Goal: Task Accomplishment & Management: Manage account settings

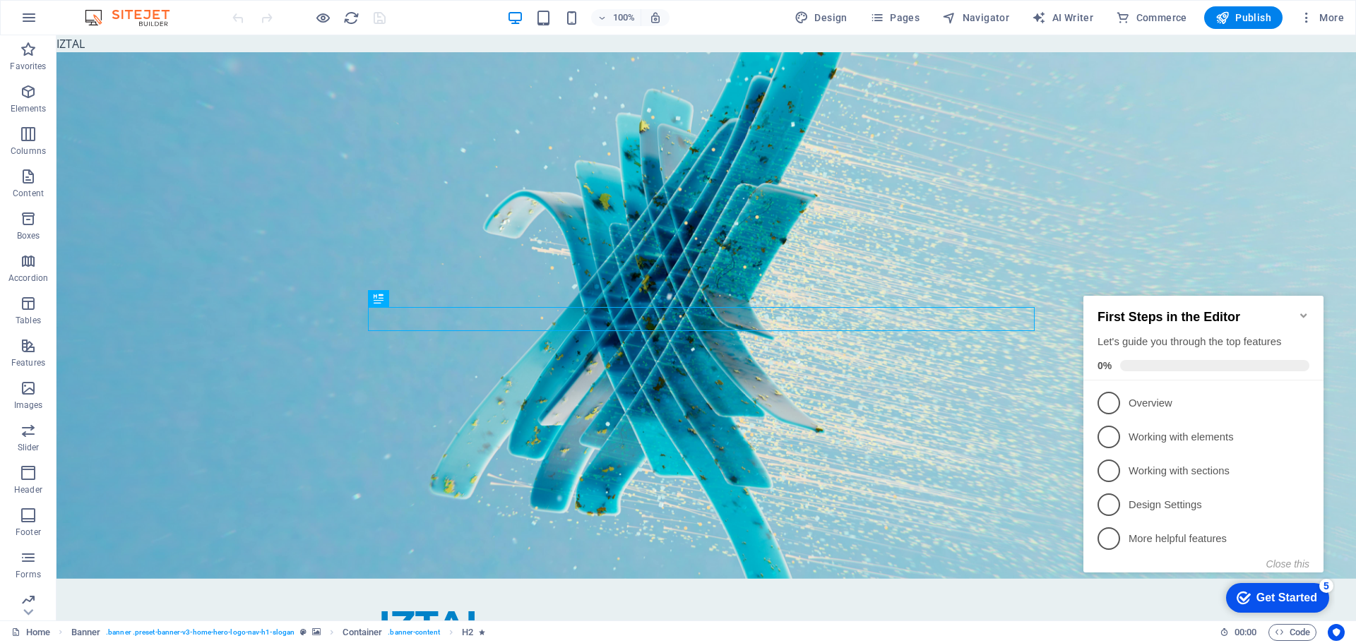
click at [1303, 314] on icon "Minimize checklist" at bounding box center [1303, 316] width 6 height 4
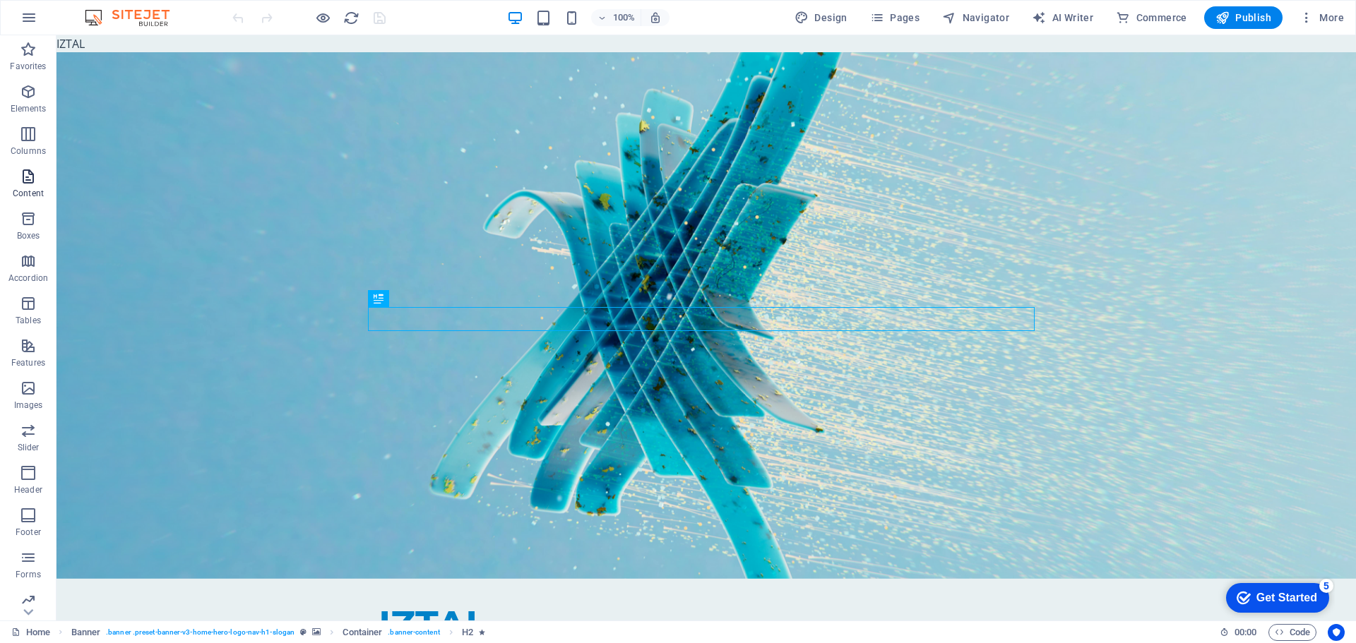
click at [23, 178] on icon "button" at bounding box center [28, 176] width 17 height 17
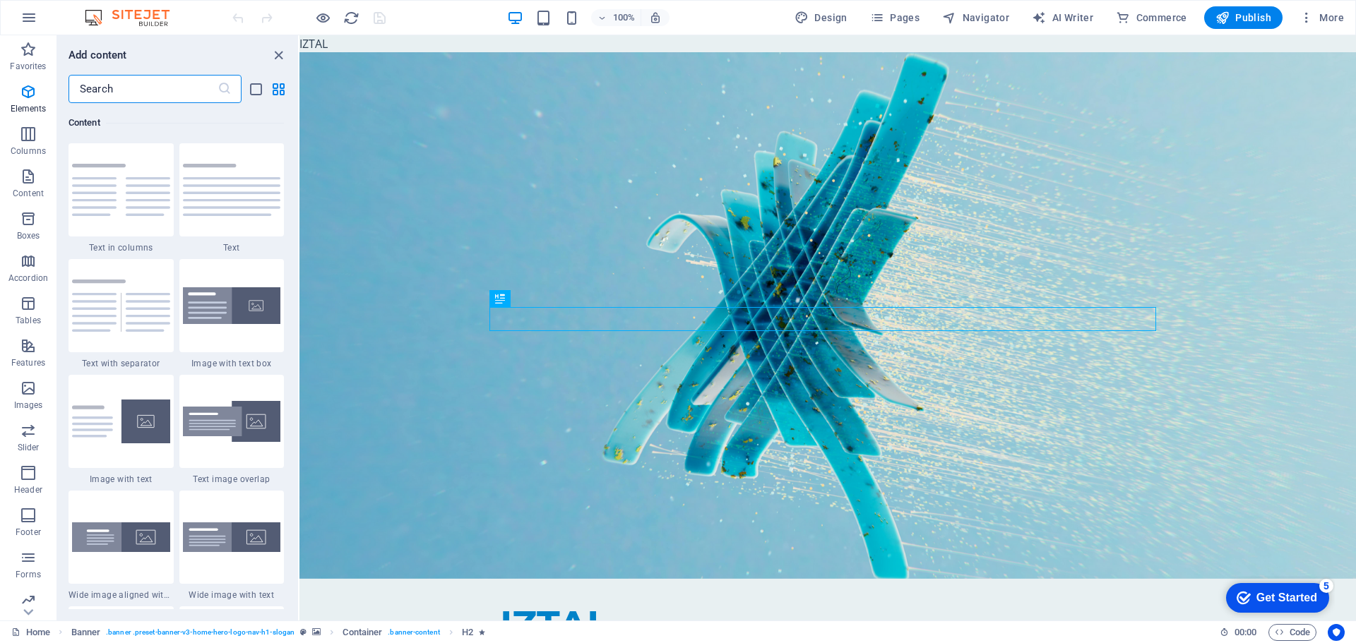
scroll to position [2471, 0]
click at [28, 489] on p "Header" at bounding box center [28, 489] width 28 height 11
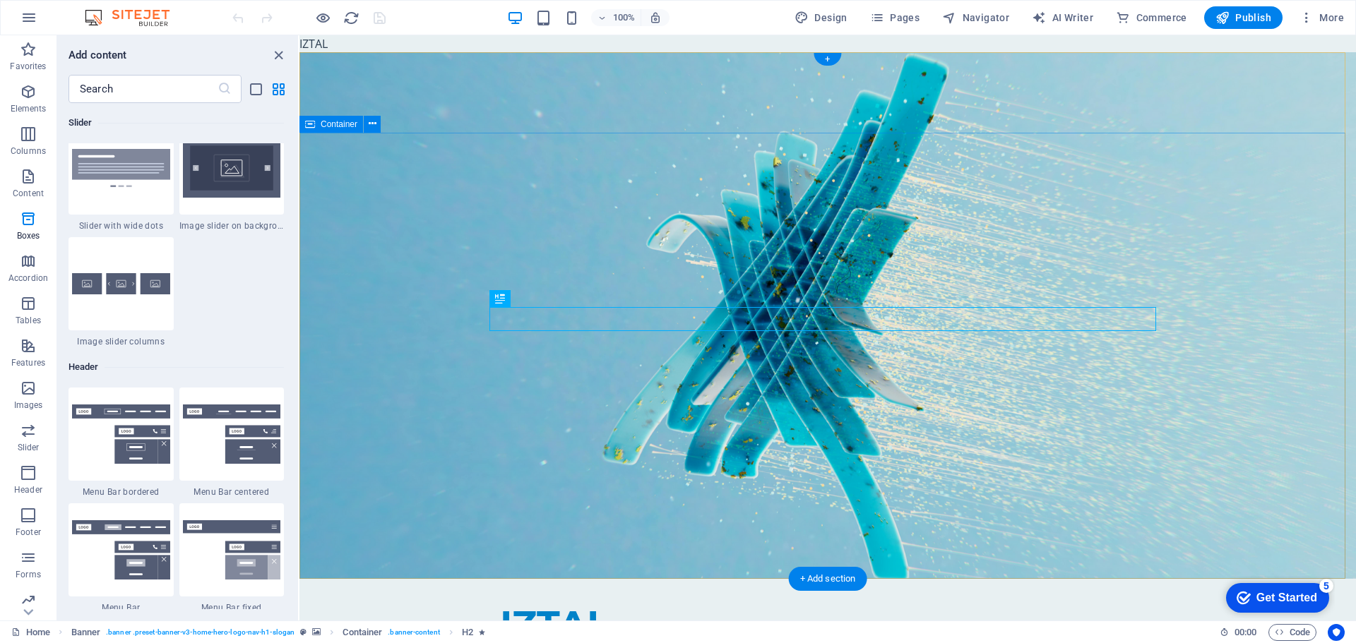
scroll to position [8503, 0]
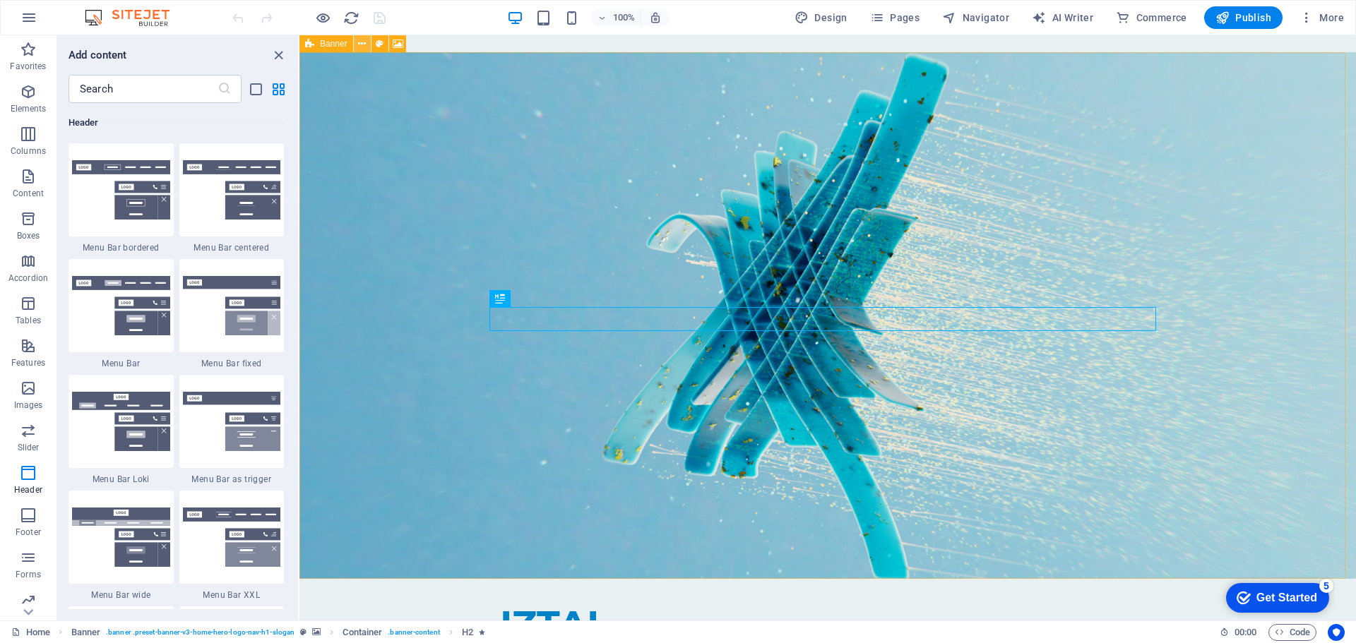
click at [369, 44] on button at bounding box center [362, 43] width 17 height 17
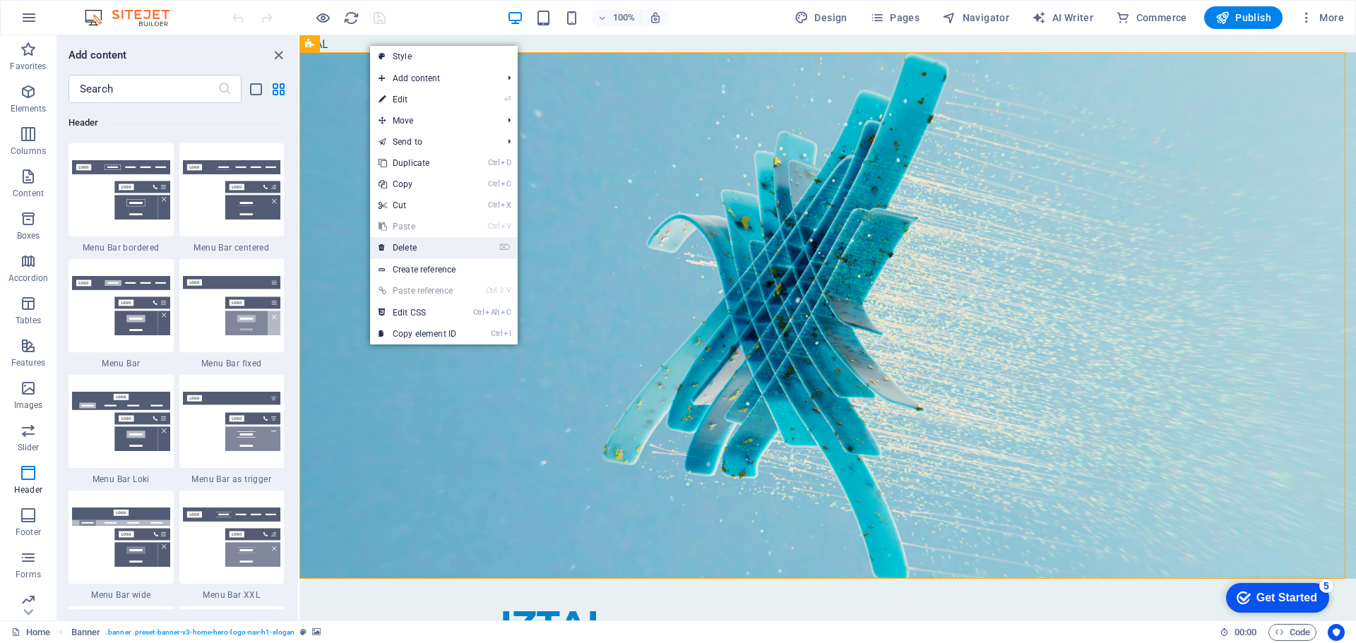
click at [430, 244] on link "⌦ Delete" at bounding box center [417, 247] width 95 height 21
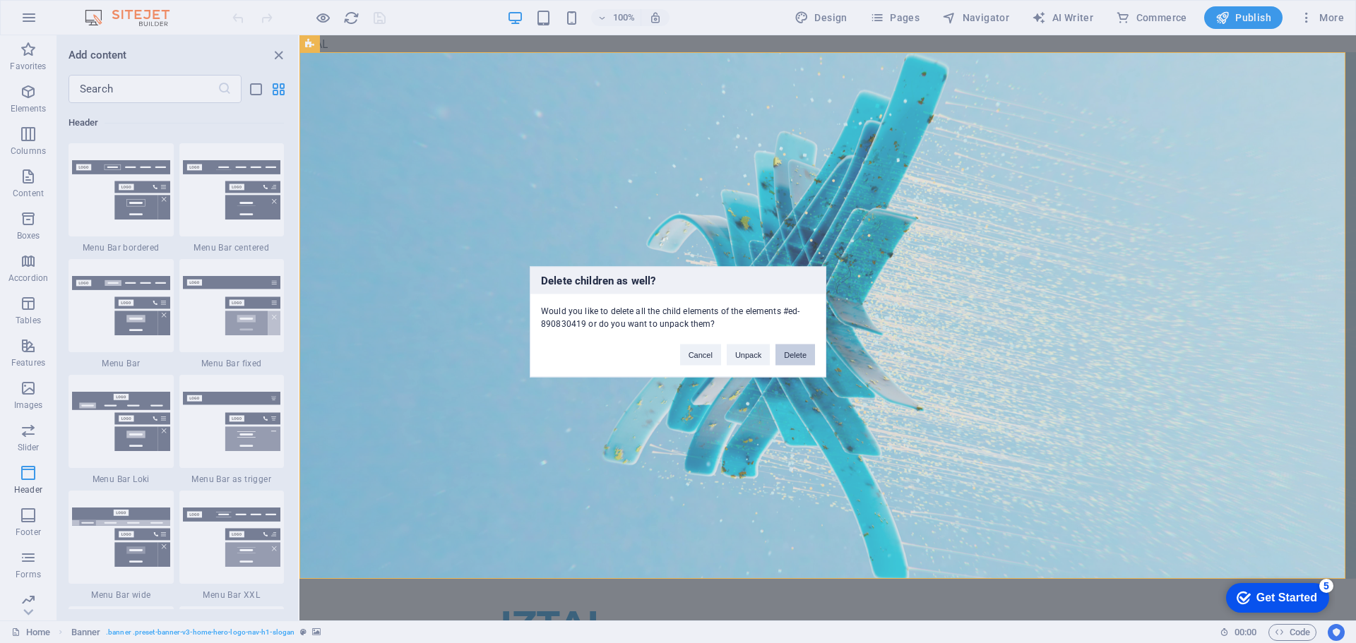
click at [798, 354] on button "Delete" at bounding box center [795, 354] width 40 height 21
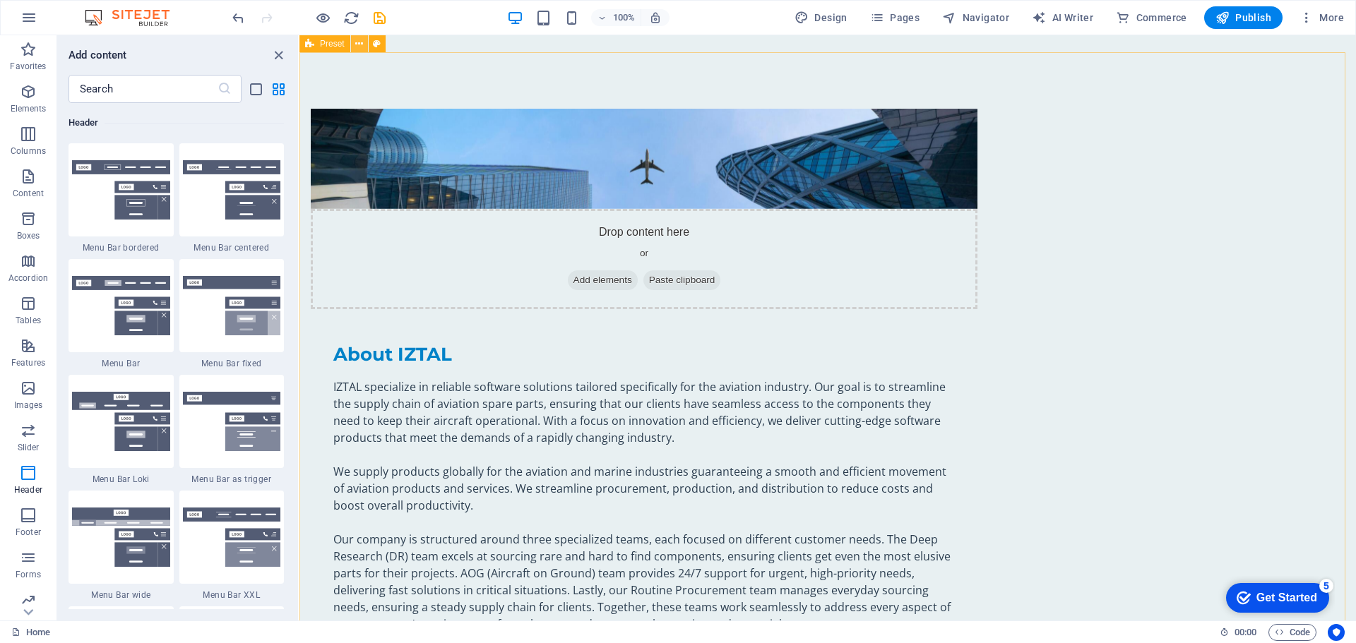
click at [358, 45] on icon at bounding box center [359, 44] width 8 height 15
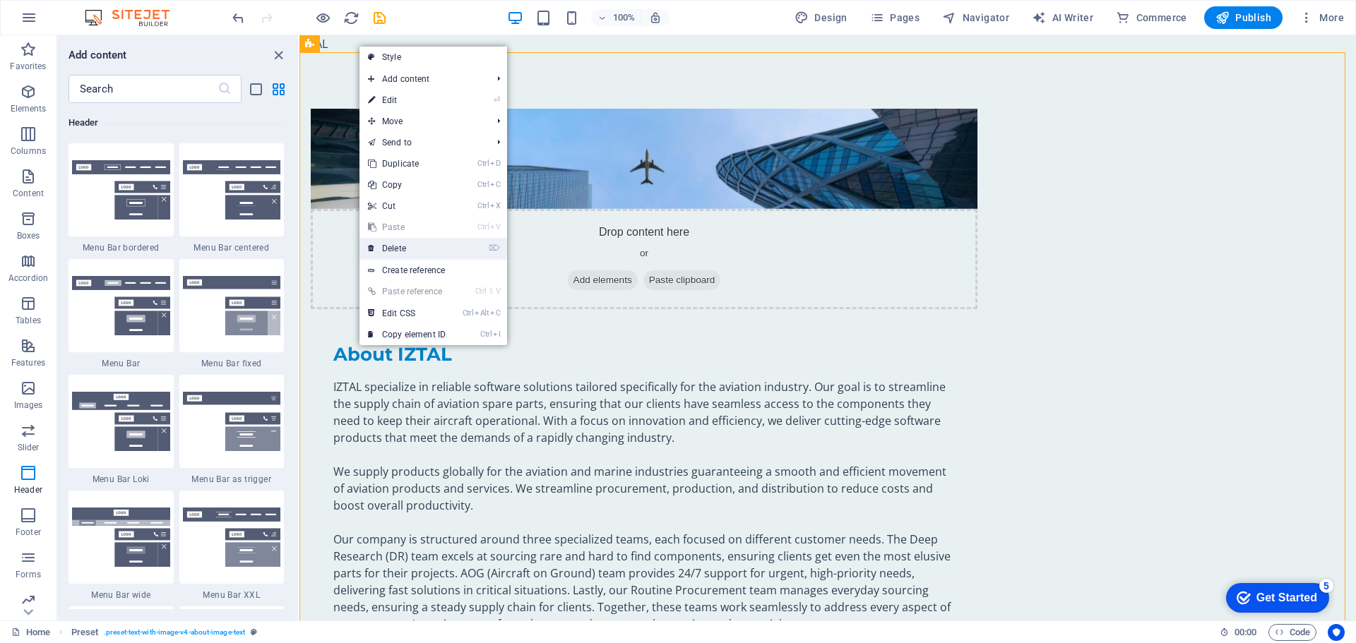
click at [412, 242] on link "⌦ Delete" at bounding box center [406, 248] width 95 height 21
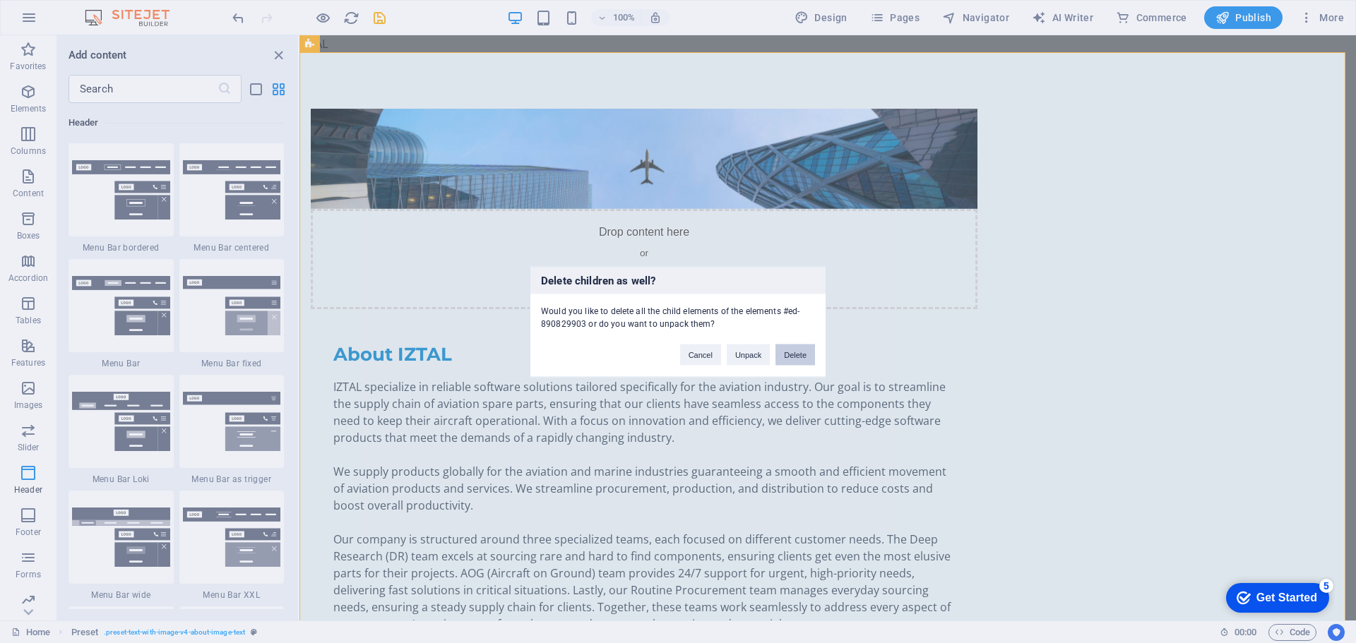
click at [801, 354] on button "Delete" at bounding box center [795, 354] width 40 height 21
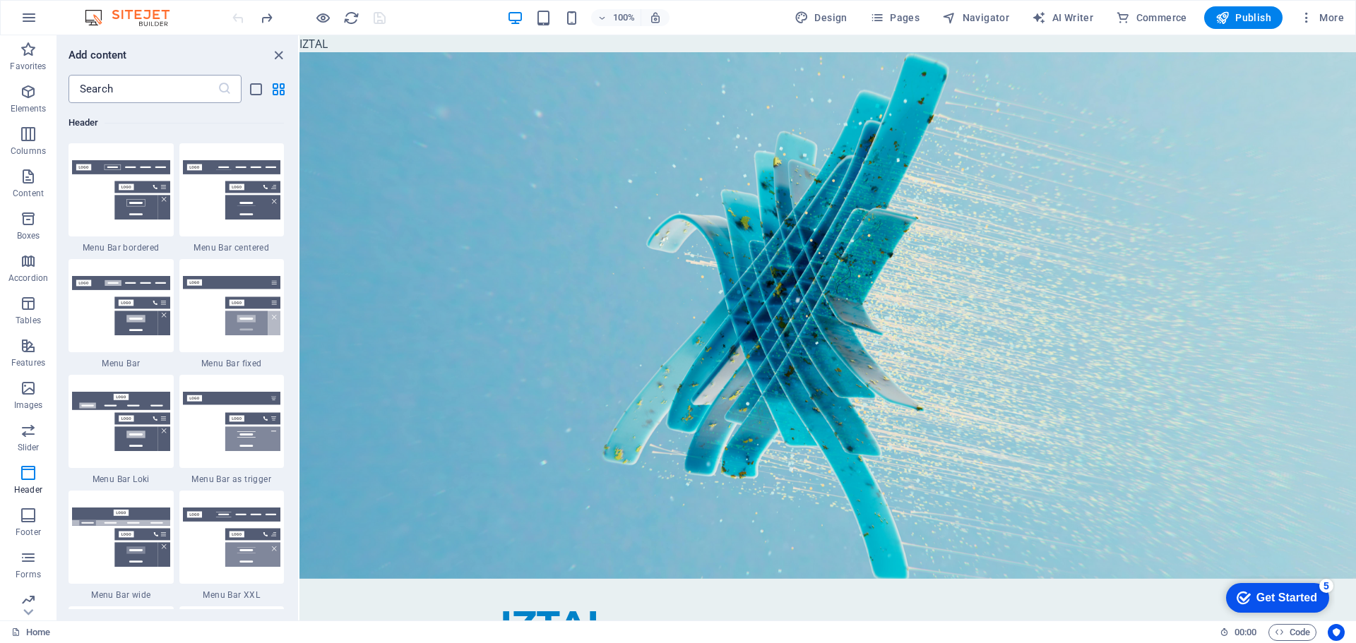
click at [194, 92] on input "text" at bounding box center [142, 89] width 149 height 28
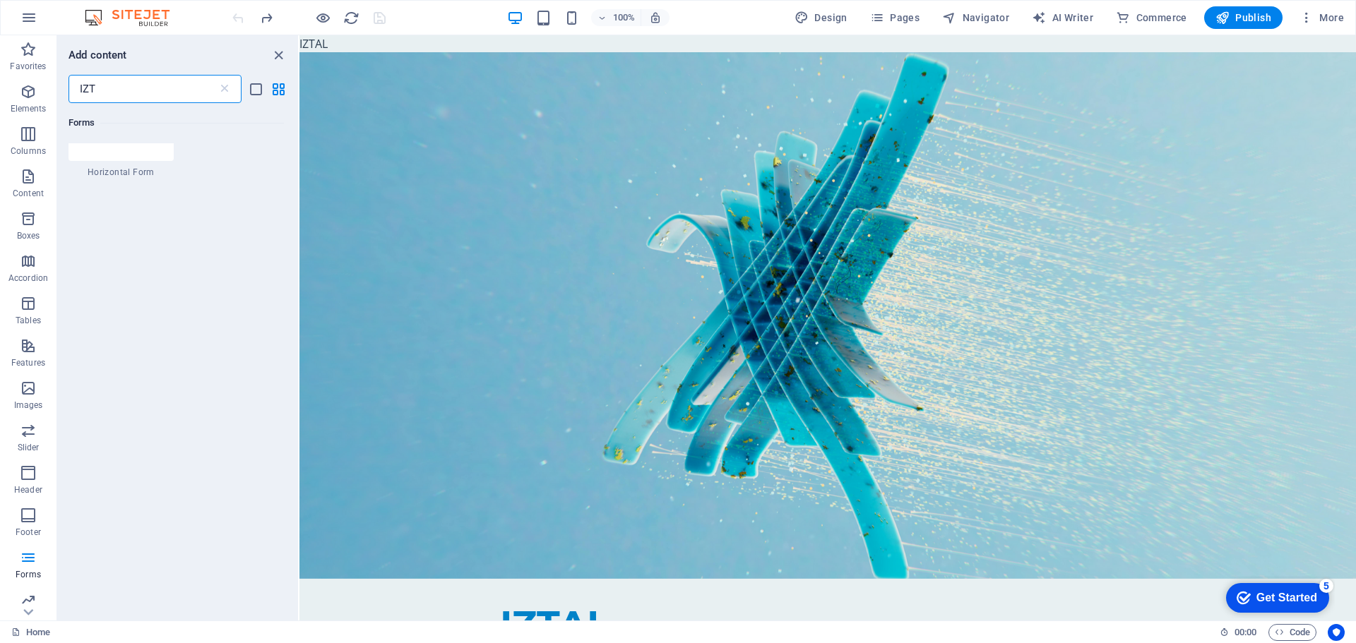
scroll to position [225, 0]
type input "IZTA"
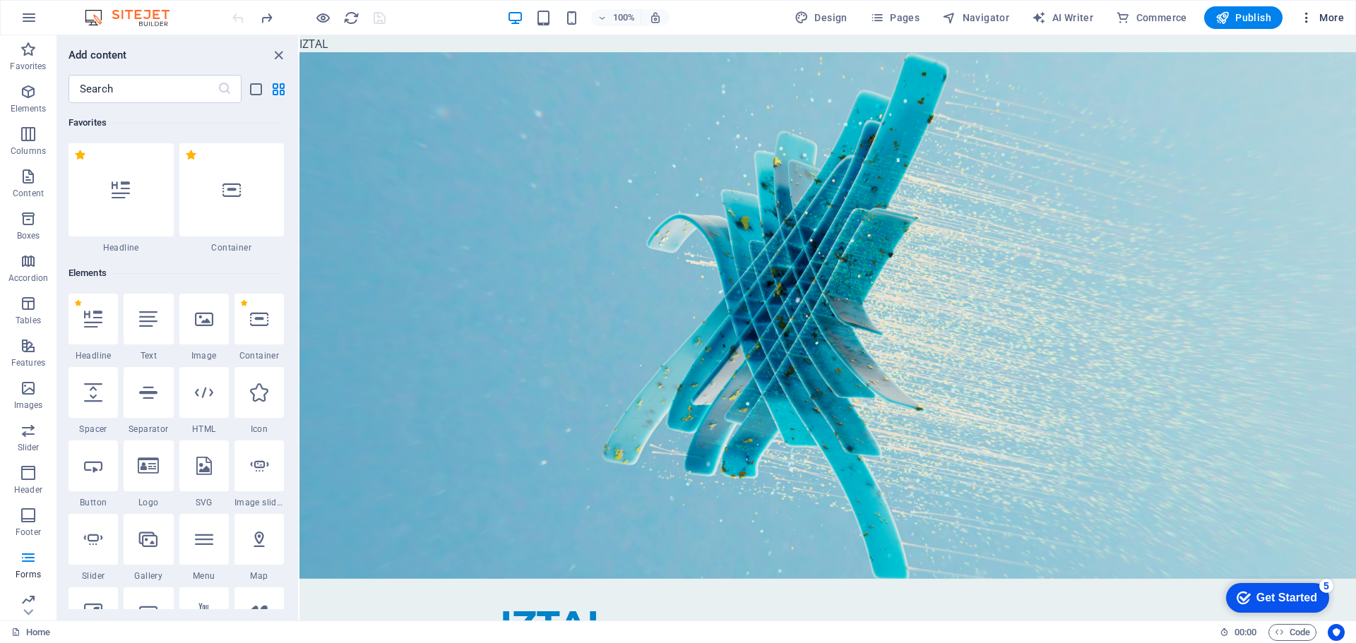
click at [1320, 21] on span "More" at bounding box center [1321, 18] width 44 height 14
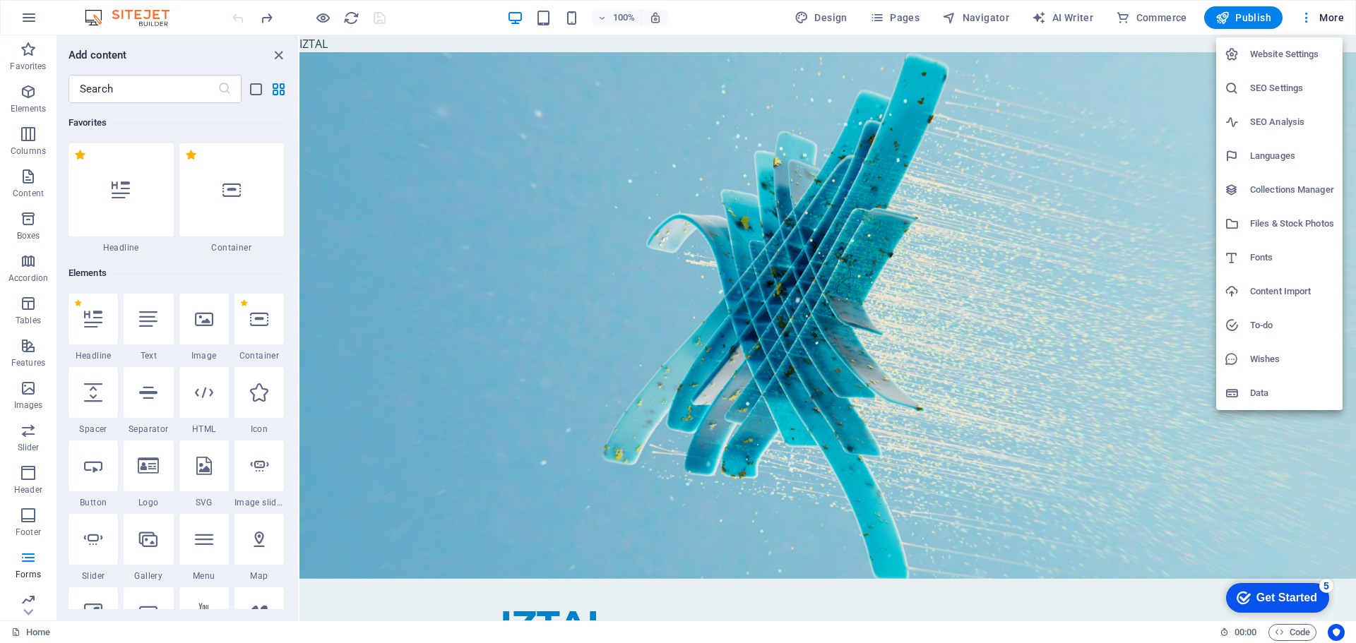
click at [1307, 50] on h6 "Website Settings" at bounding box center [1292, 54] width 84 height 17
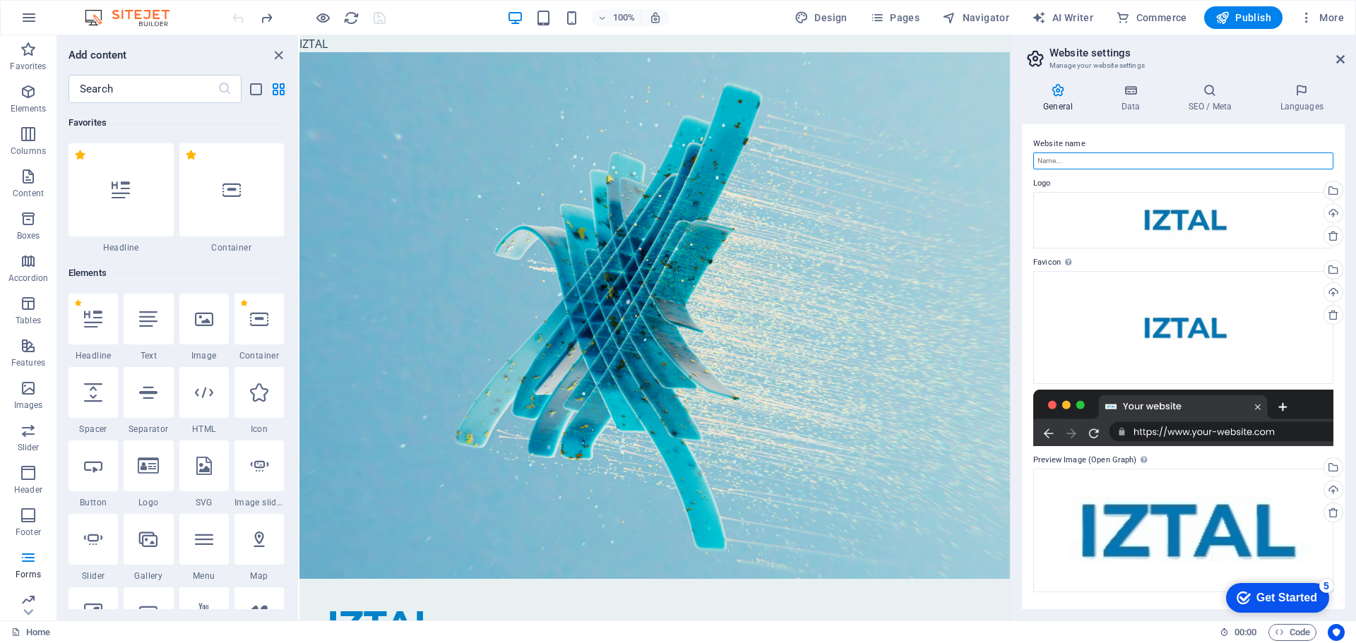
click at [1082, 157] on input "Website name" at bounding box center [1183, 161] width 300 height 17
click at [1116, 98] on h4 "Data" at bounding box center [1132, 98] width 67 height 30
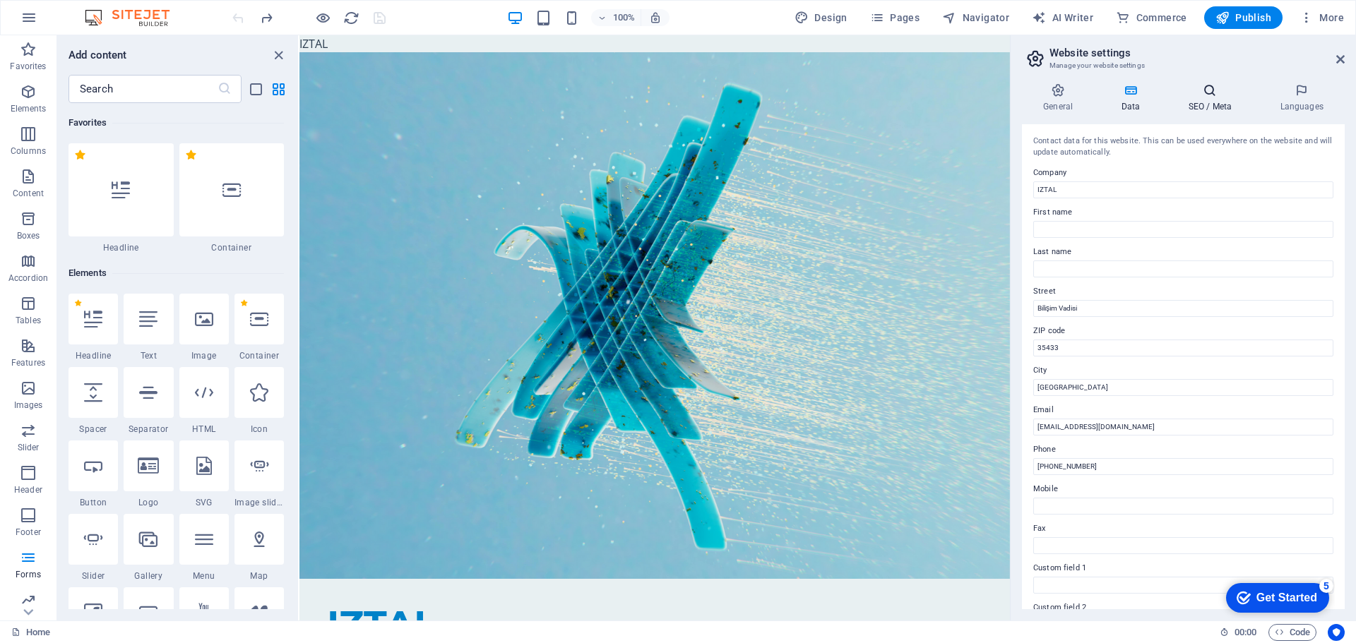
click at [1212, 98] on h4 "SEO / Meta" at bounding box center [1212, 98] width 92 height 30
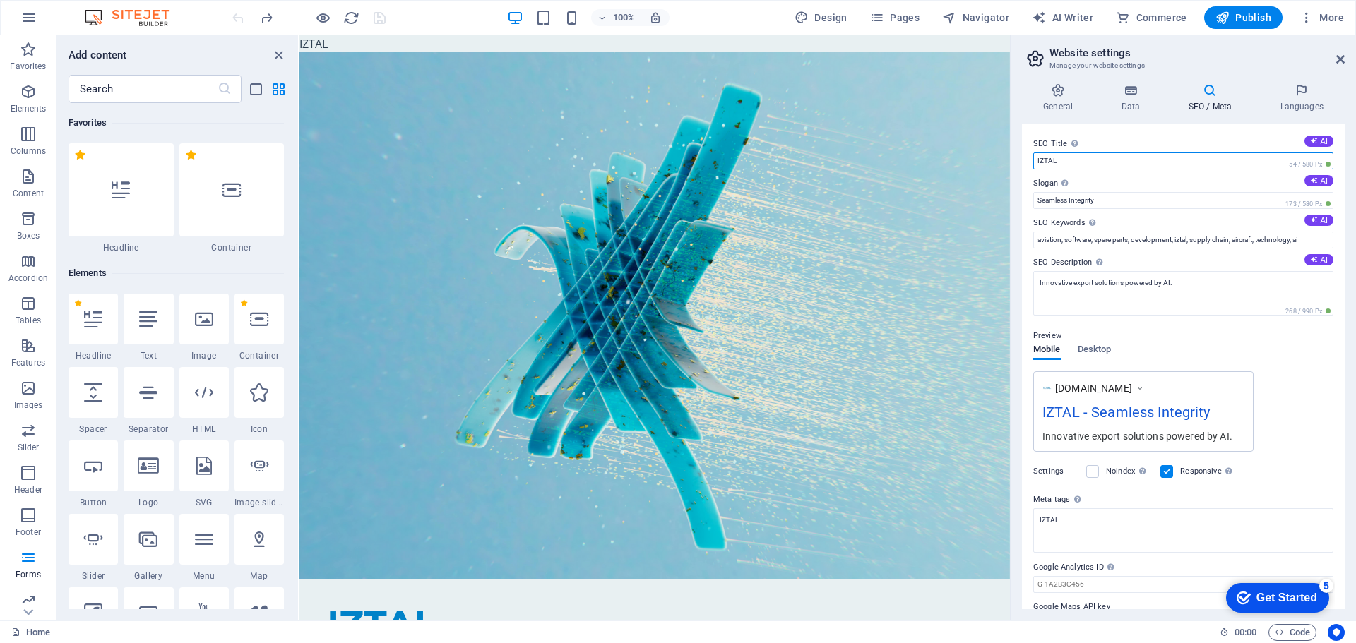
click at [1093, 160] on input "IZTAL" at bounding box center [1183, 161] width 300 height 17
click at [1116, 93] on icon at bounding box center [1129, 90] width 61 height 14
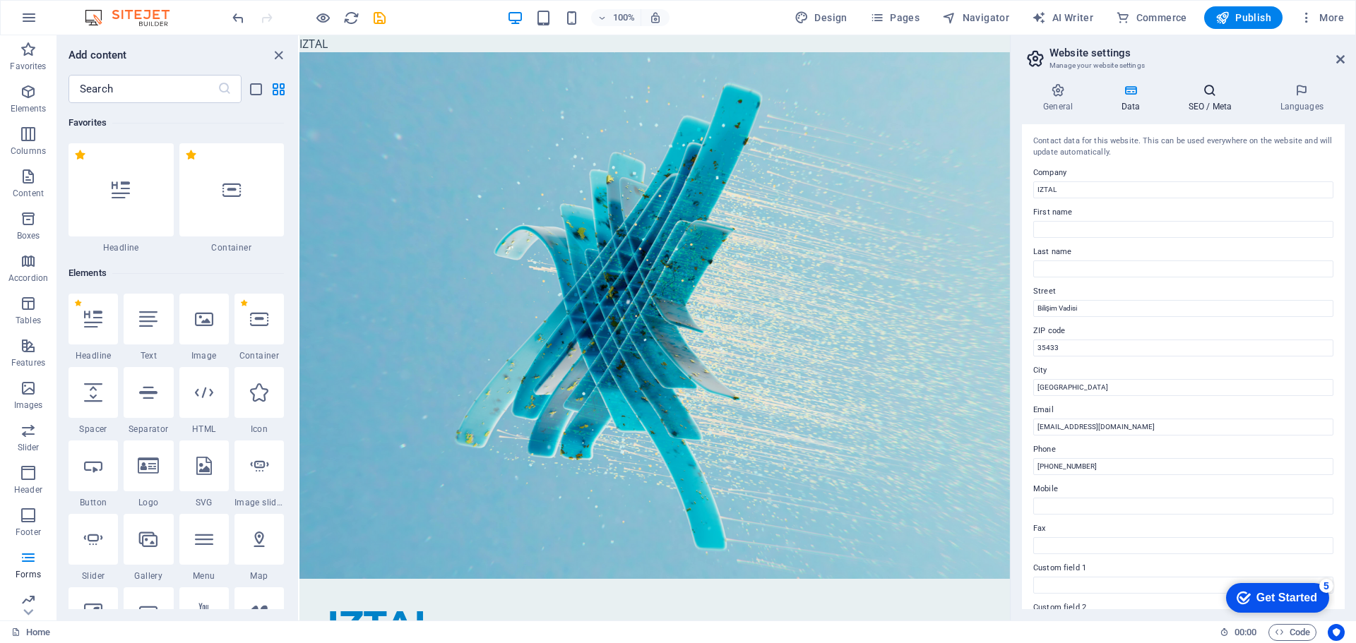
click at [1202, 101] on h4 "SEO / Meta" at bounding box center [1212, 98] width 92 height 30
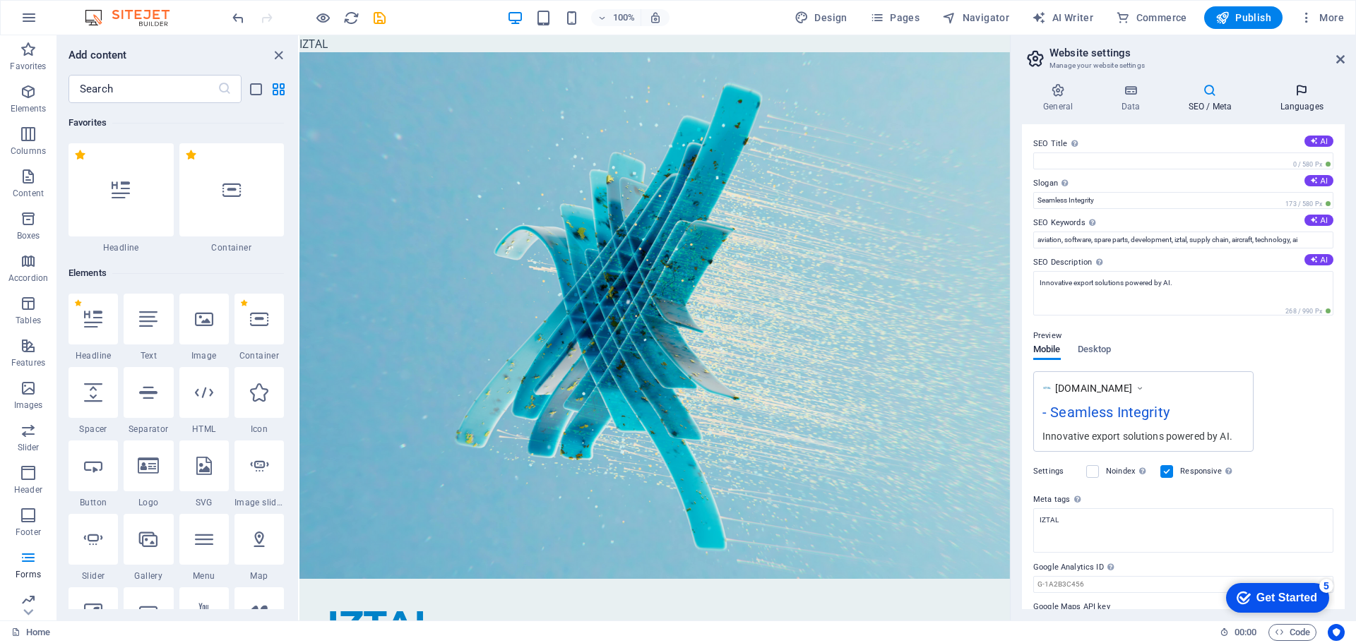
click at [1301, 92] on icon at bounding box center [1301, 90] width 86 height 14
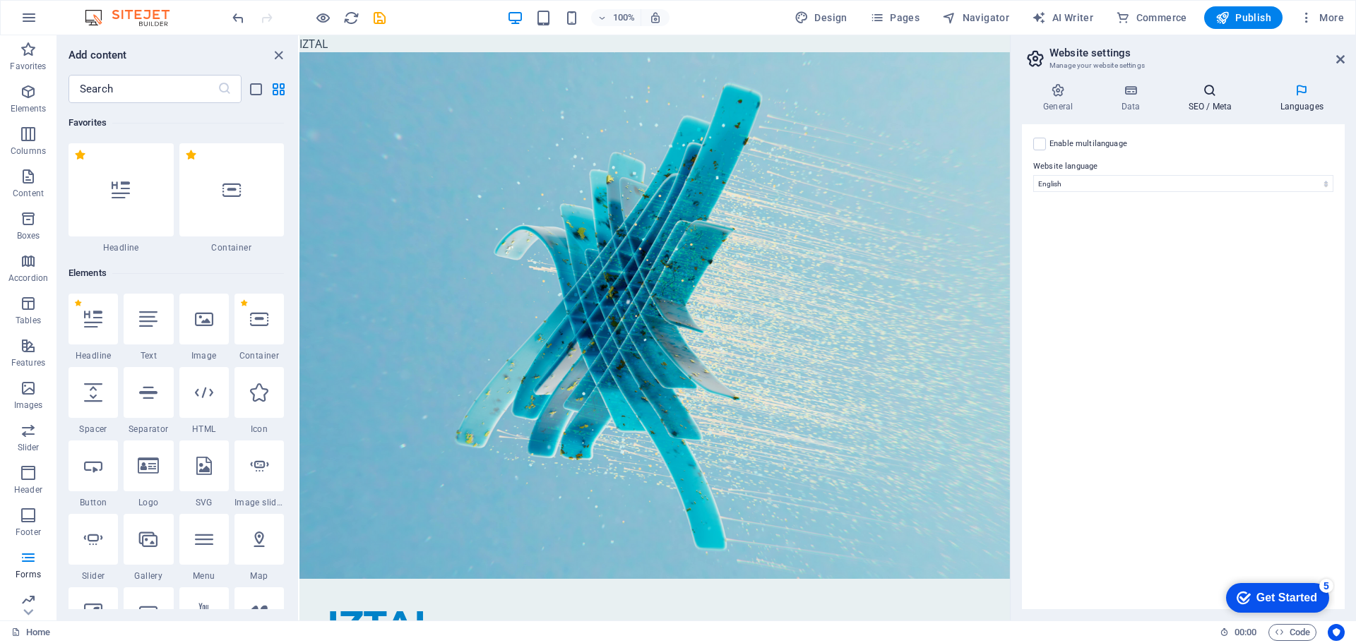
click at [1229, 90] on icon at bounding box center [1209, 90] width 86 height 14
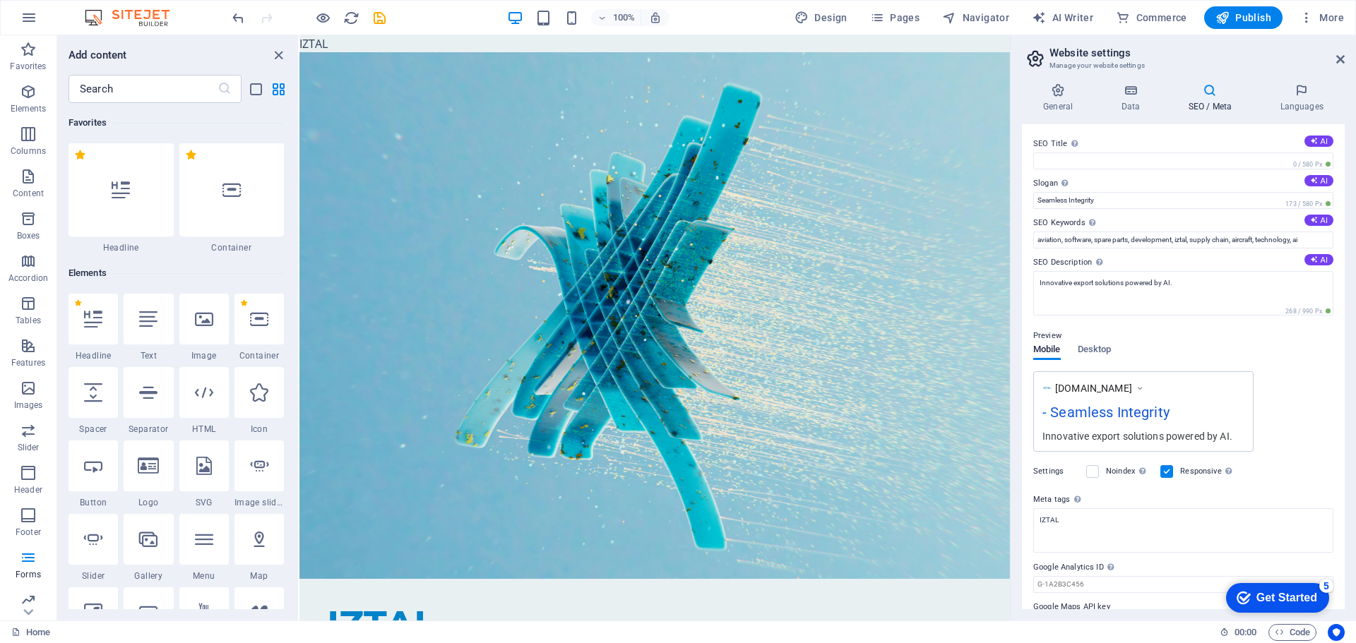
scroll to position [35, 0]
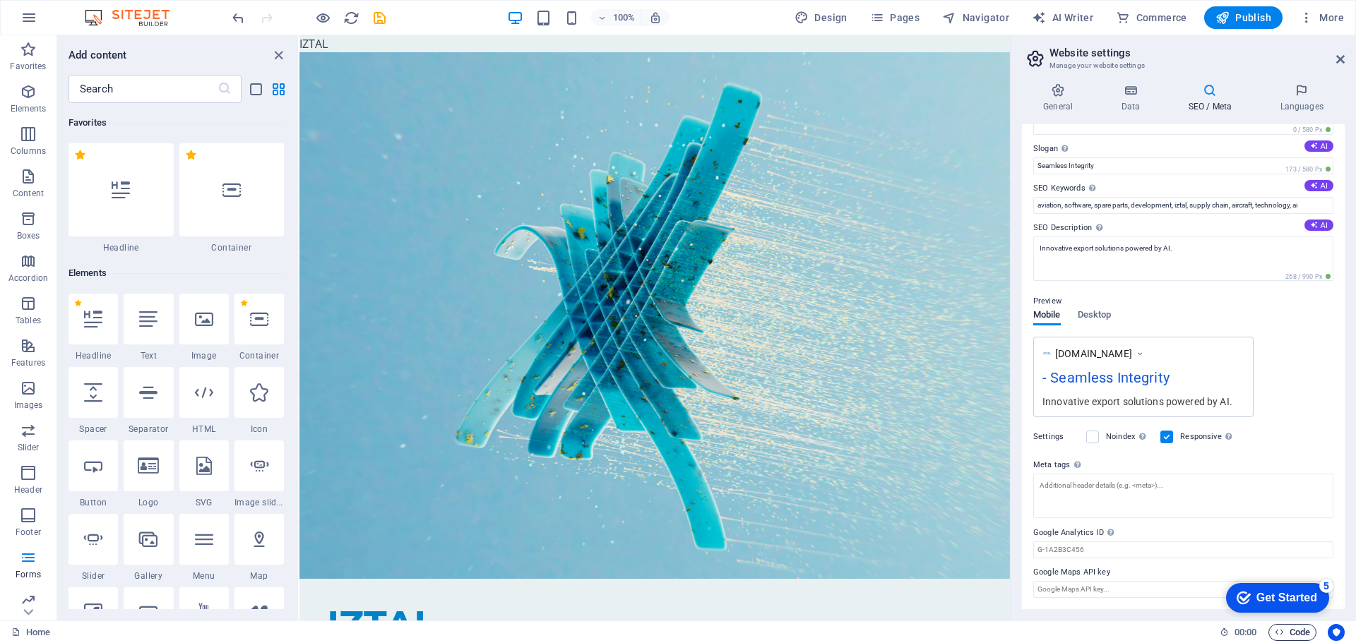
click at [1301, 632] on body "IZTAL Home Favorites Elements Columns Content Boxes Accordion Tables Features I…" at bounding box center [678, 321] width 1356 height 643
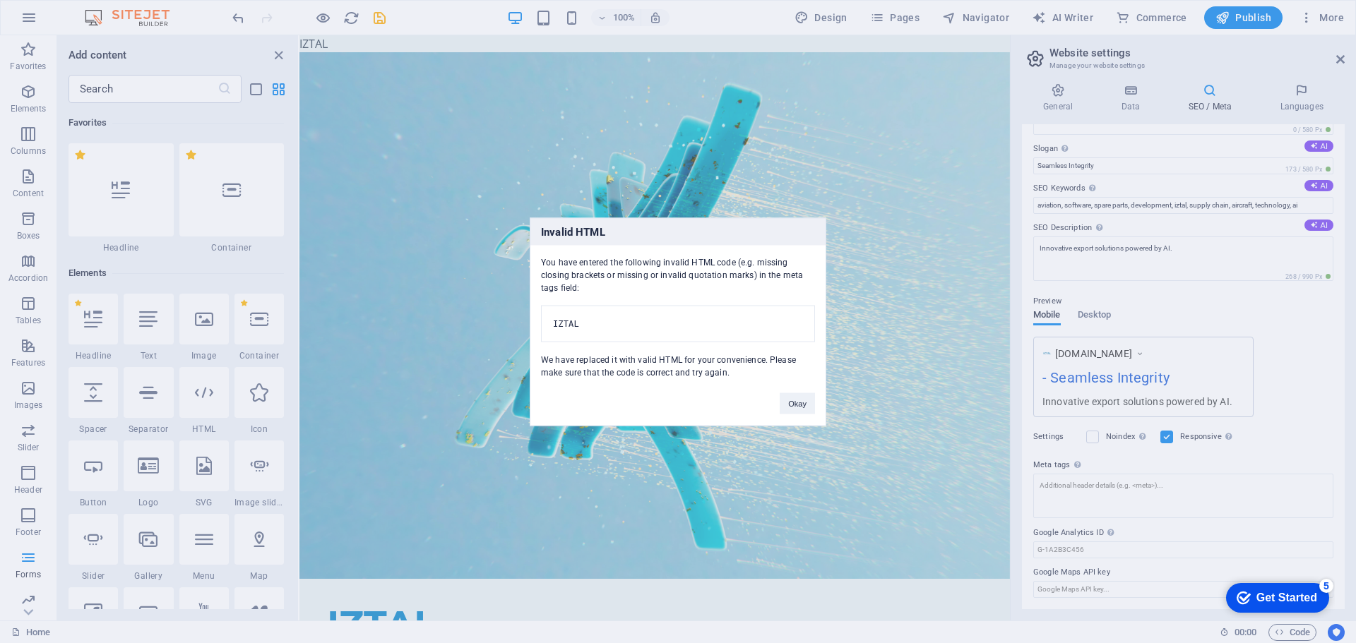
click at [679, 317] on pre "IZTAL" at bounding box center [678, 323] width 274 height 37
click at [679, 316] on pre "IZTAL" at bounding box center [678, 323] width 274 height 37
click at [697, 316] on pre "IZTAL" at bounding box center [678, 323] width 274 height 37
click at [685, 316] on pre "IZTAL" at bounding box center [678, 323] width 274 height 37
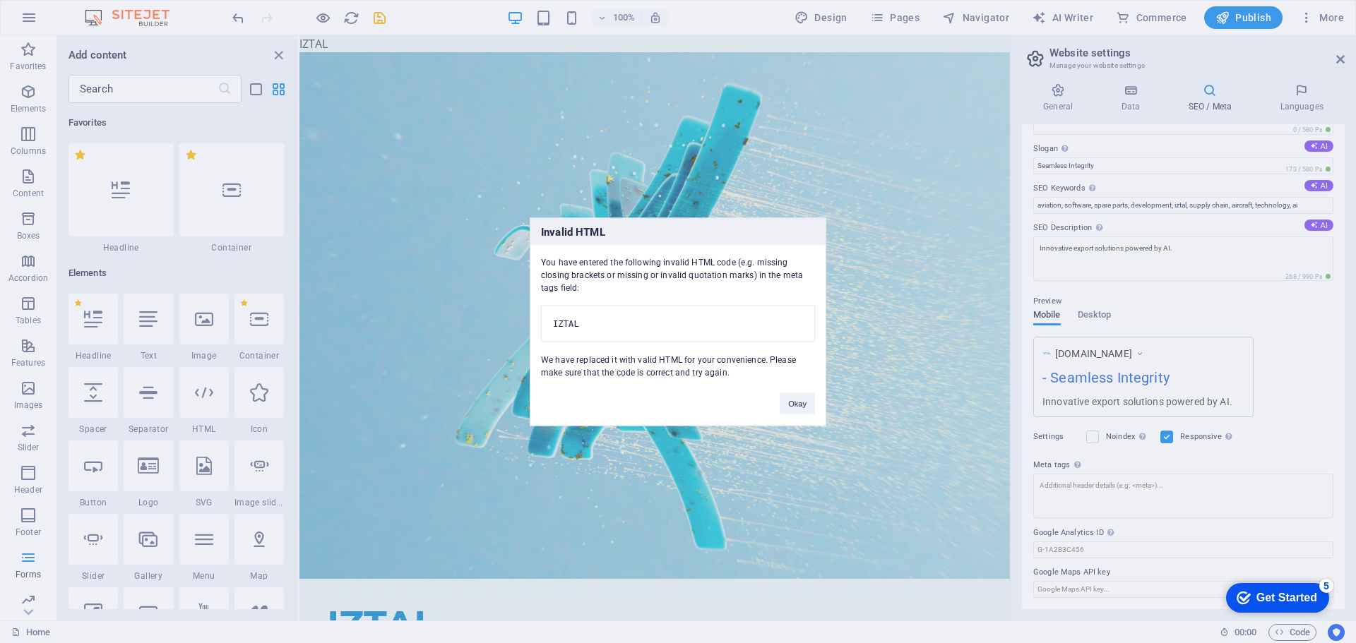
click at [674, 316] on pre "IZTAL" at bounding box center [678, 323] width 274 height 37
click at [688, 318] on pre "IZTAL" at bounding box center [678, 323] width 274 height 37
drag, startPoint x: 683, startPoint y: 318, endPoint x: 620, endPoint y: 317, distance: 62.8
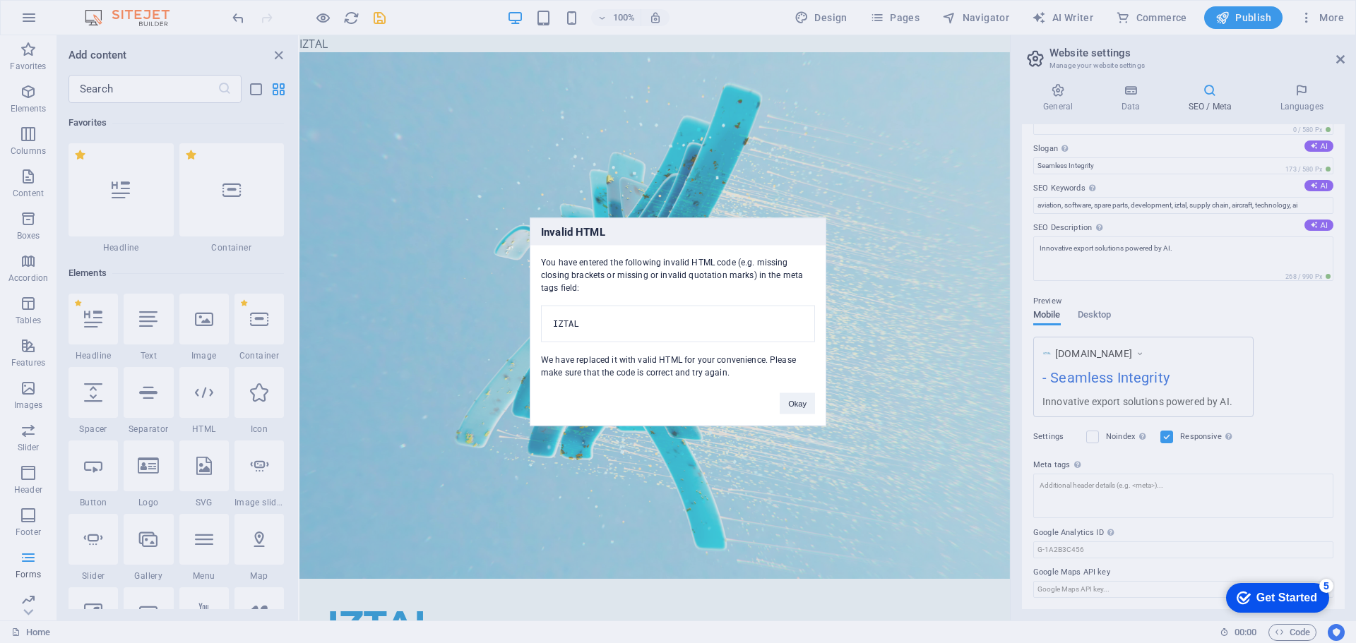
click at [620, 317] on pre "IZTAL" at bounding box center [678, 323] width 274 height 37
click at [685, 321] on pre "IZTAL" at bounding box center [678, 323] width 274 height 37
click at [693, 319] on pre "IZTAL" at bounding box center [678, 323] width 274 height 37
drag, startPoint x: 741, startPoint y: 381, endPoint x: 531, endPoint y: 361, distance: 210.7
click at [531, 361] on div "You have entered the following invalid HTML code (e.g. missing closing brackets…" at bounding box center [677, 311] width 295 height 133
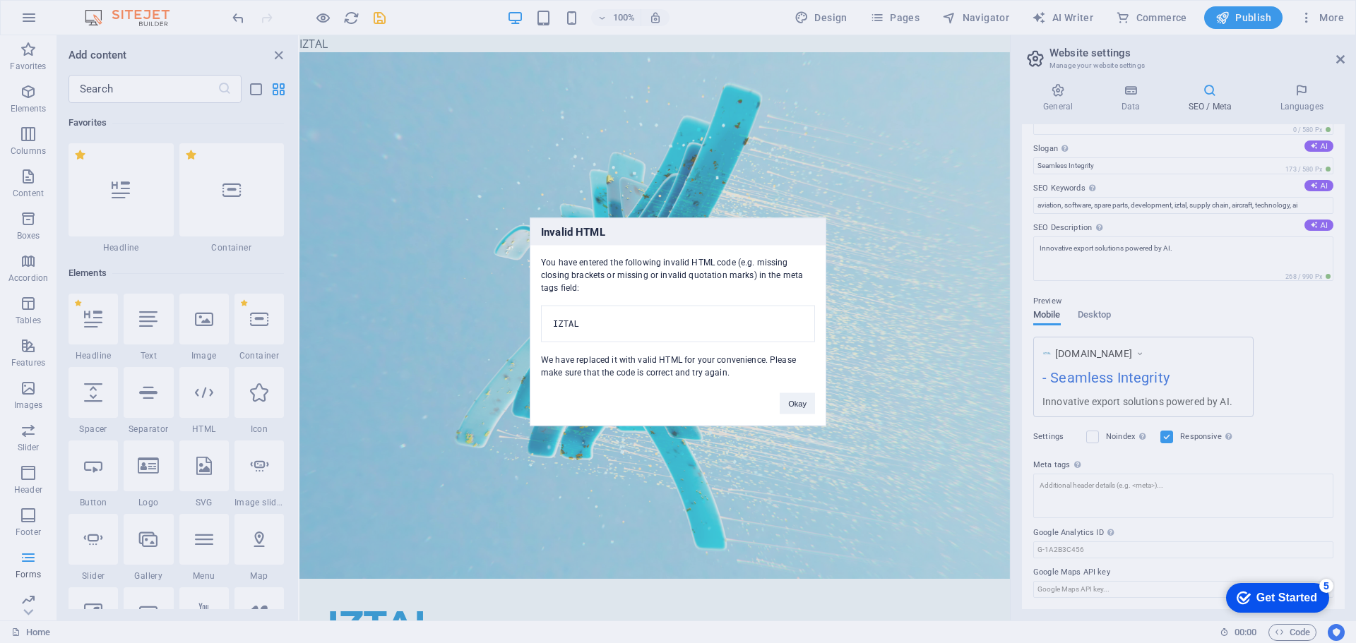
copy div "We have replaced it with valid HTML for your convenience. Please make sure that…"
click at [664, 321] on pre "IZTAL" at bounding box center [678, 323] width 274 height 37
click at [583, 273] on div "You have entered the following invalid HTML code (e.g. missing closing brackets…" at bounding box center [677, 311] width 295 height 133
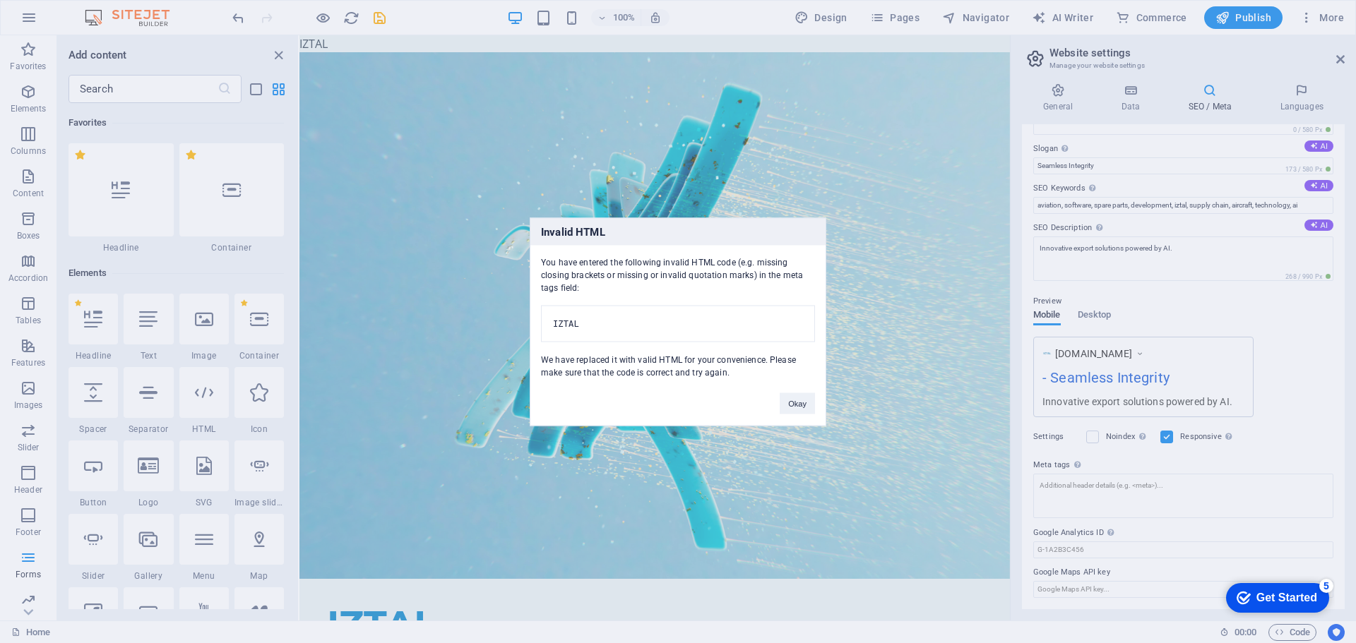
drag, startPoint x: 537, startPoint y: 254, endPoint x: 602, endPoint y: 292, distance: 75.0
click at [602, 292] on div "You have entered the following invalid HTML code (e.g. missing closing brackets…" at bounding box center [677, 311] width 295 height 133
click at [598, 284] on div "You have entered the following invalid HTML code (e.g. missing closing brackets…" at bounding box center [677, 311] width 295 height 133
copy div "You have entered the following invalid HTML code (e.g. missing closing brackets…"
click at [738, 294] on div "You have entered the following invalid HTML code (e.g. missing closing brackets…" at bounding box center [677, 311] width 295 height 133
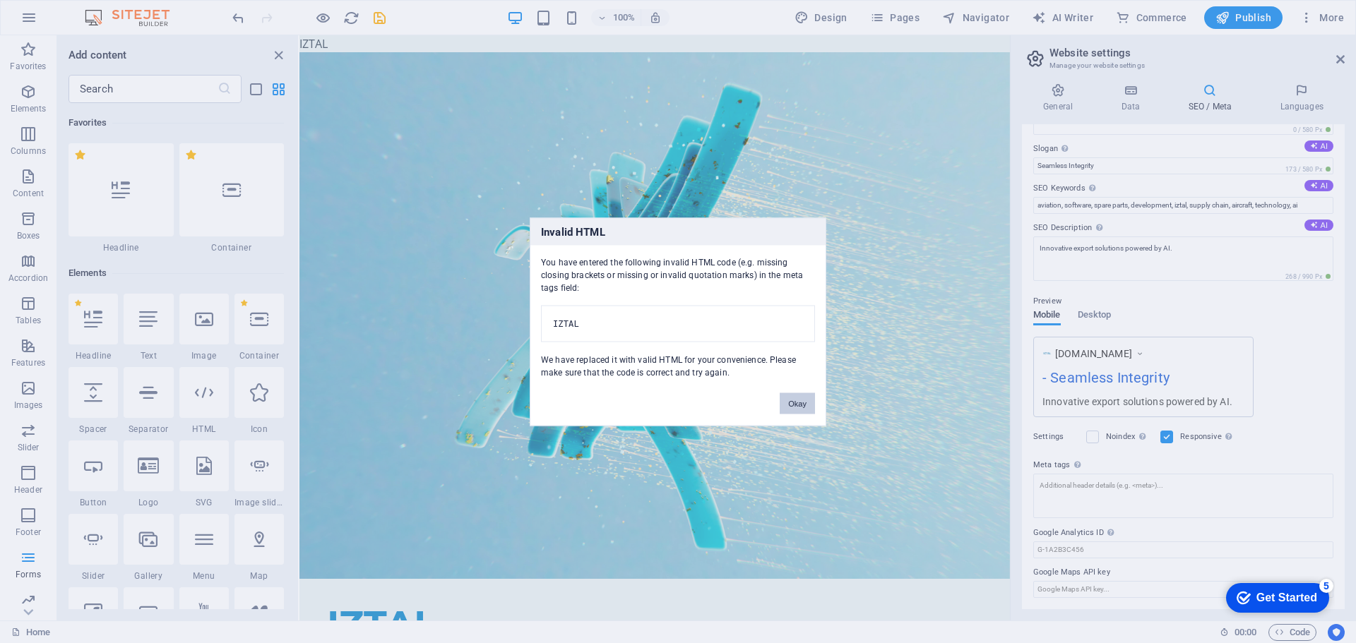
click at [794, 407] on button "Okay" at bounding box center [797, 403] width 35 height 21
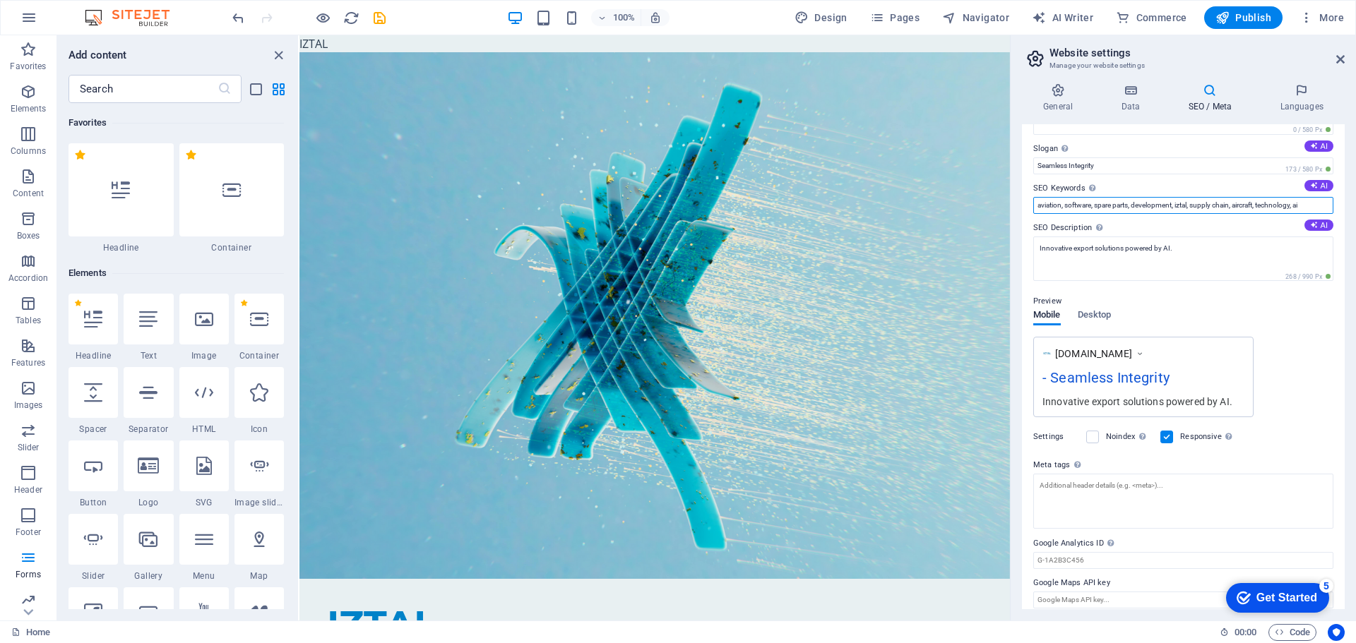
click at [1142, 204] on input "aviation, software, spare parts, development, iztal, supply chain, aircraft, te…" at bounding box center [1183, 205] width 300 height 17
click at [1174, 261] on textarea "Innovative export solutions powered by AI." at bounding box center [1183, 259] width 300 height 44
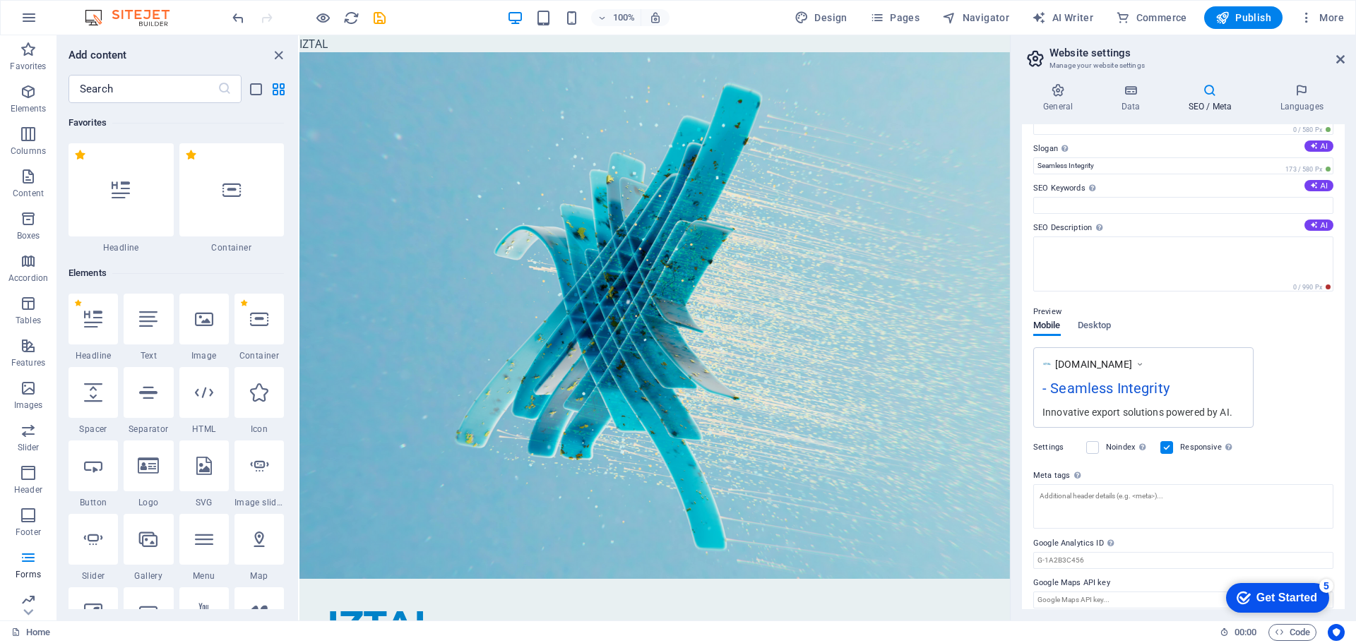
click at [1209, 302] on div "Preview Mobile Desktop www.example.com - Seamless Integrity Innovative export s…" at bounding box center [1183, 360] width 300 height 136
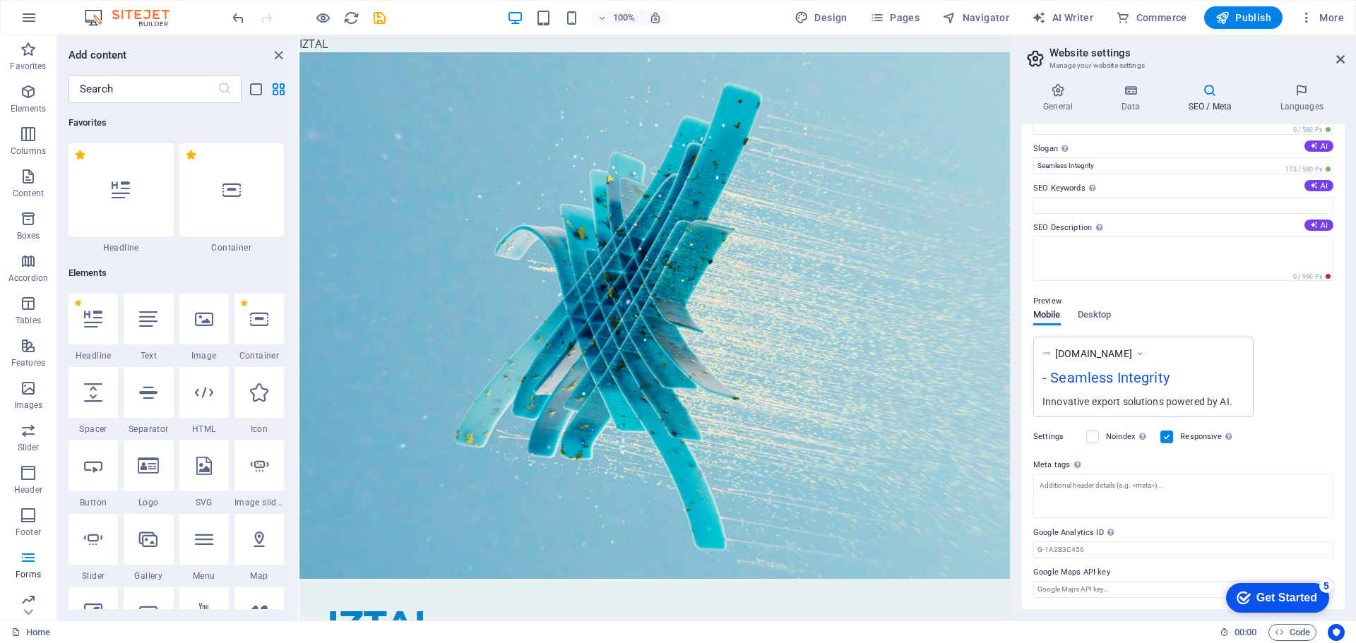
scroll to position [0, 0]
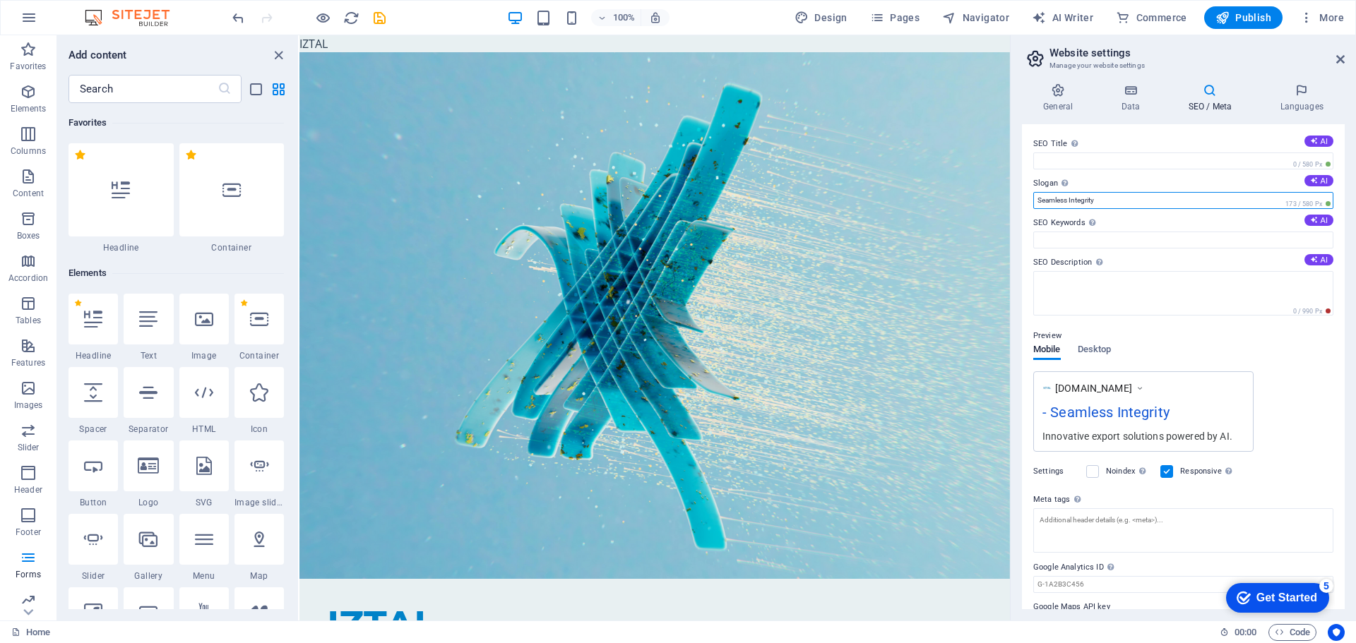
click at [1116, 203] on input "Seamless Integrity" at bounding box center [1183, 200] width 300 height 17
click at [1219, 341] on div "Preview" at bounding box center [1183, 336] width 300 height 17
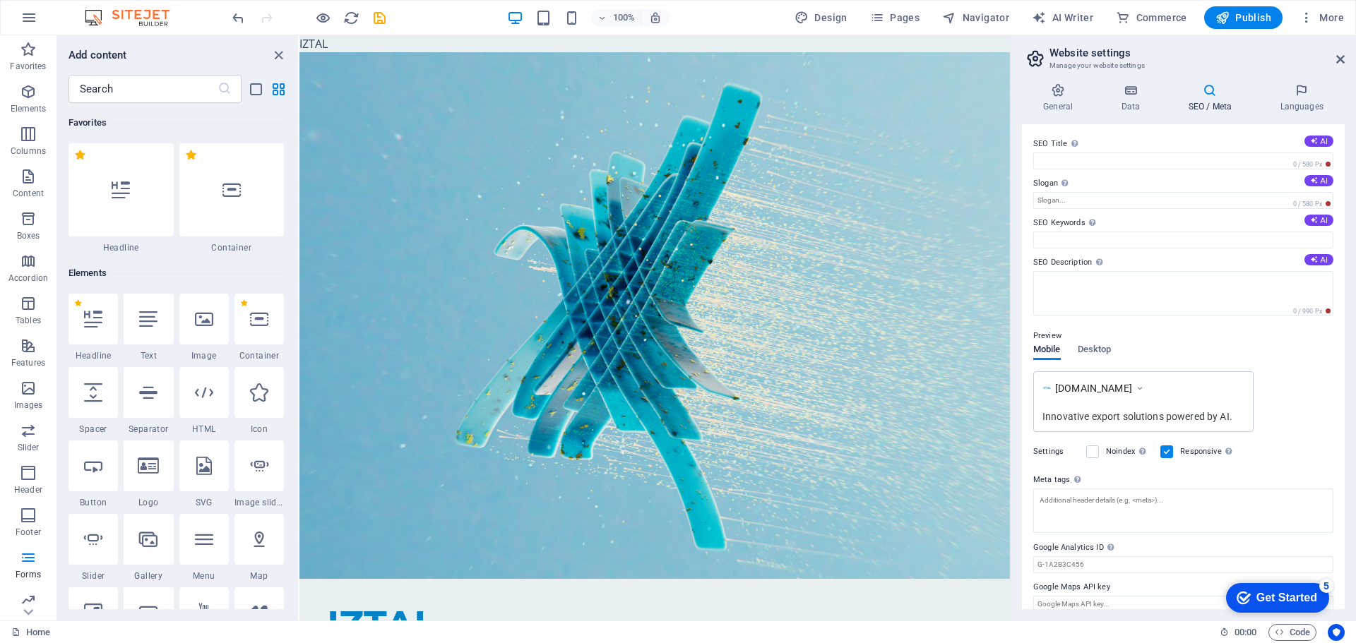
scroll to position [15, 0]
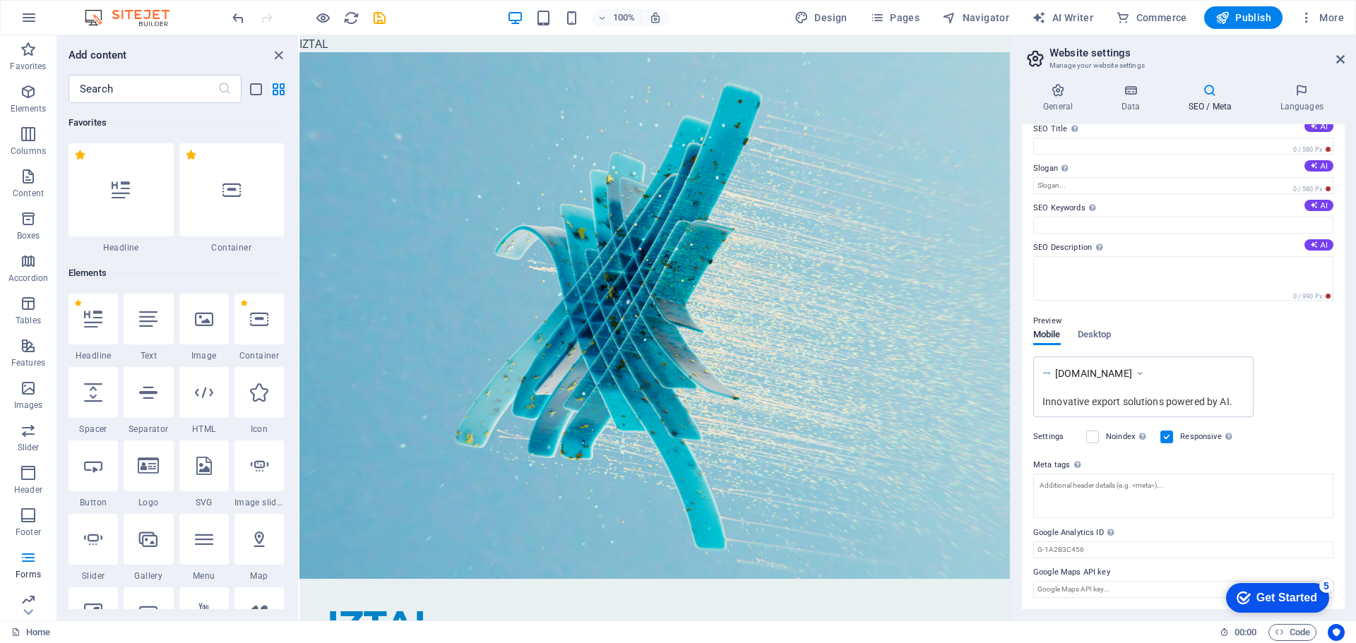
click at [1176, 382] on div "www.example.com Innovative export solutions powered by AI." at bounding box center [1143, 387] width 220 height 61
click at [1094, 544] on input "Google Analytics ID Please only add the Google Analytics ID. We automatically i…" at bounding box center [1183, 550] width 300 height 17
click at [1096, 580] on label "Google Maps API key" at bounding box center [1183, 572] width 300 height 17
click at [1096, 581] on input "Google Maps API key" at bounding box center [1183, 589] width 300 height 17
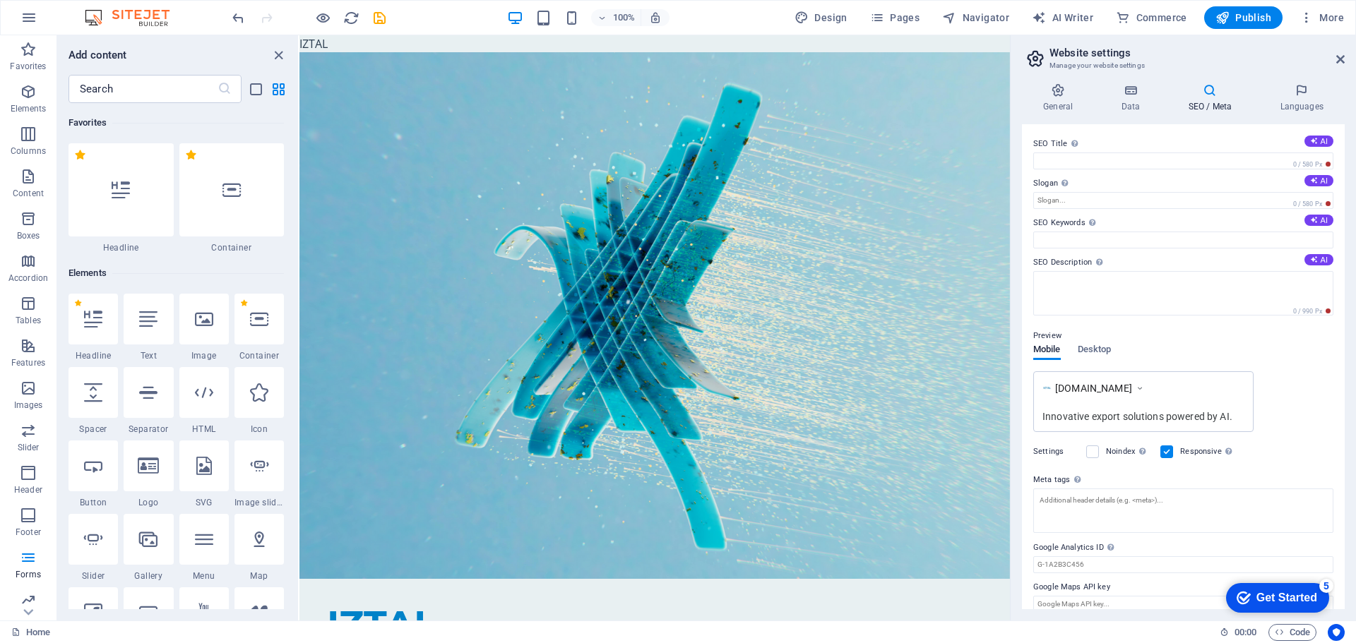
click at [1221, 102] on h4 "SEO / Meta" at bounding box center [1212, 98] width 92 height 30
click at [1119, 95] on icon at bounding box center [1129, 90] width 61 height 14
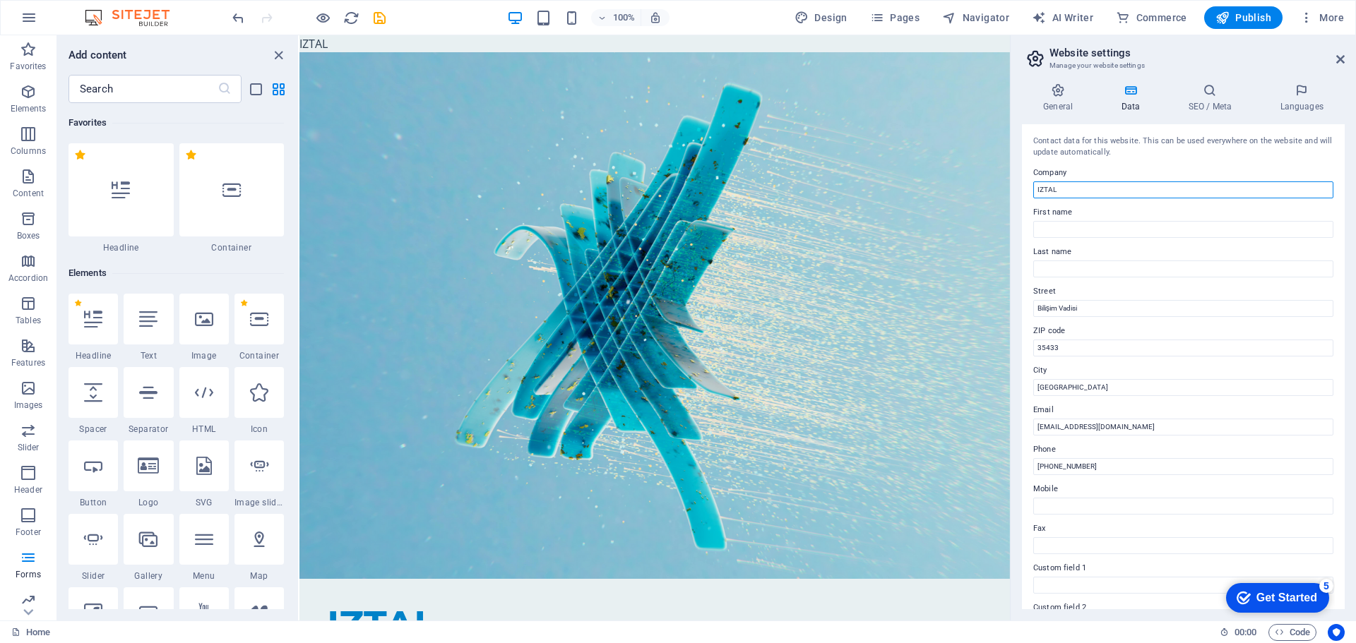
click at [1112, 195] on input "IZTAL" at bounding box center [1183, 189] width 300 height 17
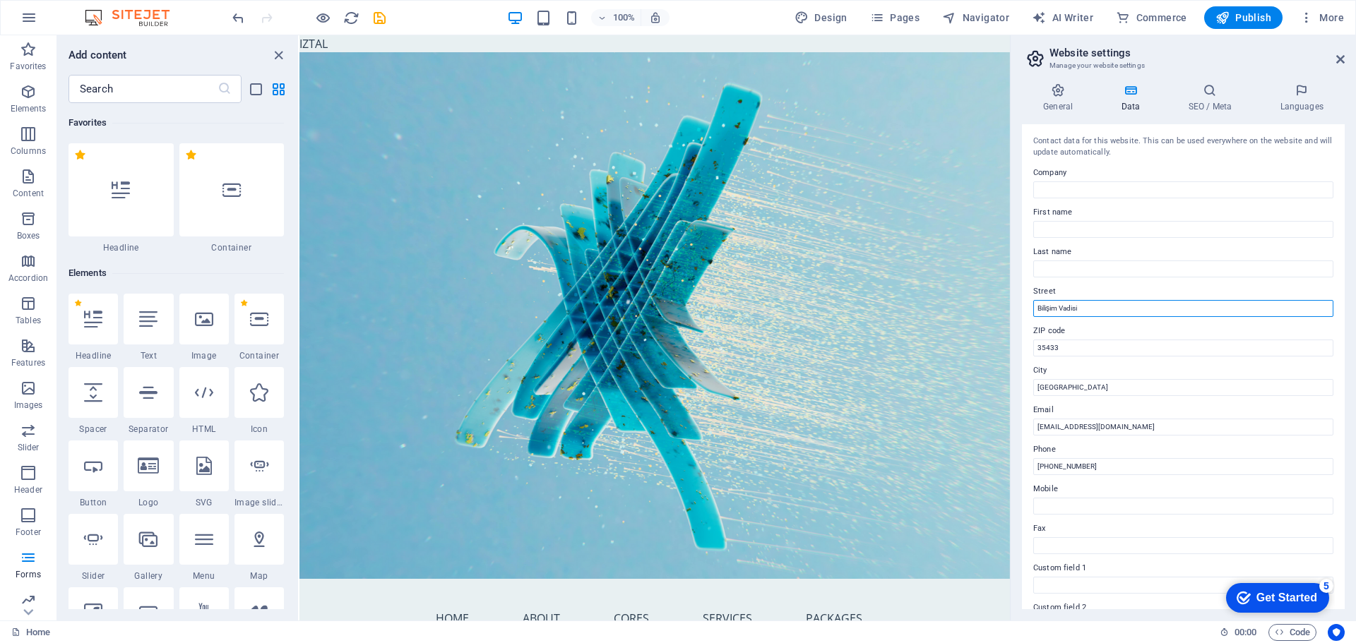
click at [1087, 302] on input "Bilişim Vadisi" at bounding box center [1183, 308] width 300 height 17
click at [1097, 306] on input "Bilişim Vadisi" at bounding box center [1183, 308] width 300 height 17
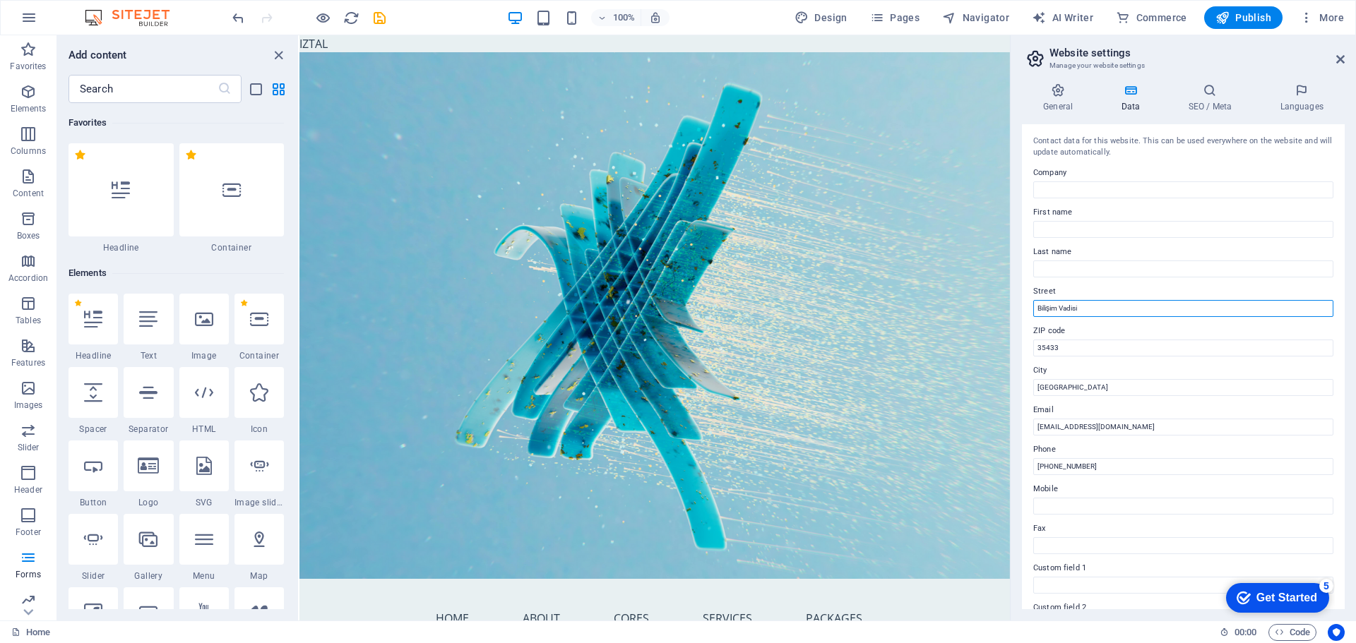
click at [1097, 306] on input "Bilişim Vadisi" at bounding box center [1183, 308] width 300 height 17
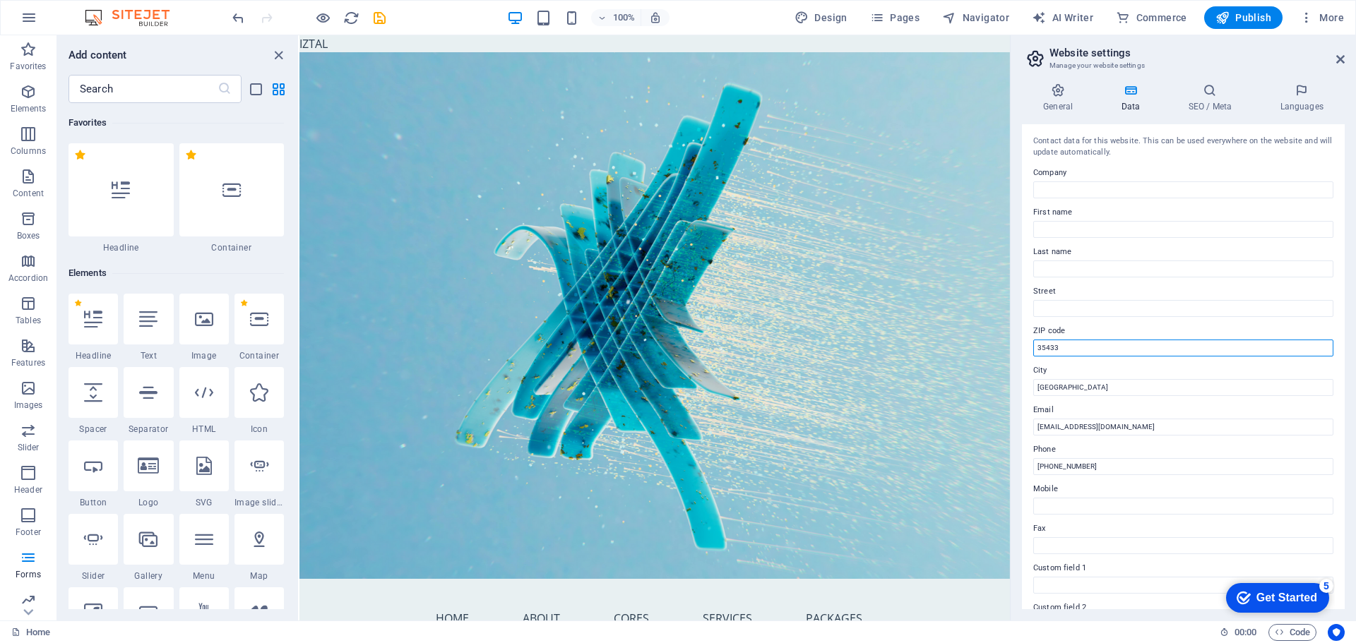
click at [1101, 348] on input "35433" at bounding box center [1183, 348] width 300 height 17
click at [1105, 396] on div "Contact data for this website. This can be used everywhere on the website and w…" at bounding box center [1183, 366] width 323 height 485
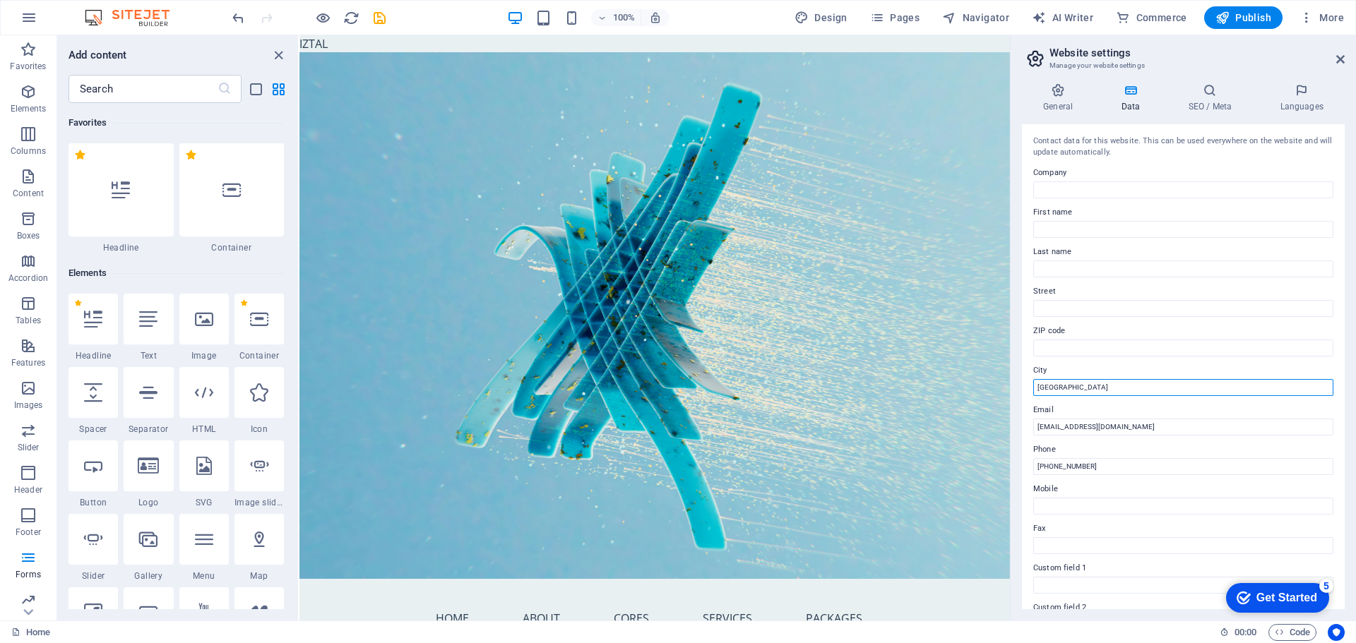
click at [1106, 389] on input "Ankara" at bounding box center [1183, 387] width 300 height 17
click at [1106, 430] on input "[EMAIL_ADDRESS][DOMAIN_NAME]" at bounding box center [1183, 427] width 300 height 17
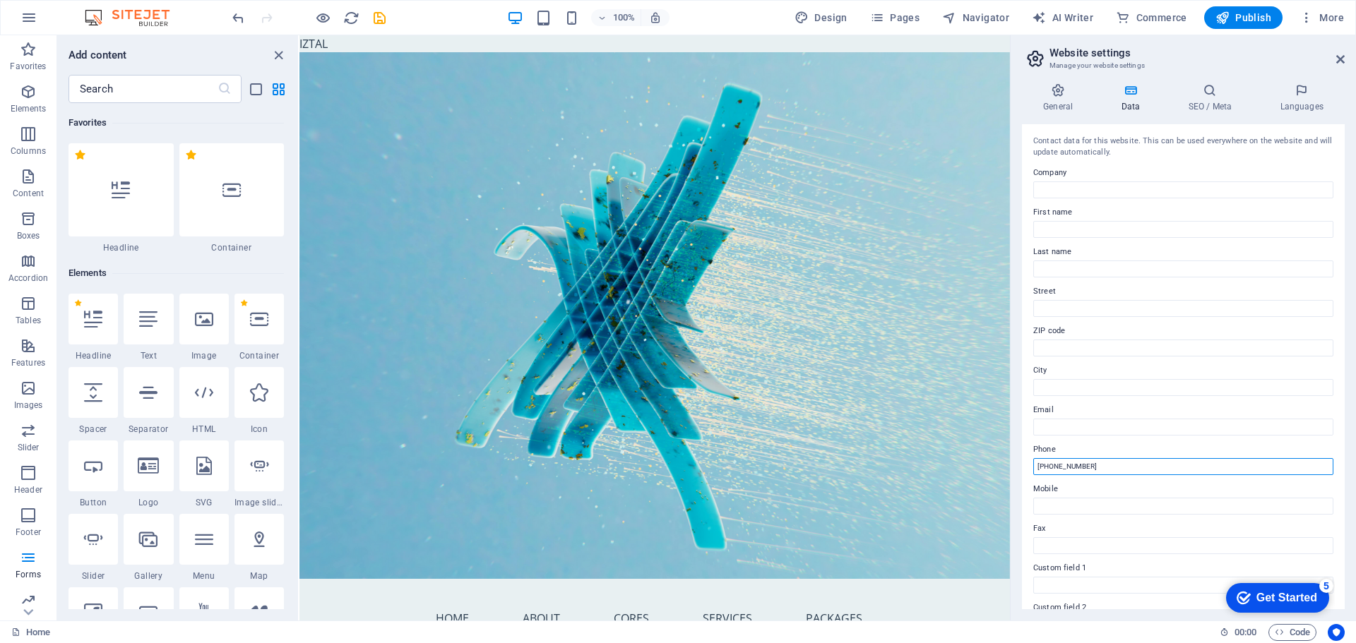
click at [1108, 467] on input "[PHONE_NUMBER]" at bounding box center [1183, 466] width 300 height 17
click at [1112, 511] on input "Mobile" at bounding box center [1183, 506] width 300 height 17
click at [1077, 99] on h4 "General" at bounding box center [1061, 98] width 78 height 30
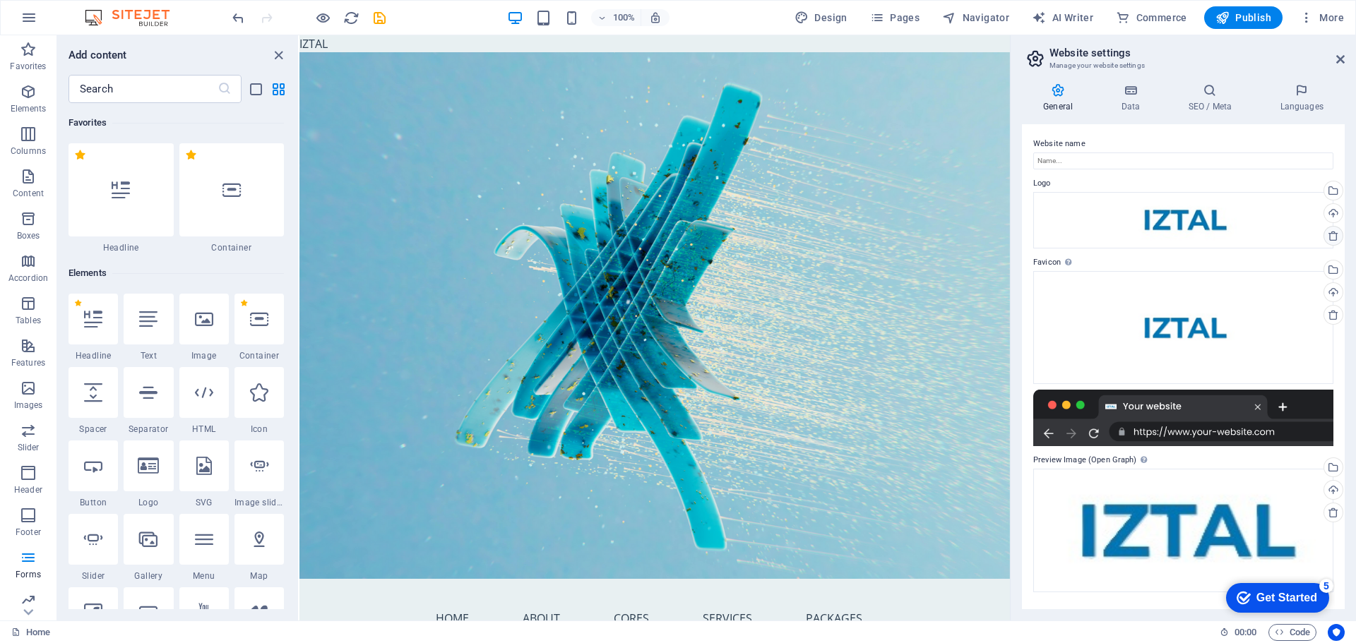
click at [1337, 239] on icon at bounding box center [1332, 235] width 11 height 11
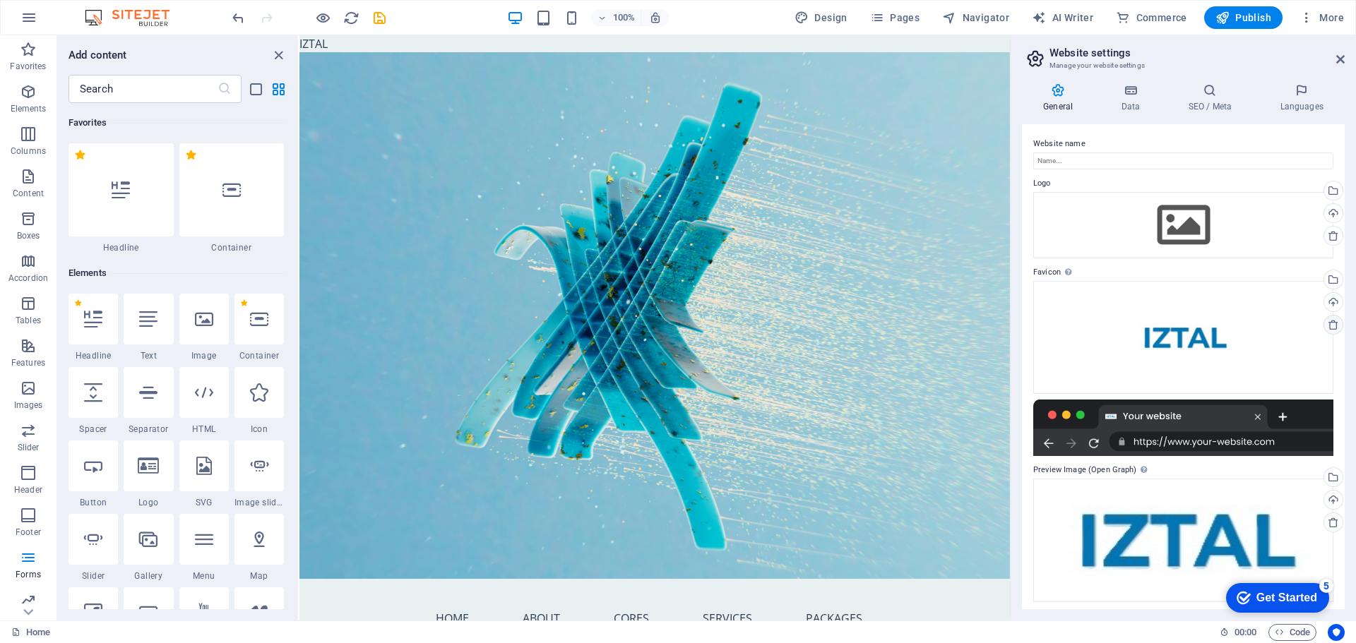
click at [1330, 321] on icon at bounding box center [1332, 324] width 11 height 11
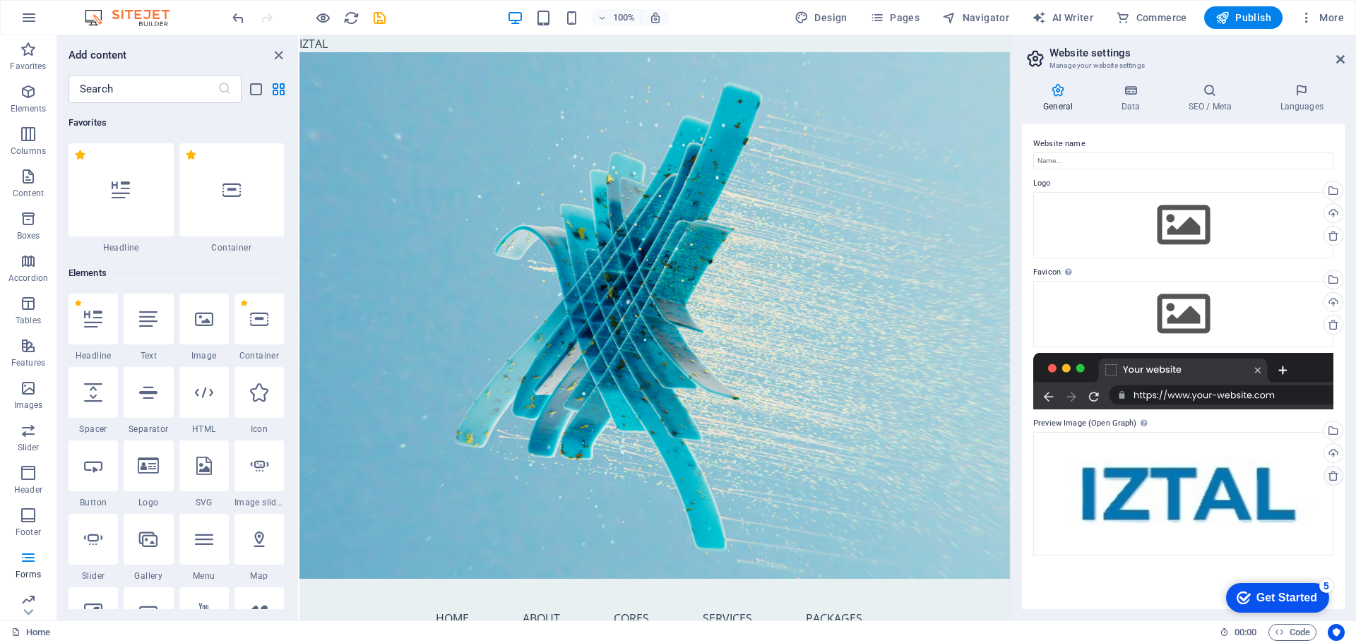
click at [1332, 481] on icon at bounding box center [1332, 475] width 11 height 11
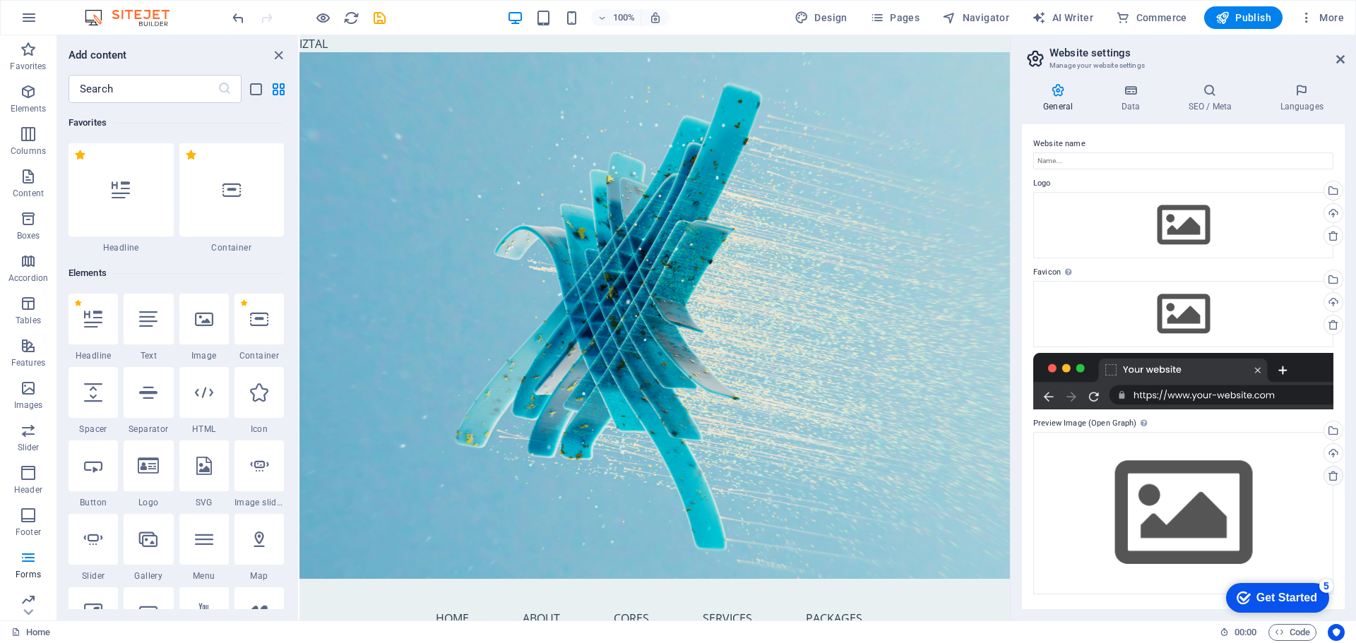
click at [1337, 479] on icon at bounding box center [1332, 475] width 11 height 11
click at [1128, 85] on icon at bounding box center [1129, 90] width 61 height 14
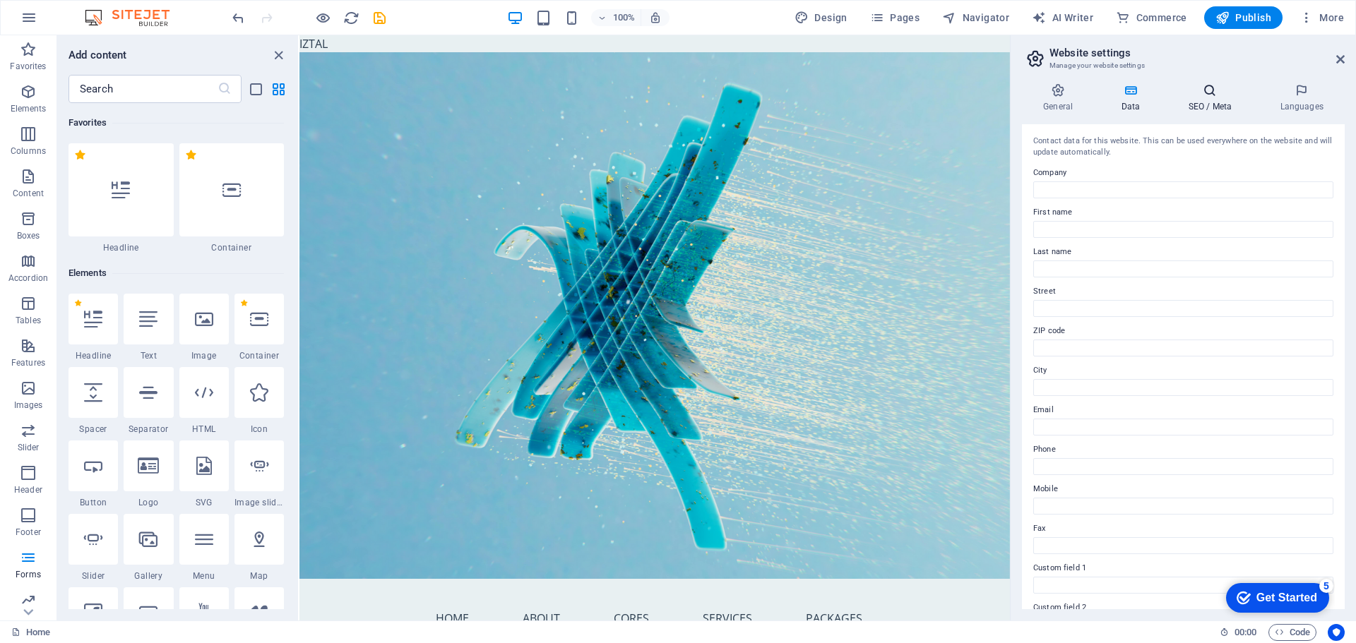
click at [1203, 89] on icon at bounding box center [1209, 90] width 86 height 14
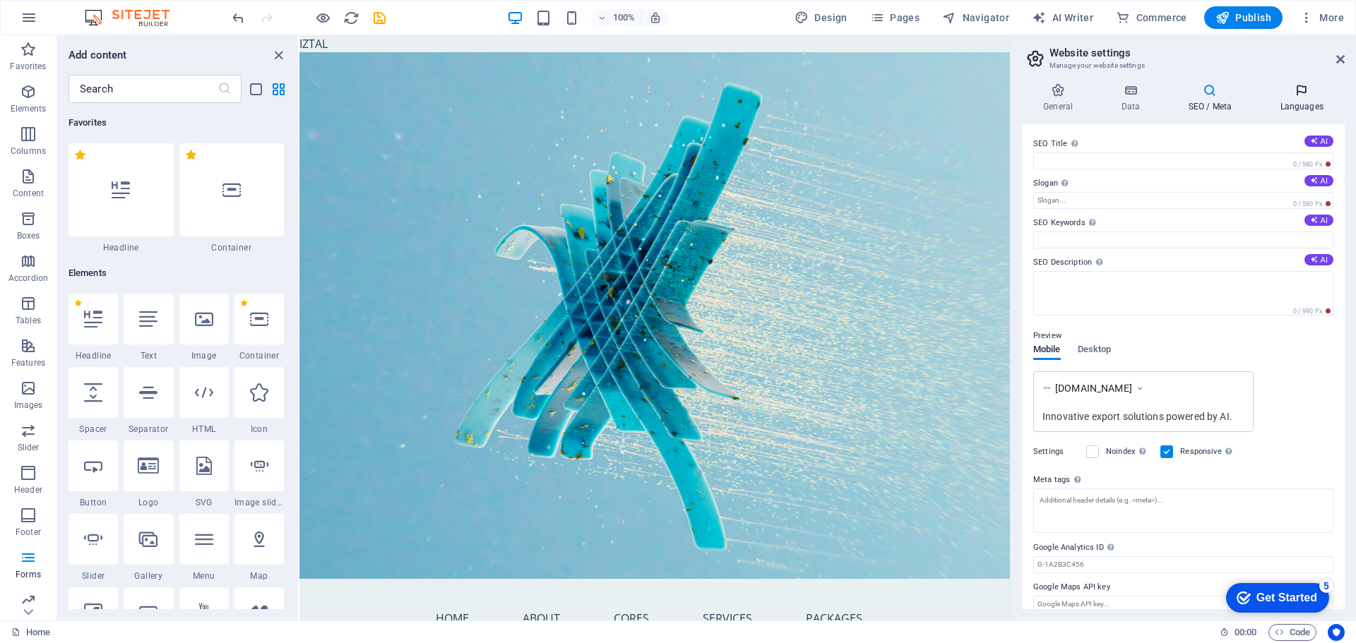
click at [1313, 107] on h4 "Languages" at bounding box center [1301, 98] width 86 height 30
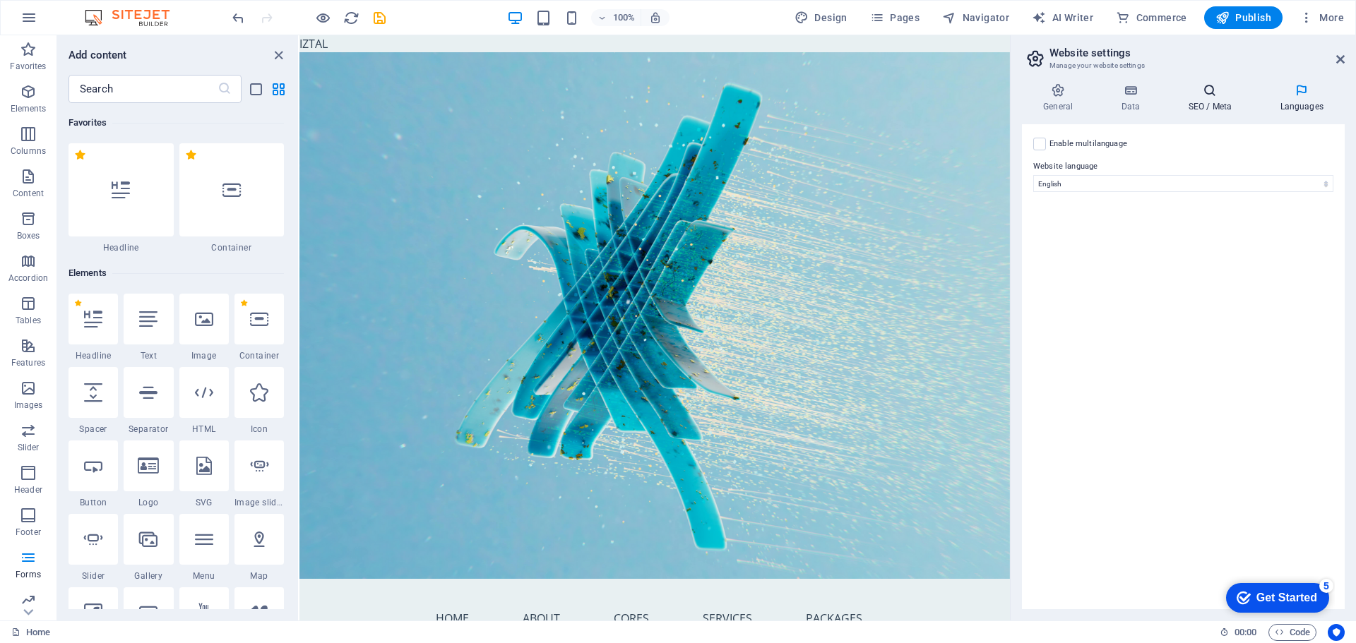
click at [1202, 88] on icon at bounding box center [1209, 90] width 86 height 14
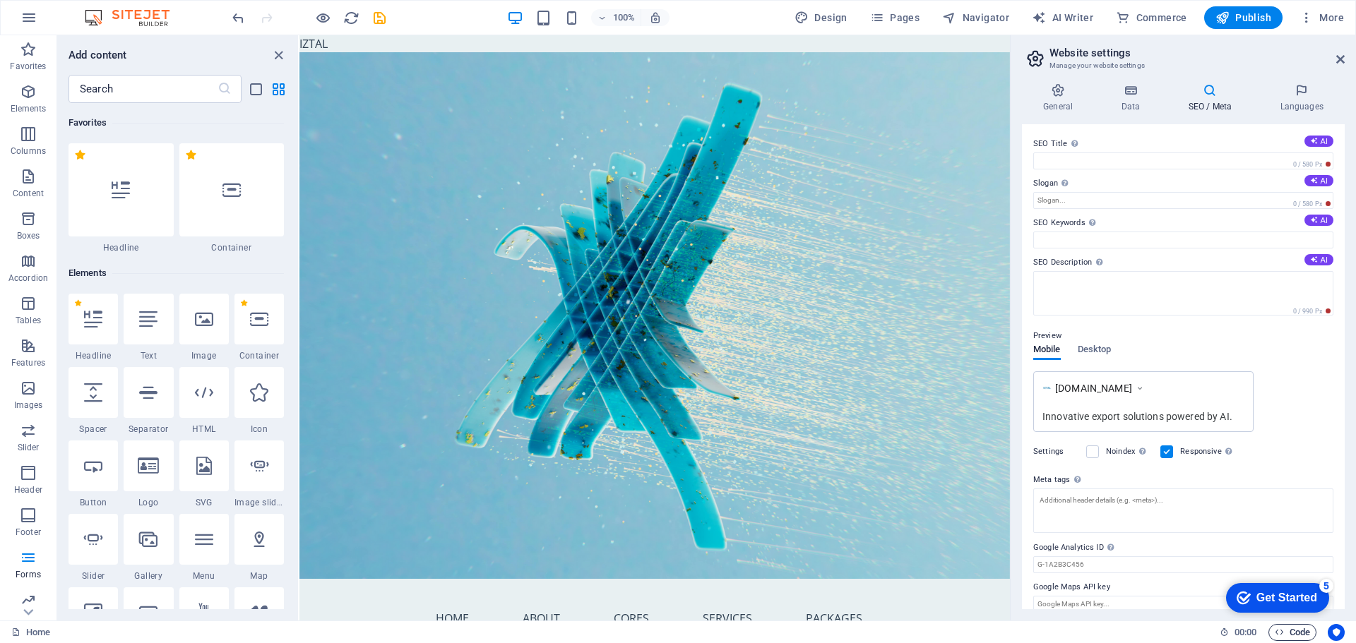
click at [1287, 632] on span "Code" at bounding box center [1292, 632] width 35 height 17
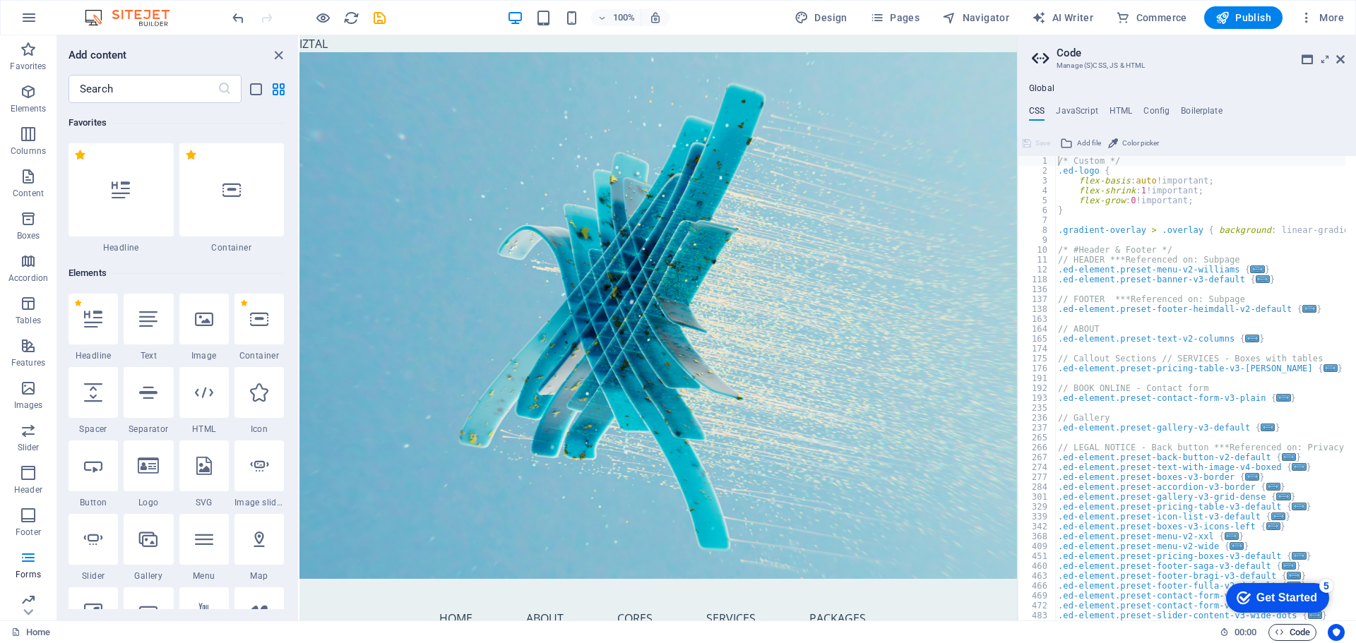
click at [1287, 632] on span "Code" at bounding box center [1292, 632] width 35 height 17
click at [1343, 60] on icon at bounding box center [1340, 59] width 8 height 11
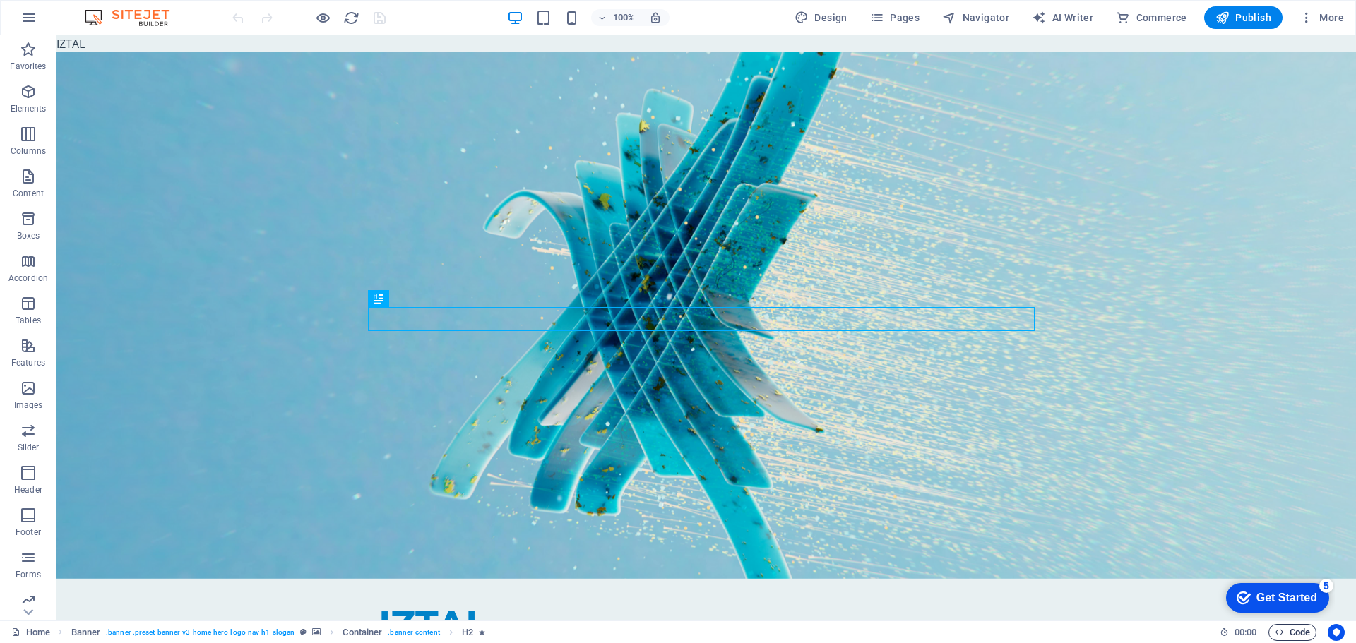
click at [1291, 629] on span "Code" at bounding box center [1292, 632] width 35 height 17
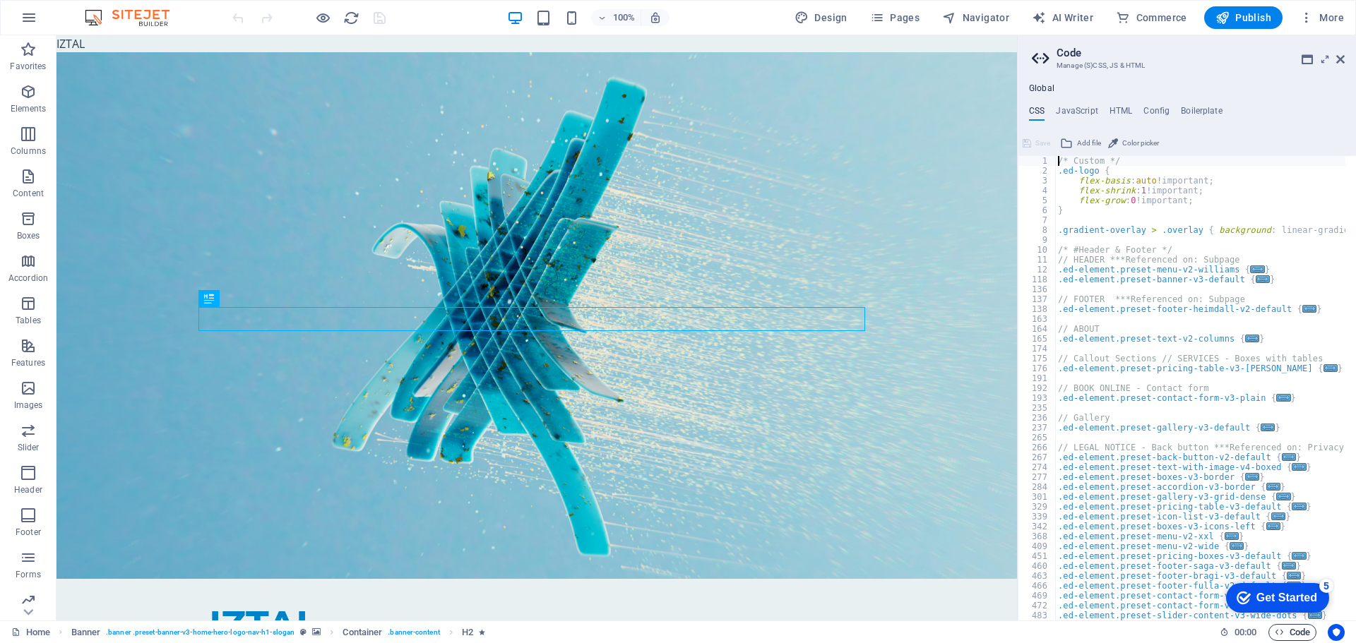
click at [1291, 629] on span "Code" at bounding box center [1292, 632] width 35 height 17
click at [1337, 54] on icon at bounding box center [1340, 59] width 8 height 11
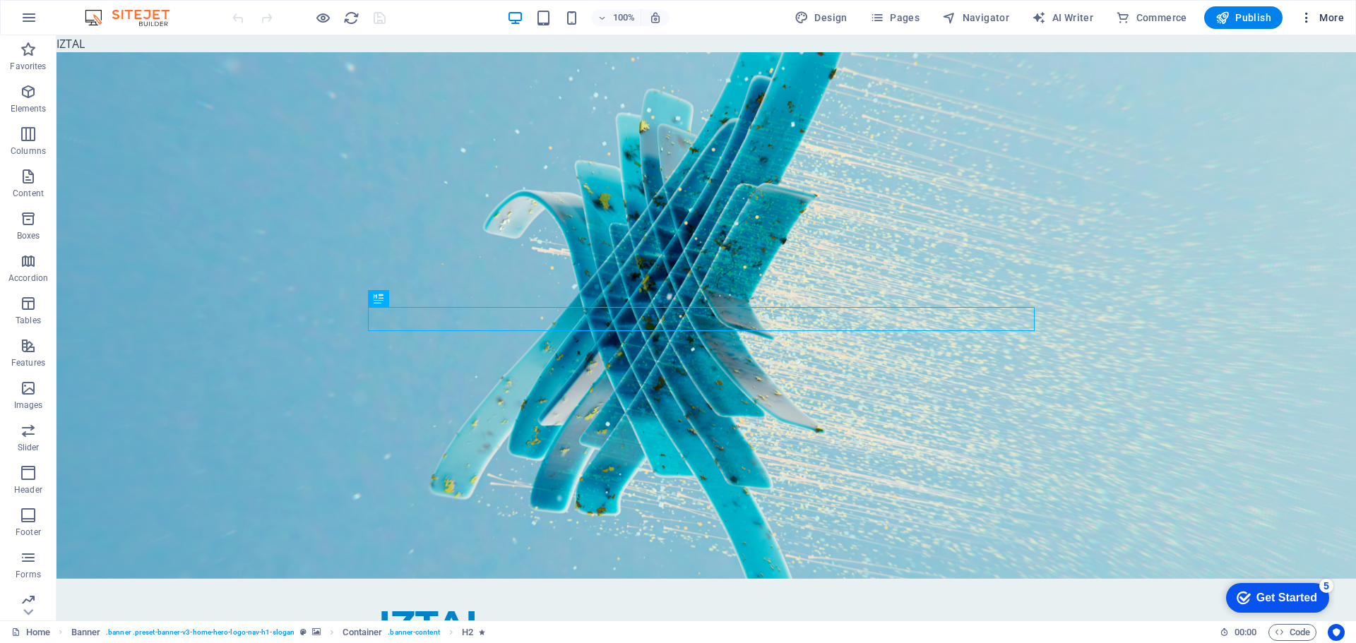
click at [1315, 16] on span "More" at bounding box center [1321, 18] width 44 height 14
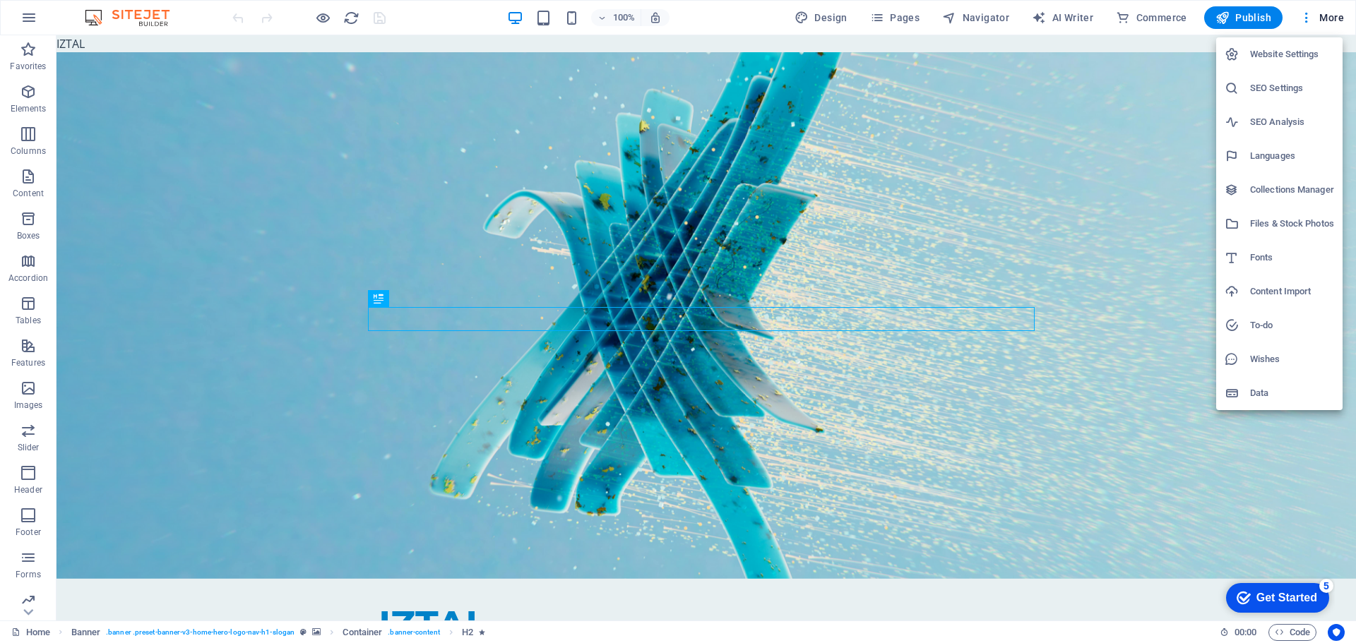
click at [1267, 56] on h6 "Website Settings" at bounding box center [1292, 54] width 84 height 17
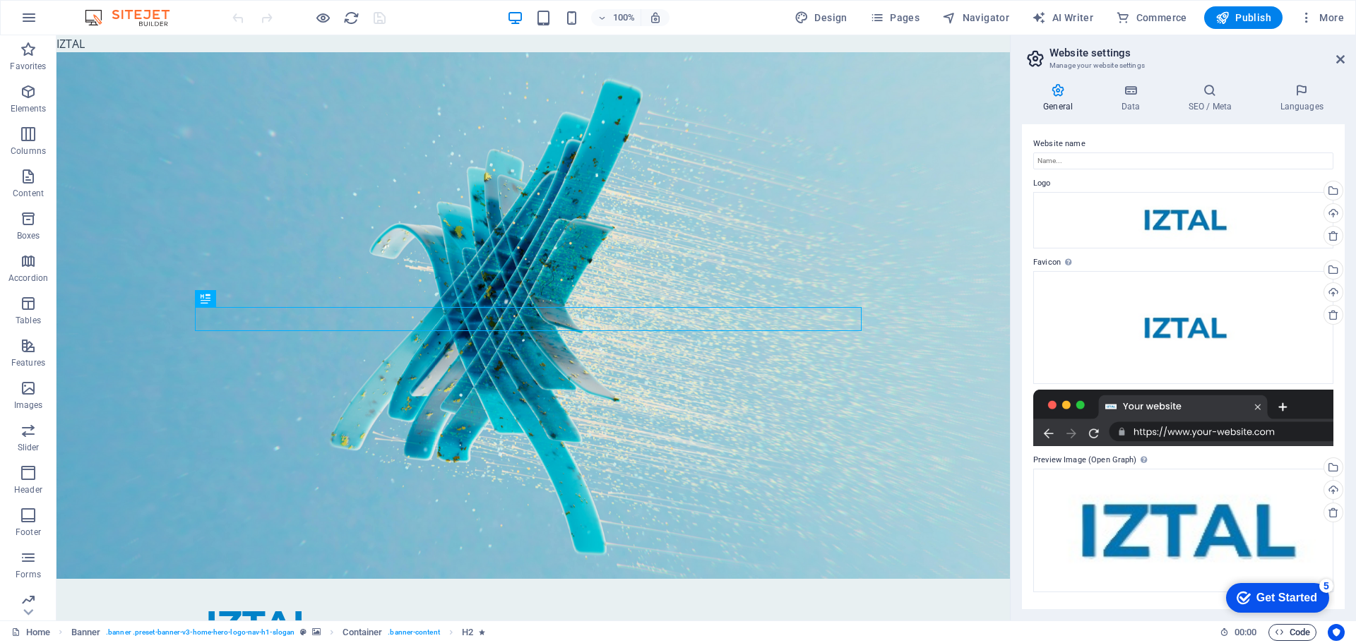
click at [1292, 633] on span "Code" at bounding box center [1292, 632] width 35 height 17
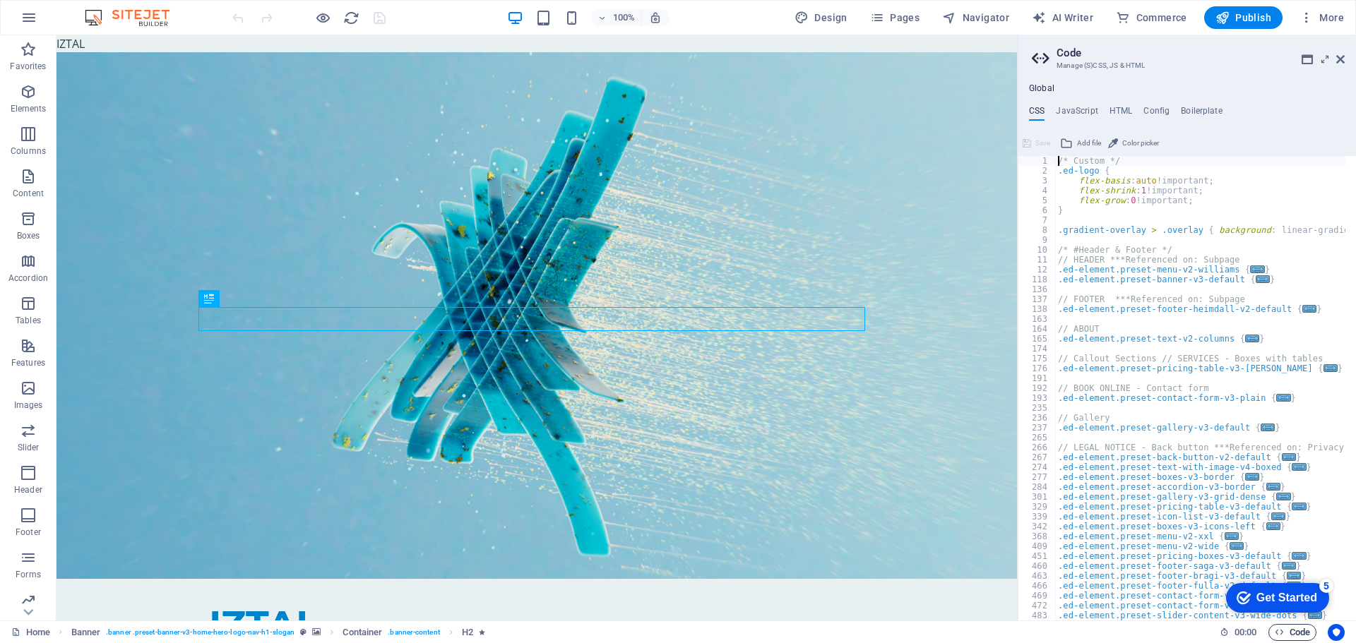
click at [1291, 633] on span "Code" at bounding box center [1292, 632] width 35 height 17
drag, startPoint x: 1343, startPoint y: 57, endPoint x: 1235, endPoint y: 35, distance: 110.2
click at [1343, 57] on icon at bounding box center [1340, 59] width 8 height 11
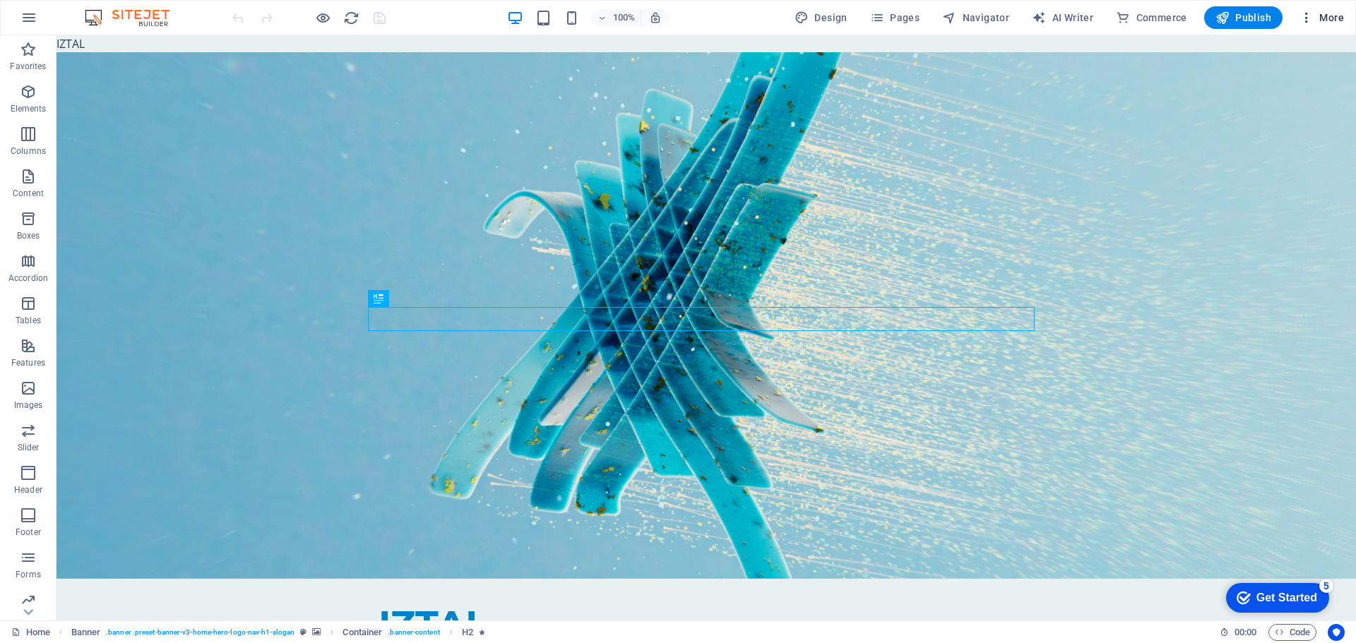
click at [1330, 20] on span "More" at bounding box center [1321, 18] width 44 height 14
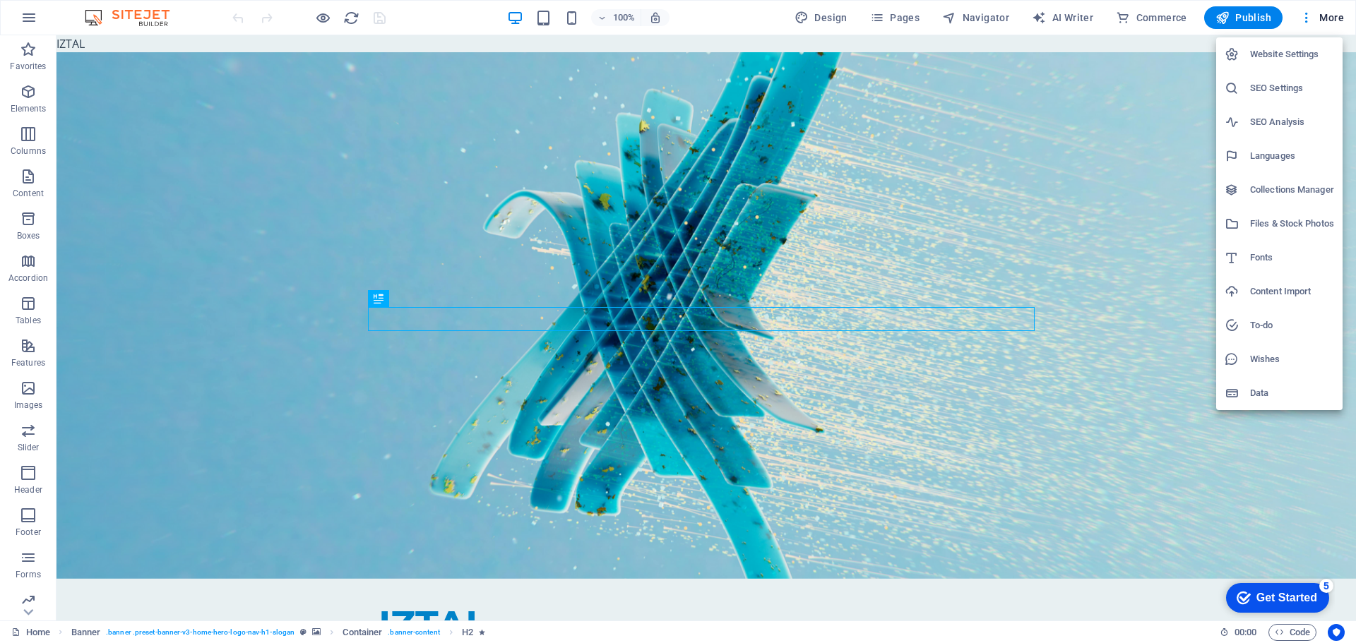
click at [1289, 54] on h6 "Website Settings" at bounding box center [1292, 54] width 84 height 17
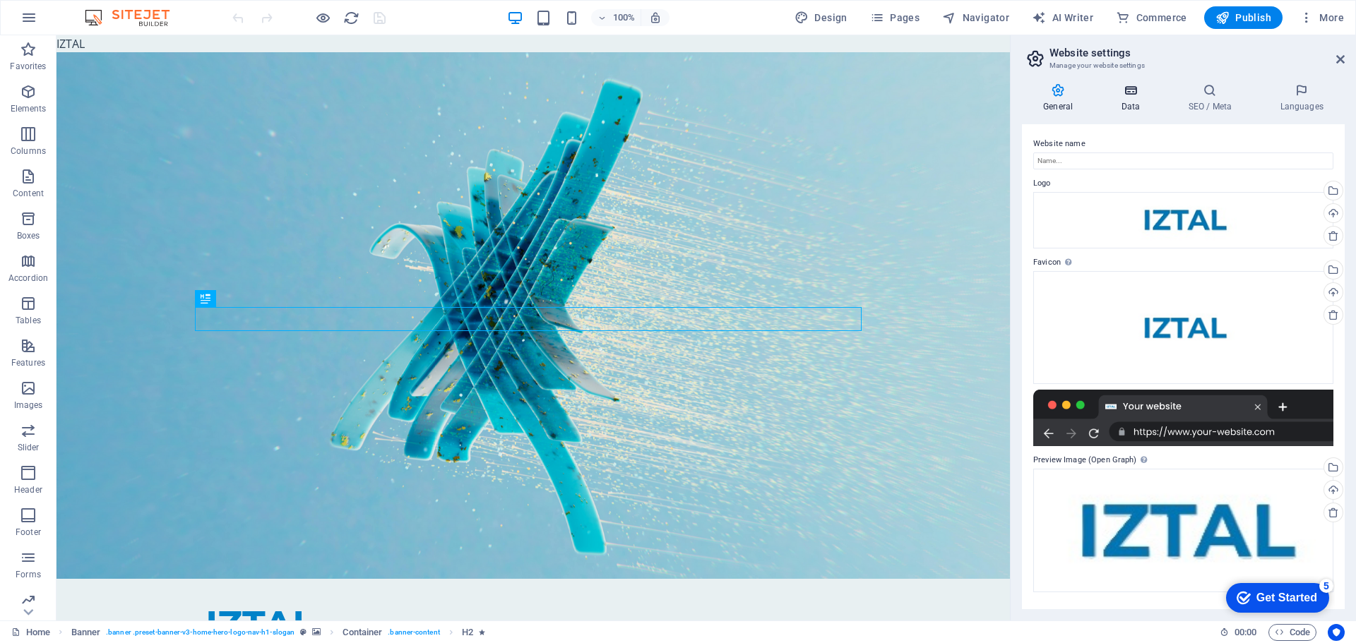
click at [1141, 94] on icon at bounding box center [1129, 90] width 61 height 14
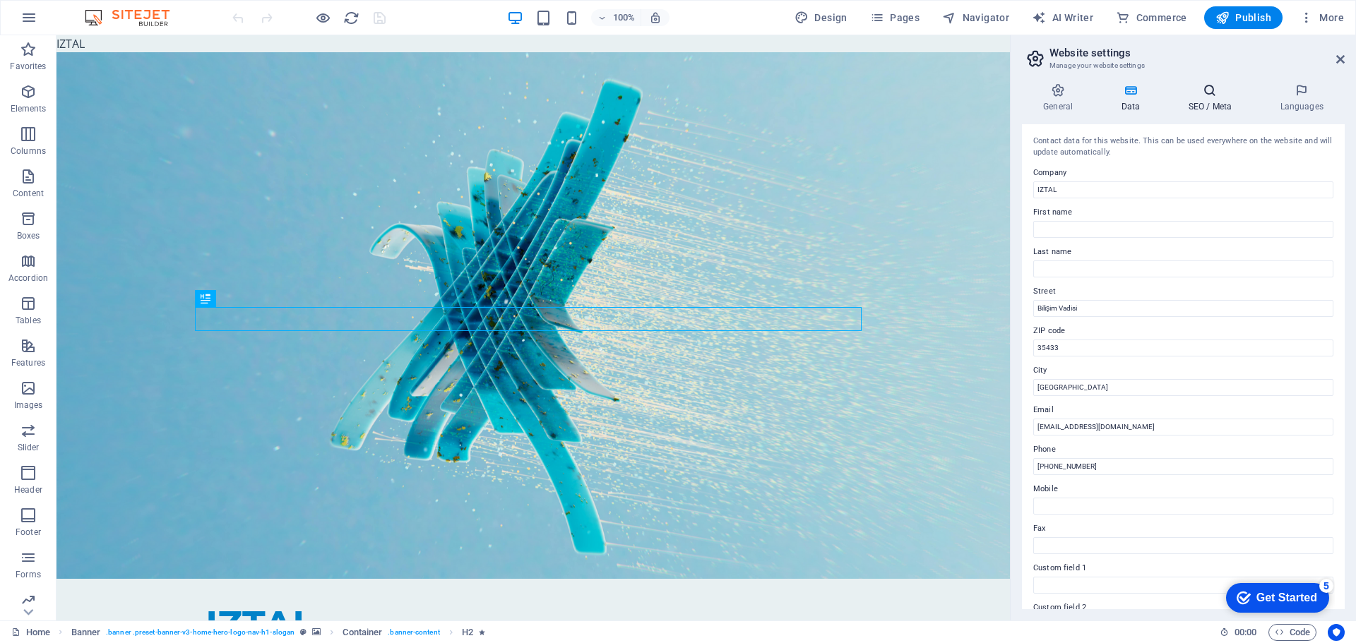
click at [1197, 89] on icon at bounding box center [1209, 90] width 86 height 14
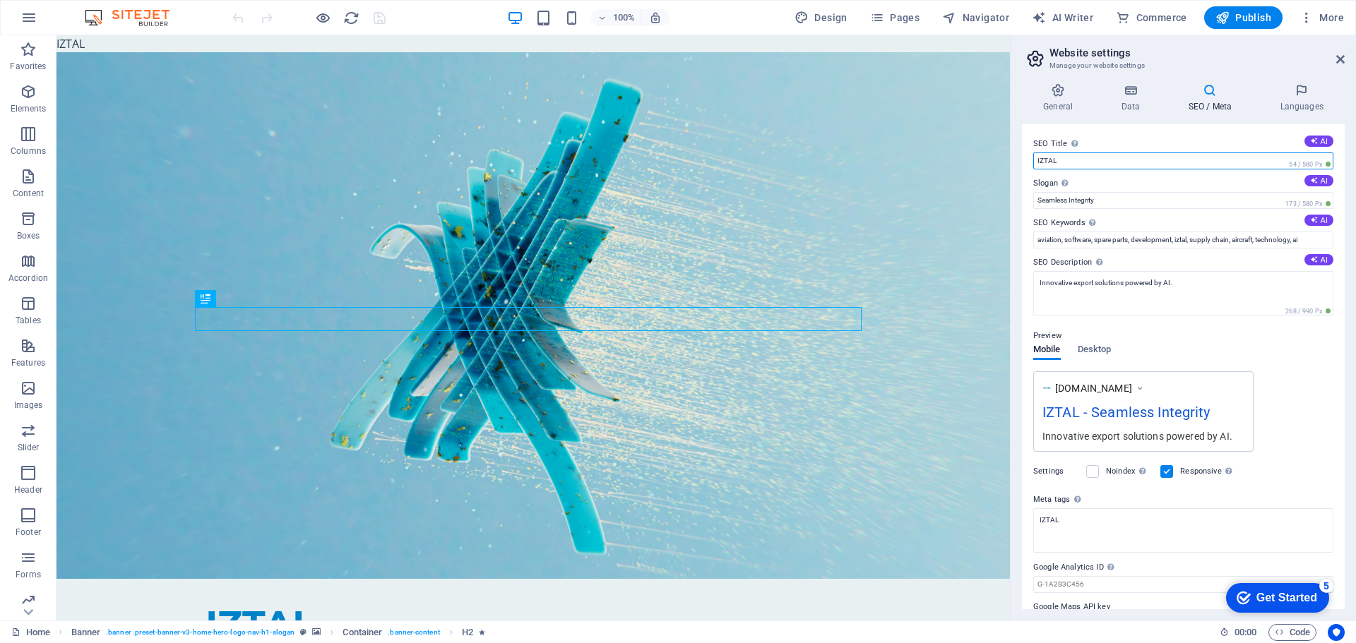
click at [1155, 160] on input "IZTAL" at bounding box center [1183, 161] width 300 height 17
click at [1295, 631] on body "IZTAL Home Favorites Elements Columns Content Boxes Accordion Tables Features I…" at bounding box center [678, 321] width 1356 height 643
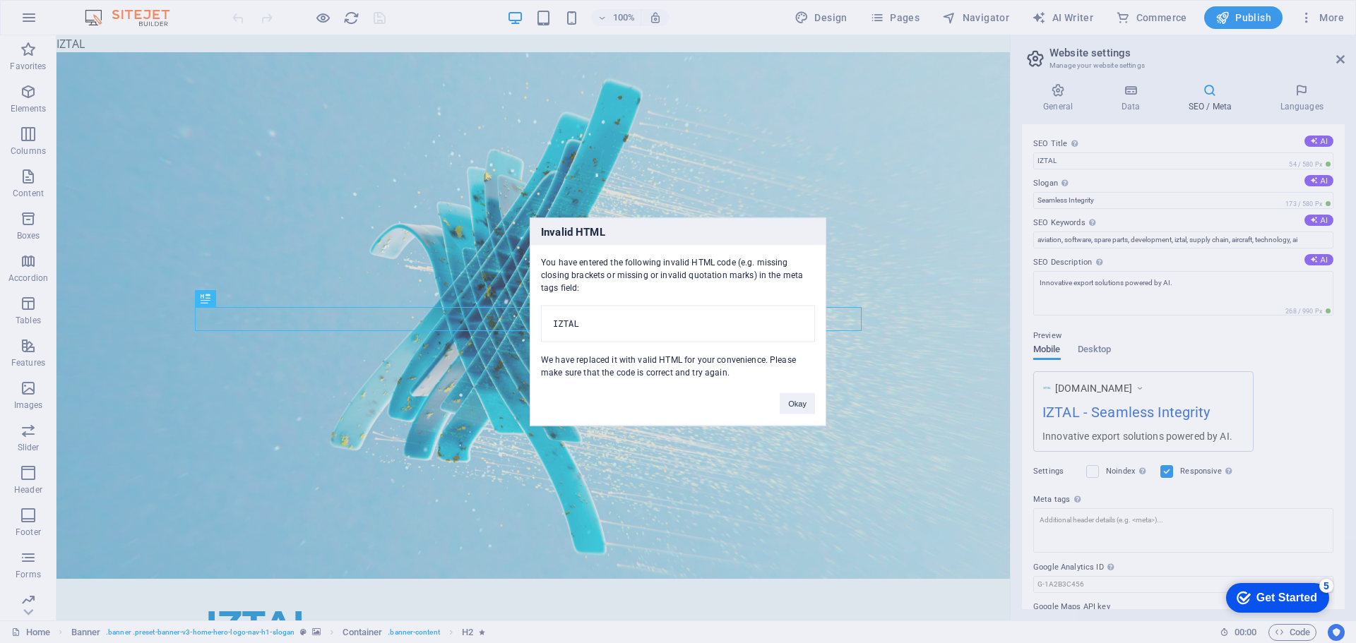
drag, startPoint x: 539, startPoint y: 253, endPoint x: 621, endPoint y: 279, distance: 85.1
click at [621, 279] on div "You have entered the following invalid HTML code (e.g. missing closing brackets…" at bounding box center [677, 311] width 295 height 133
drag, startPoint x: 616, startPoint y: 281, endPoint x: 537, endPoint y: 248, distance: 85.8
click at [537, 248] on div "You have entered the following invalid HTML code (e.g. missing closing brackets…" at bounding box center [677, 311] width 295 height 133
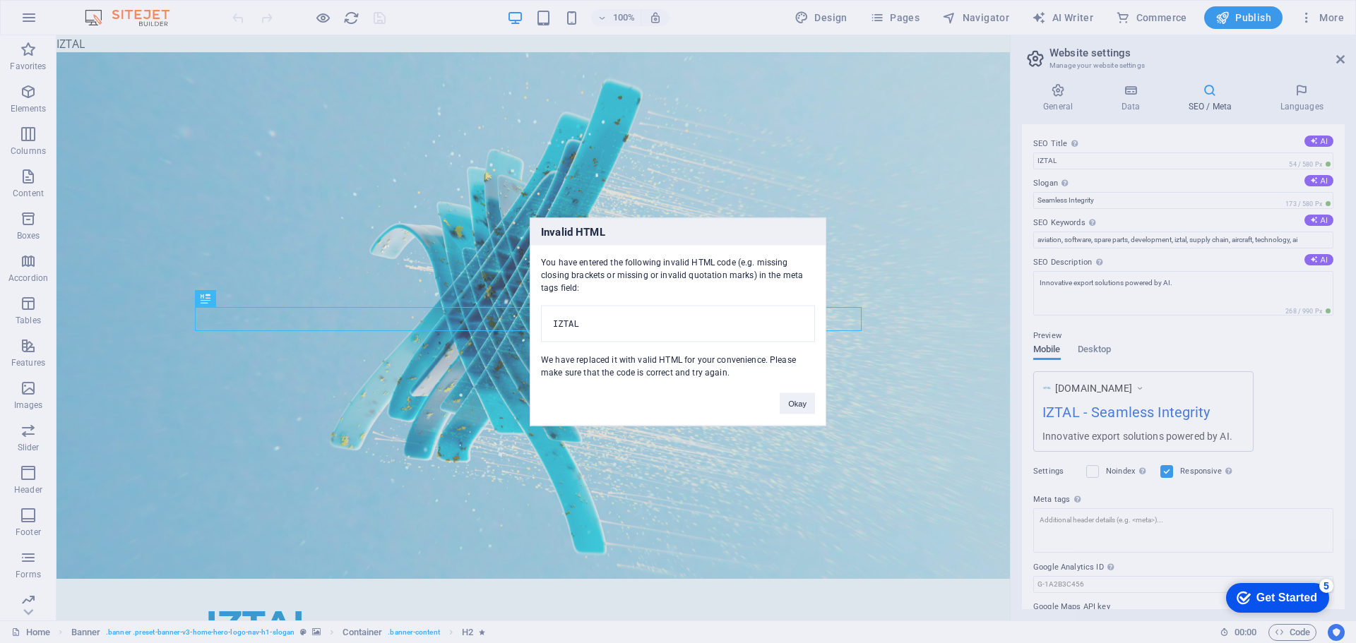
click at [578, 258] on div "You have entered the following invalid HTML code (e.g. missing closing brackets…" at bounding box center [677, 311] width 295 height 133
drag, startPoint x: 651, startPoint y: 319, endPoint x: 737, endPoint y: 321, distance: 86.2
click at [737, 321] on pre "IZTAL" at bounding box center [678, 323] width 274 height 37
drag, startPoint x: 692, startPoint y: 318, endPoint x: 501, endPoint y: 318, distance: 191.4
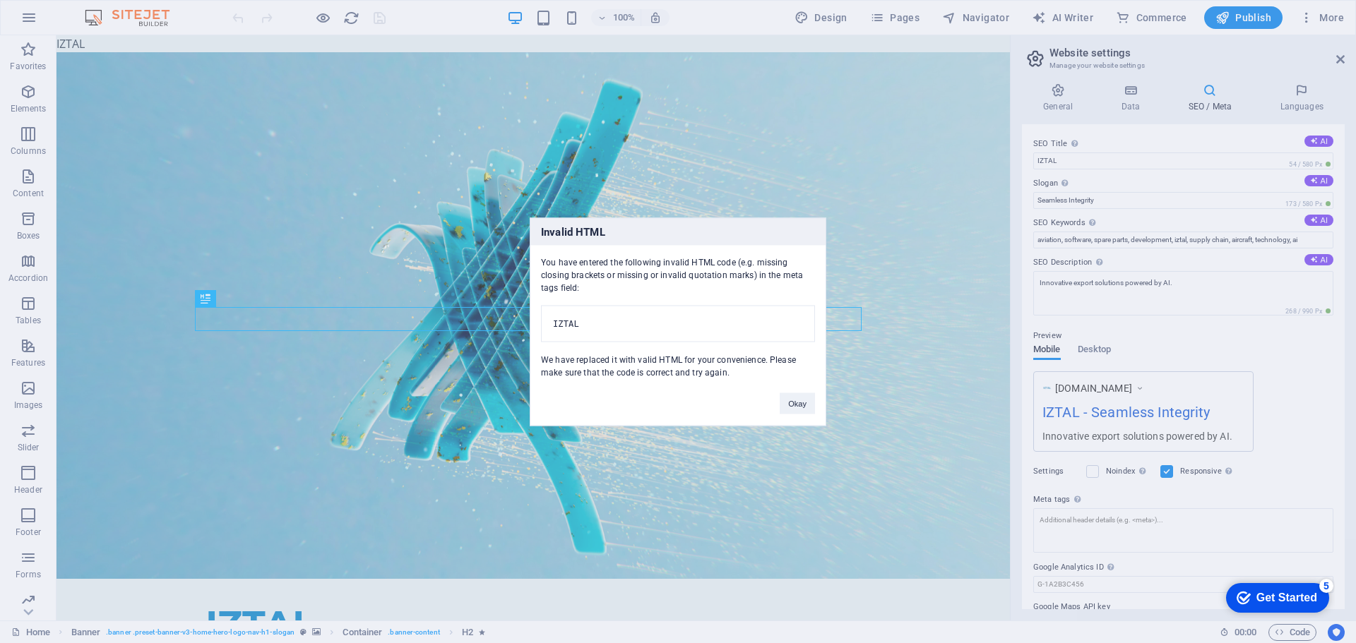
click at [501, 318] on div "Invalid HTML You have entered the following invalid HTML code (e.g. missing clo…" at bounding box center [678, 321] width 1356 height 643
click at [615, 318] on pre "IZTAL" at bounding box center [678, 323] width 274 height 37
click at [643, 318] on pre "IZTAL" at bounding box center [678, 323] width 274 height 37
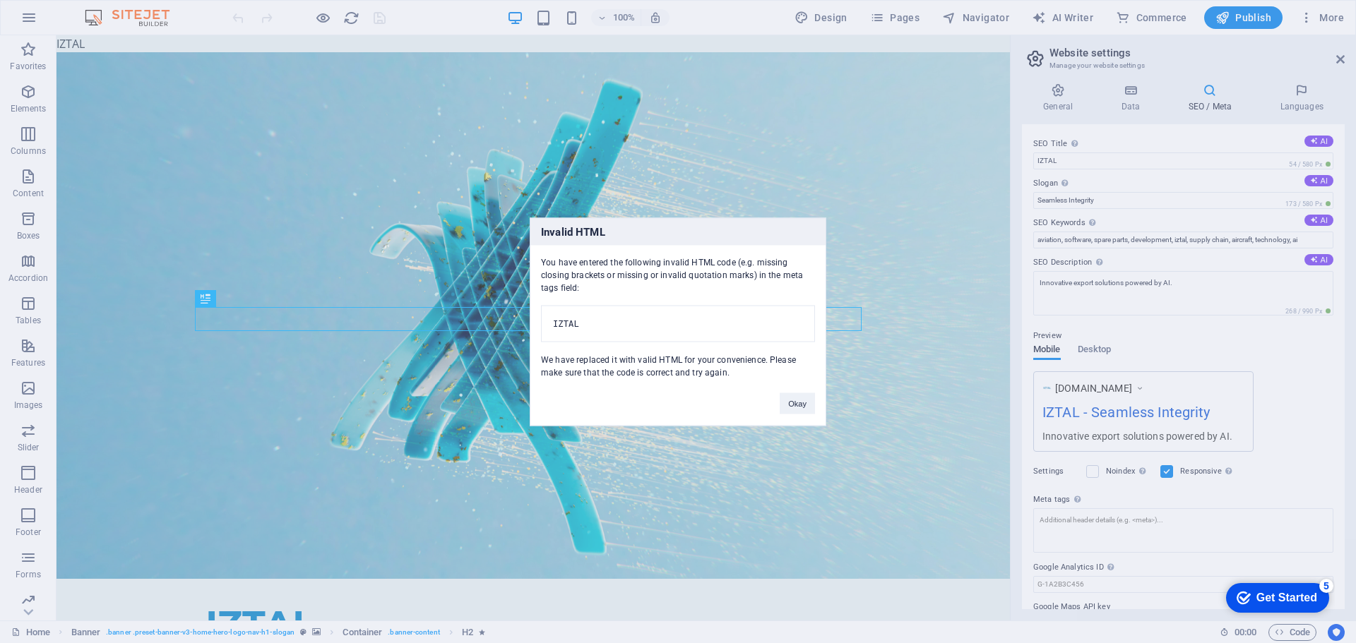
click at [659, 318] on pre "IZTAL" at bounding box center [678, 323] width 274 height 37
click at [801, 408] on button "Okay" at bounding box center [797, 403] width 35 height 21
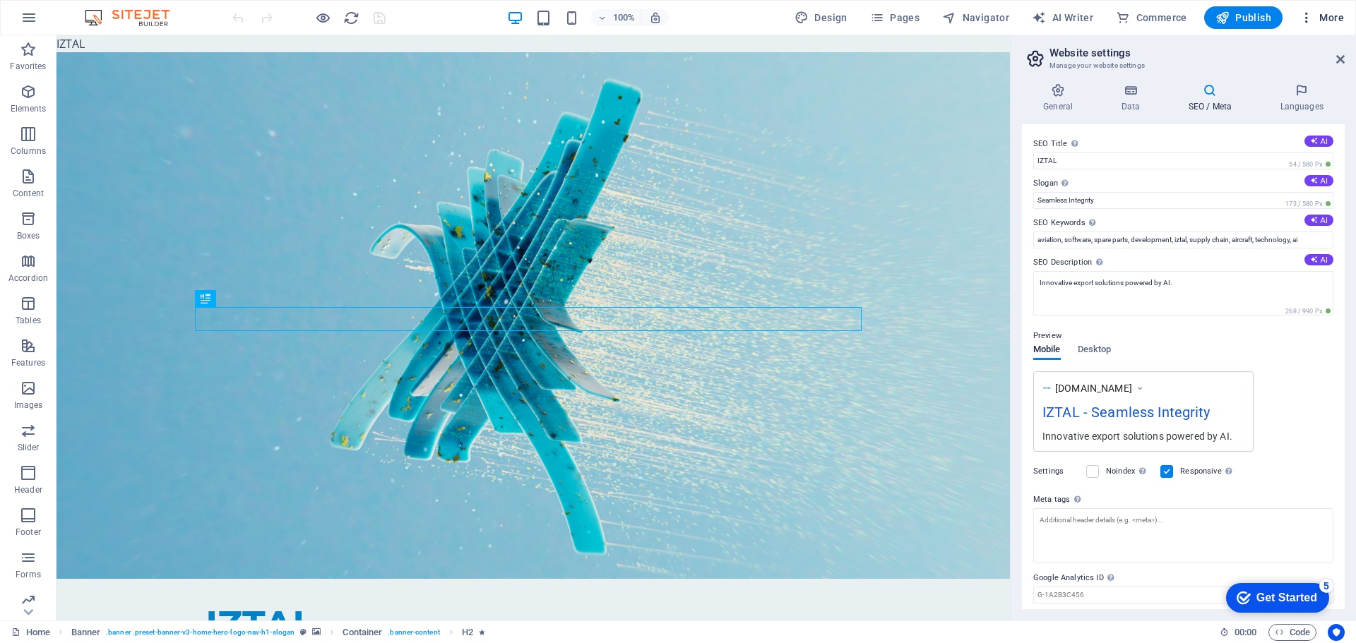
click at [1312, 22] on icon "button" at bounding box center [1306, 18] width 14 height 14
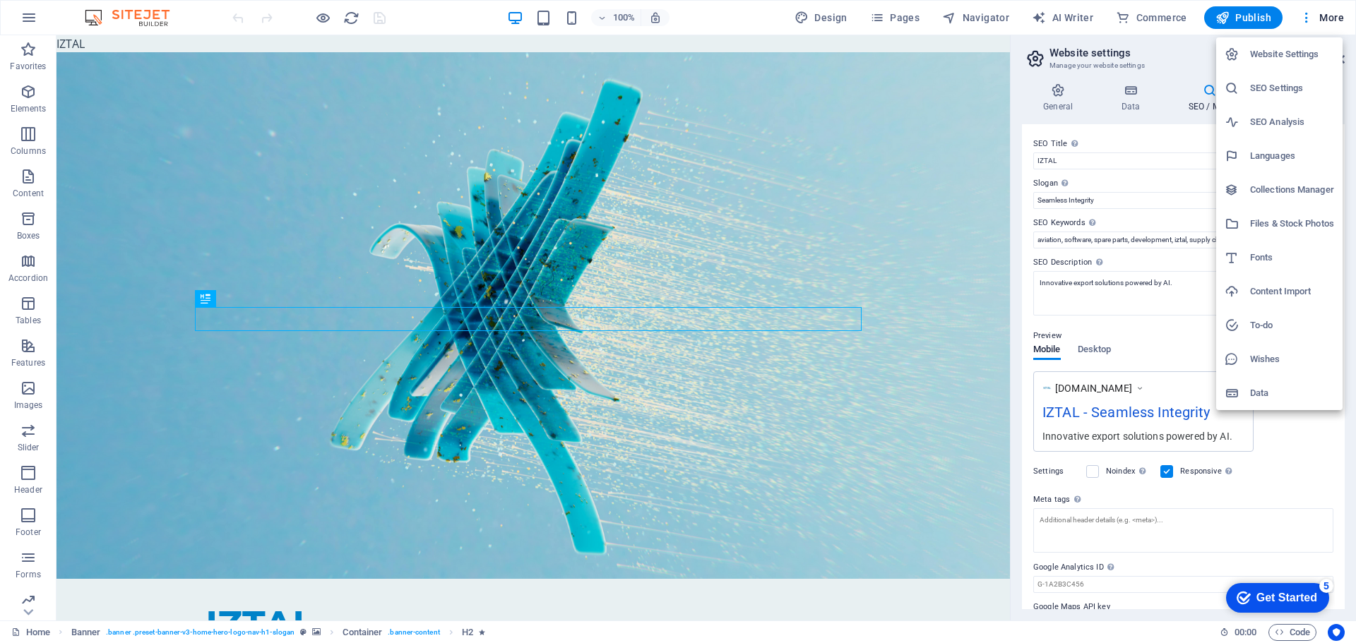
click at [1311, 18] on div at bounding box center [678, 321] width 1356 height 643
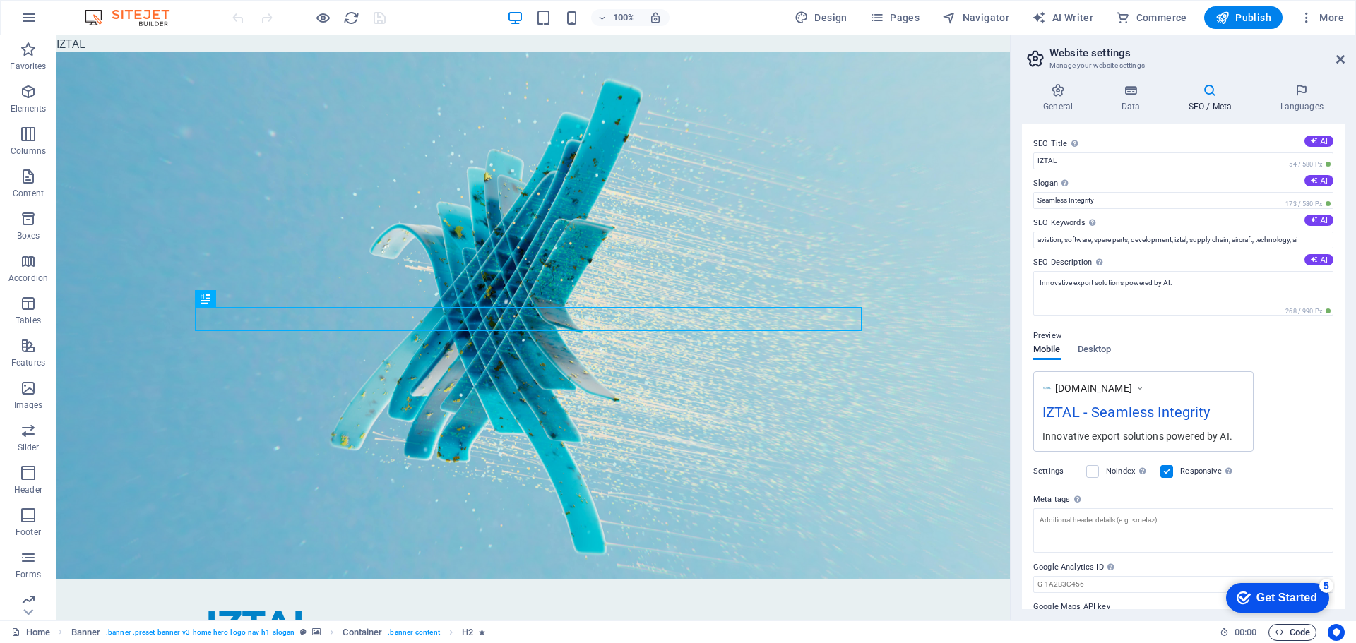
click at [1300, 633] on span "Code" at bounding box center [1292, 632] width 35 height 17
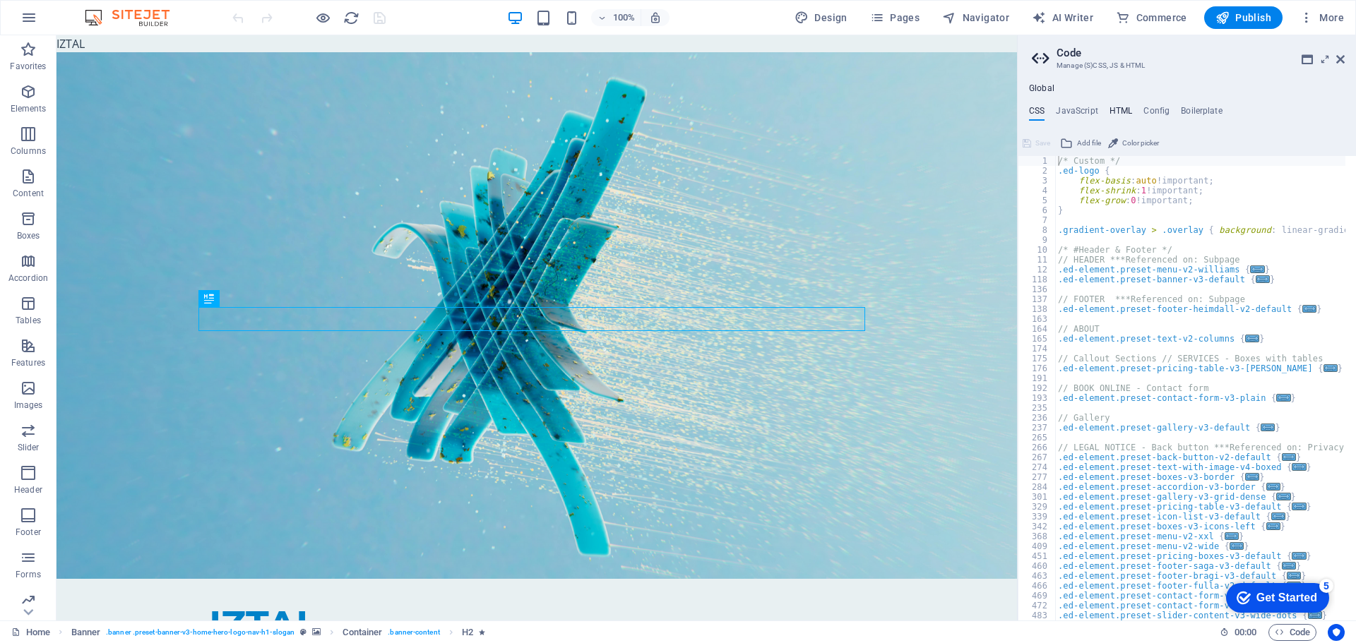
click at [1123, 107] on h4 "HTML" at bounding box center [1120, 114] width 23 height 16
type textarea "<a href="#main-content" class="wv-link-content button">Skip to main content</a>"
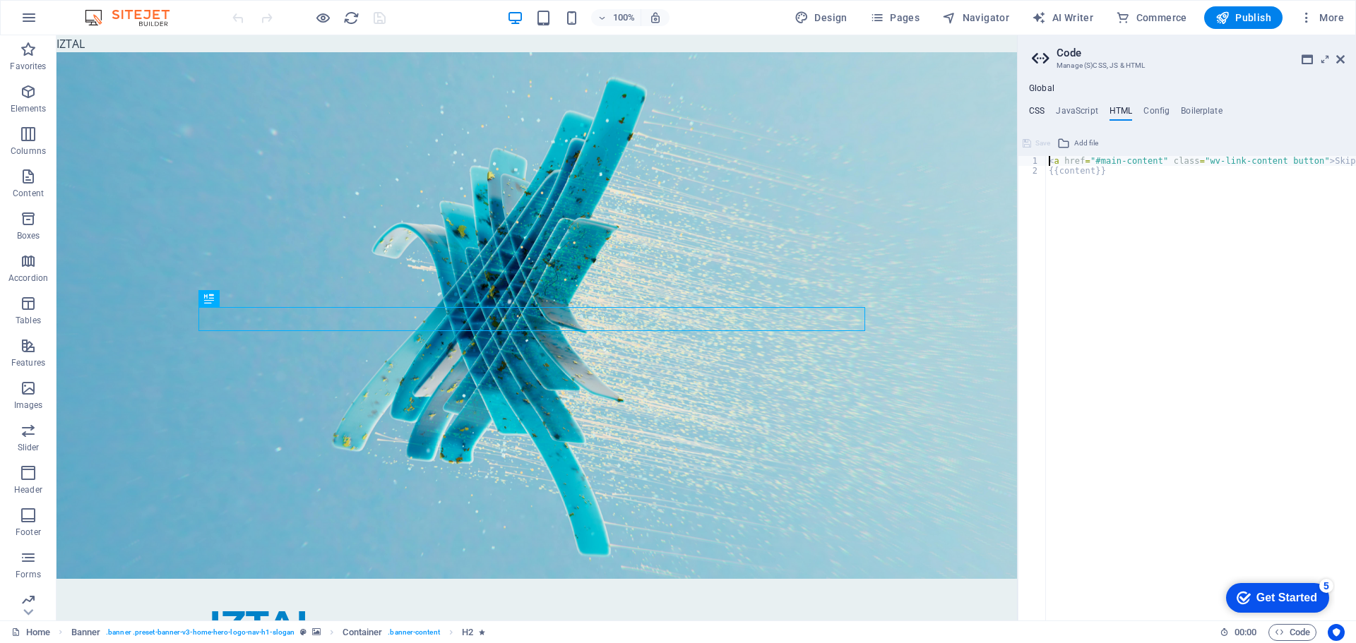
click at [1040, 109] on h4 "CSS" at bounding box center [1037, 114] width 16 height 16
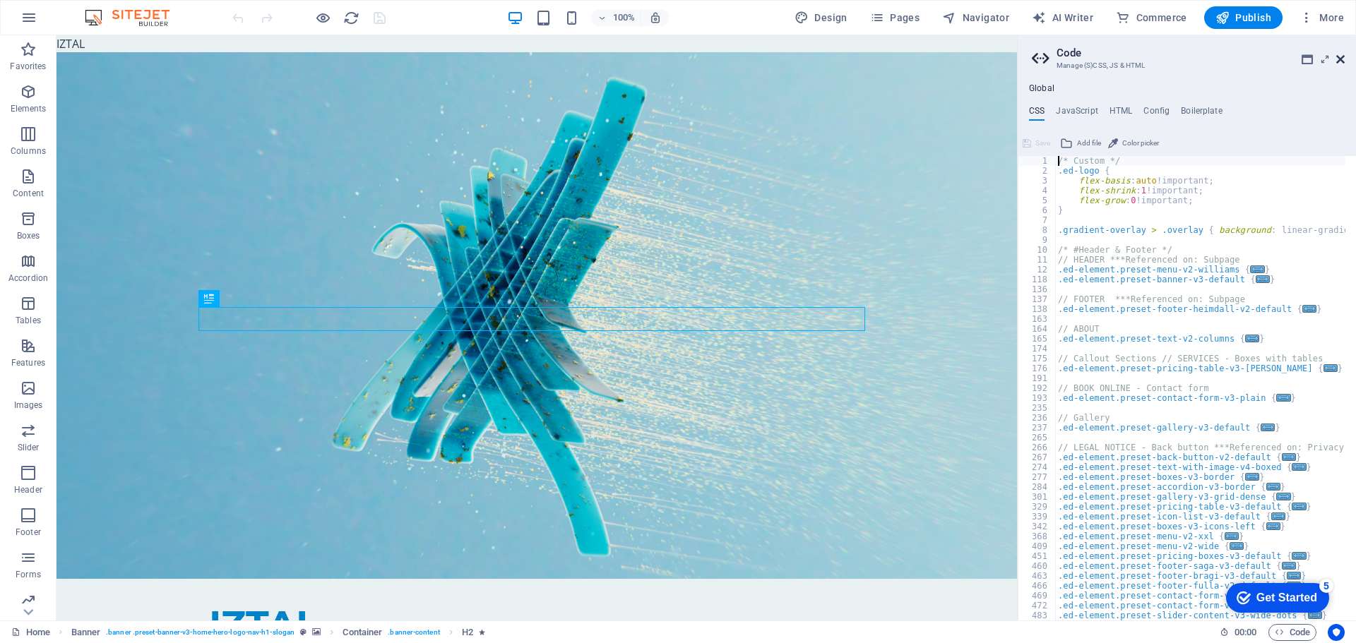
click at [1338, 59] on icon at bounding box center [1340, 59] width 8 height 11
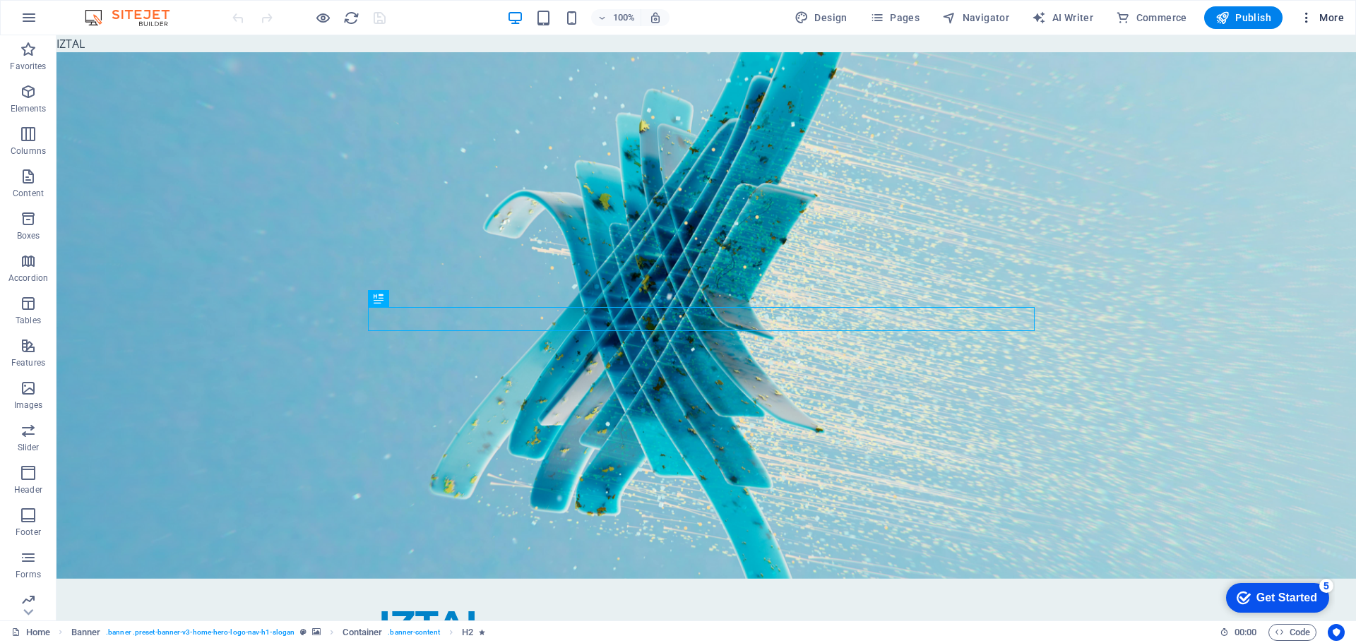
click at [1315, 20] on span "More" at bounding box center [1321, 18] width 44 height 14
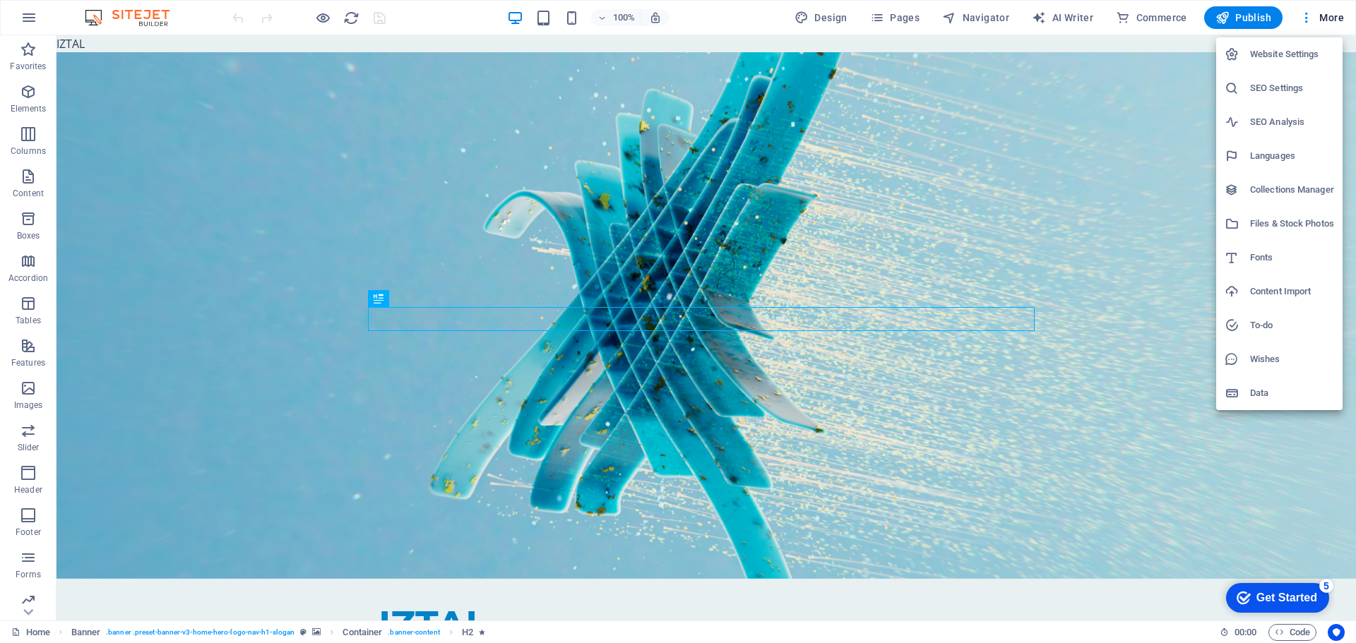
click at [1280, 83] on h6 "SEO Settings" at bounding box center [1292, 88] width 84 height 17
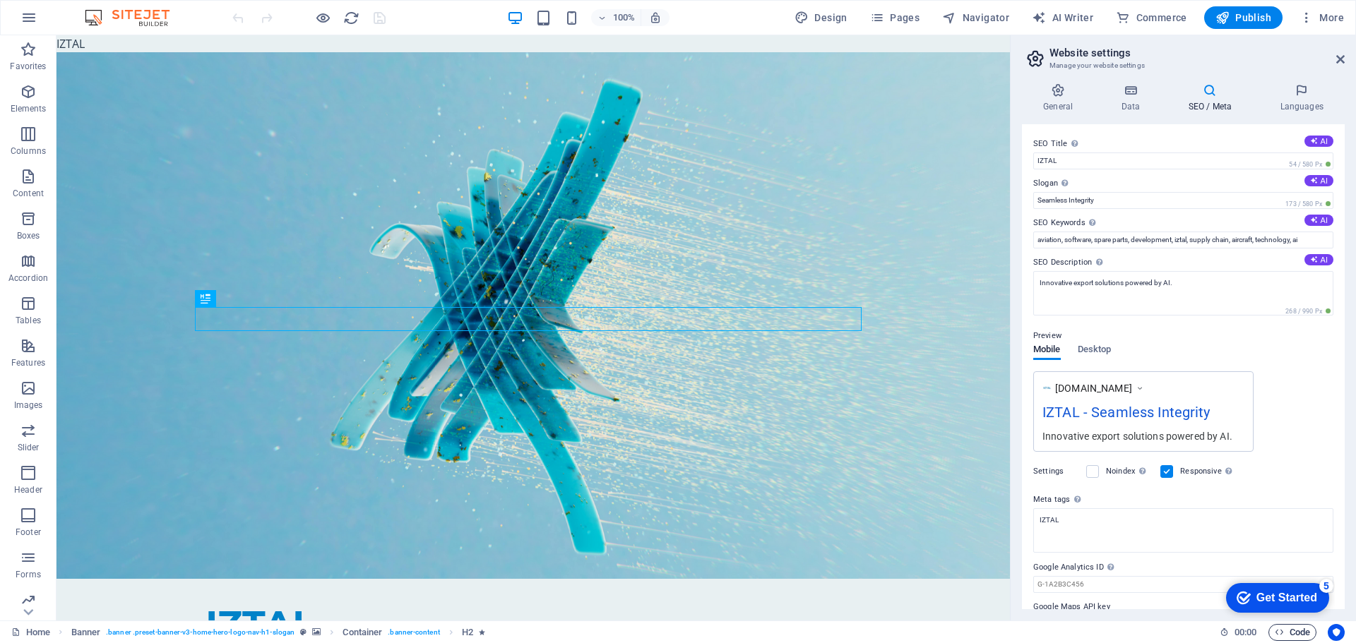
click at [1302, 638] on span "Code" at bounding box center [1292, 632] width 35 height 17
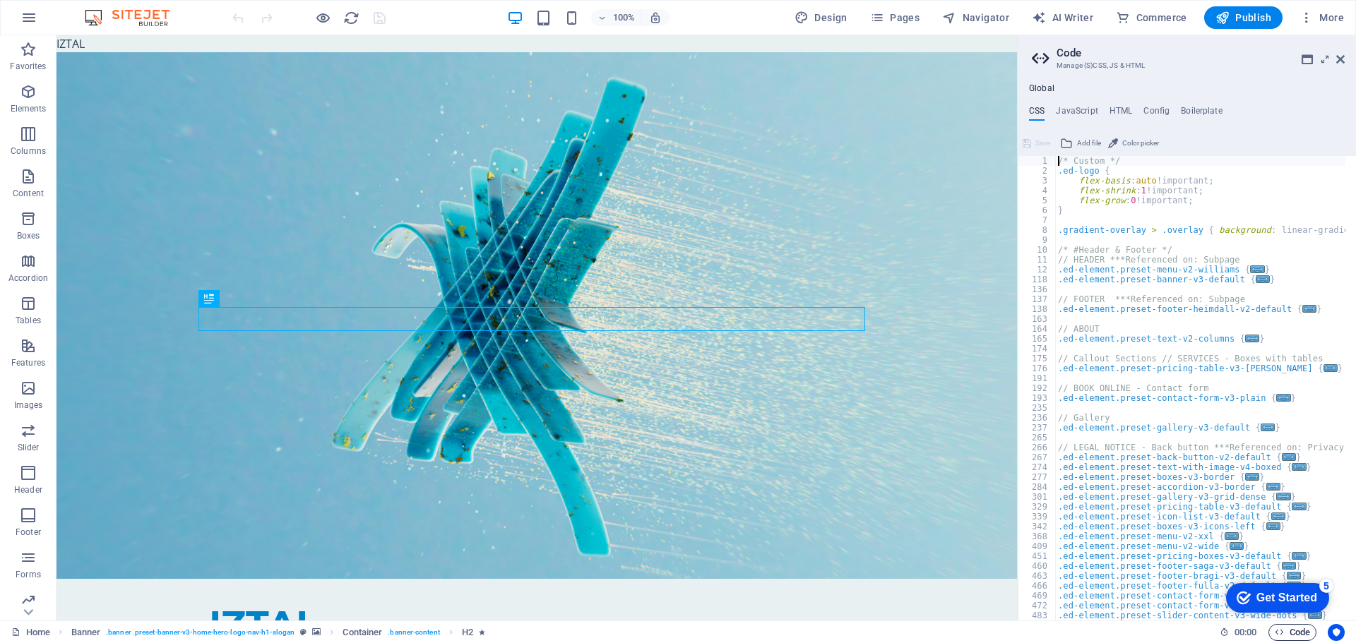
click at [1301, 636] on span "Code" at bounding box center [1292, 632] width 35 height 17
click at [1337, 61] on icon at bounding box center [1340, 59] width 8 height 11
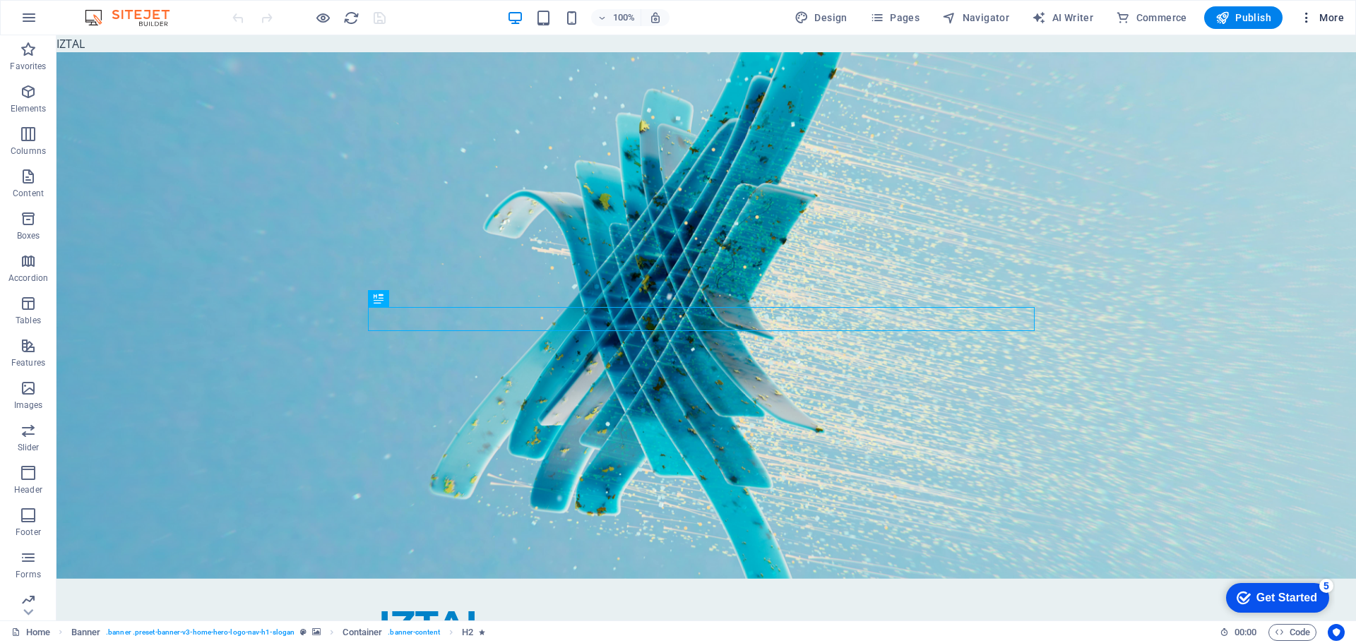
click at [1309, 11] on icon "button" at bounding box center [1306, 18] width 14 height 14
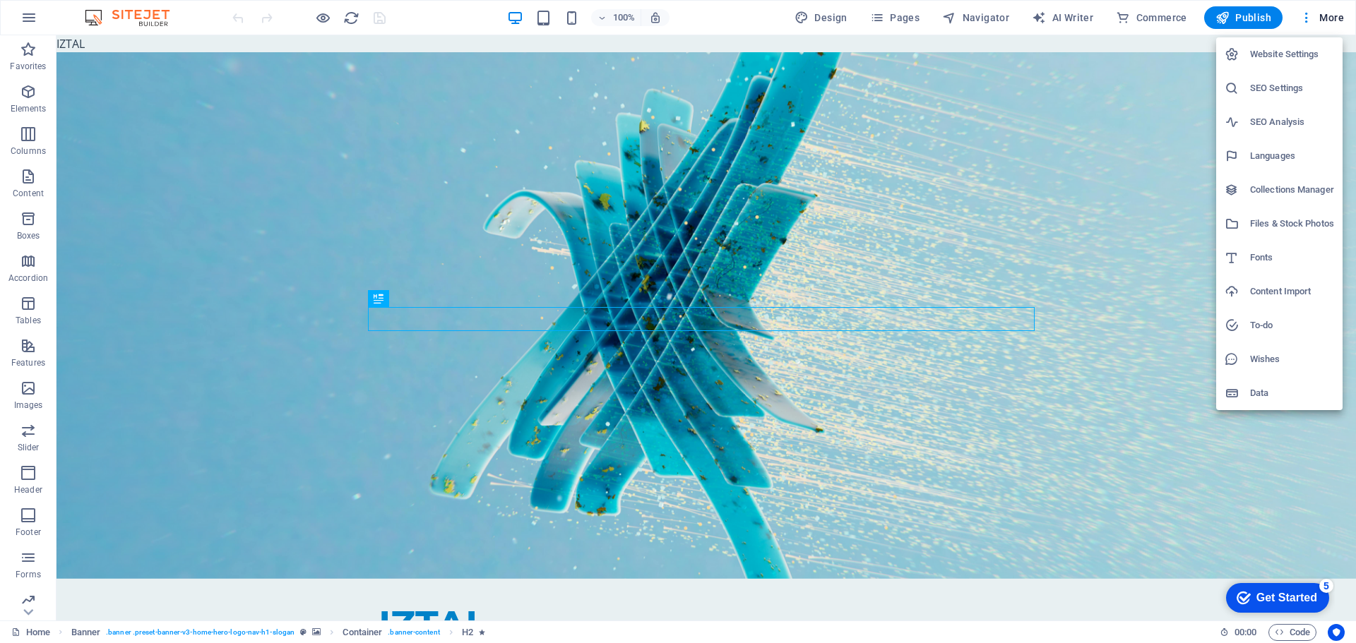
click at [1276, 90] on h6 "SEO Settings" at bounding box center [1292, 88] width 84 height 17
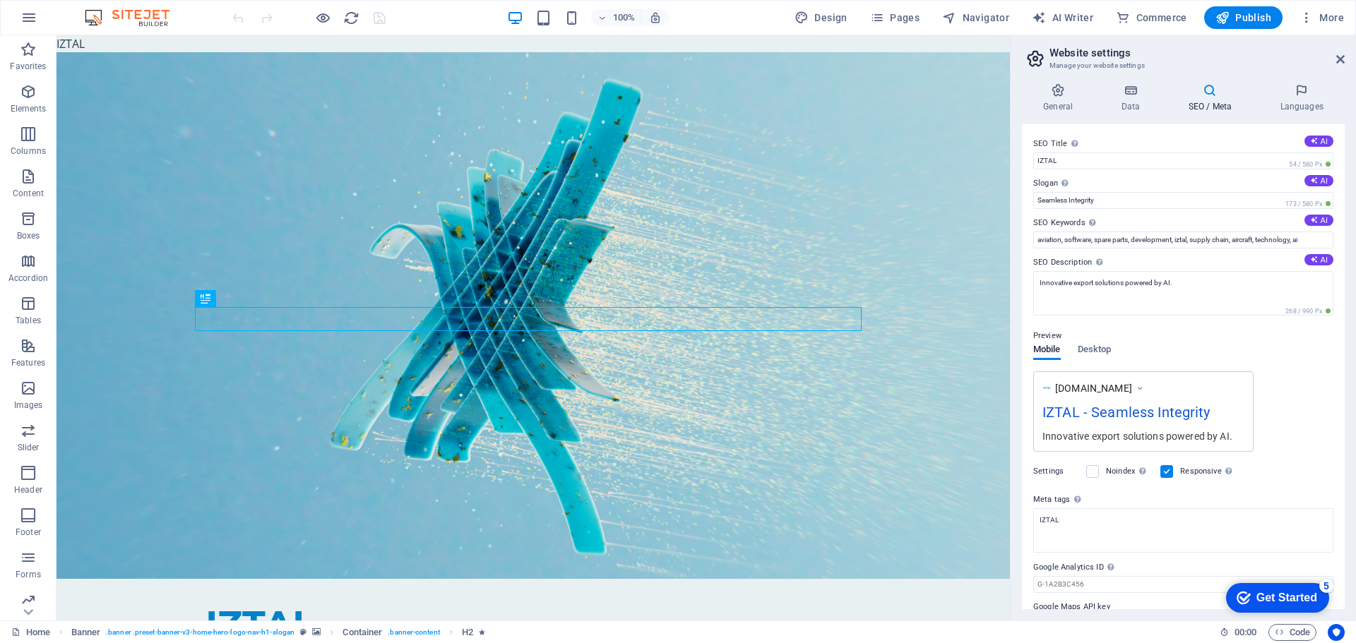
click at [1207, 94] on icon at bounding box center [1209, 90] width 86 height 14
click at [1079, 162] on input "IZTAL" at bounding box center [1183, 161] width 300 height 17
click at [1089, 206] on input "Seamless Integrity" at bounding box center [1183, 200] width 300 height 17
click at [1092, 236] on input "aviation, software, spare parts, development, iztal, supply chain, aircraft, te…" at bounding box center [1183, 240] width 300 height 17
click at [1078, 282] on textarea "Innovative export solutions powered by AI." at bounding box center [1183, 293] width 300 height 44
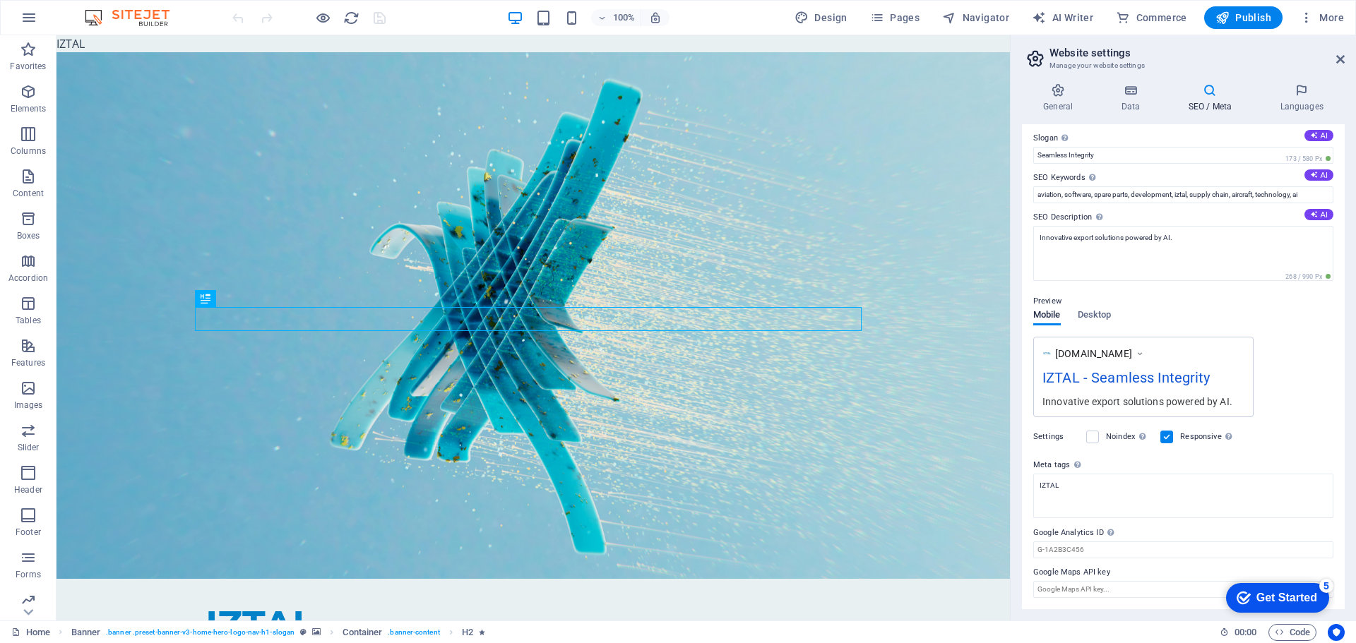
click at [1098, 471] on label "Meta tags Enter HTML code here that will be placed inside the tags of your webs…" at bounding box center [1183, 465] width 300 height 17
click at [1098, 474] on textarea "IZTAL" at bounding box center [1183, 496] width 300 height 44
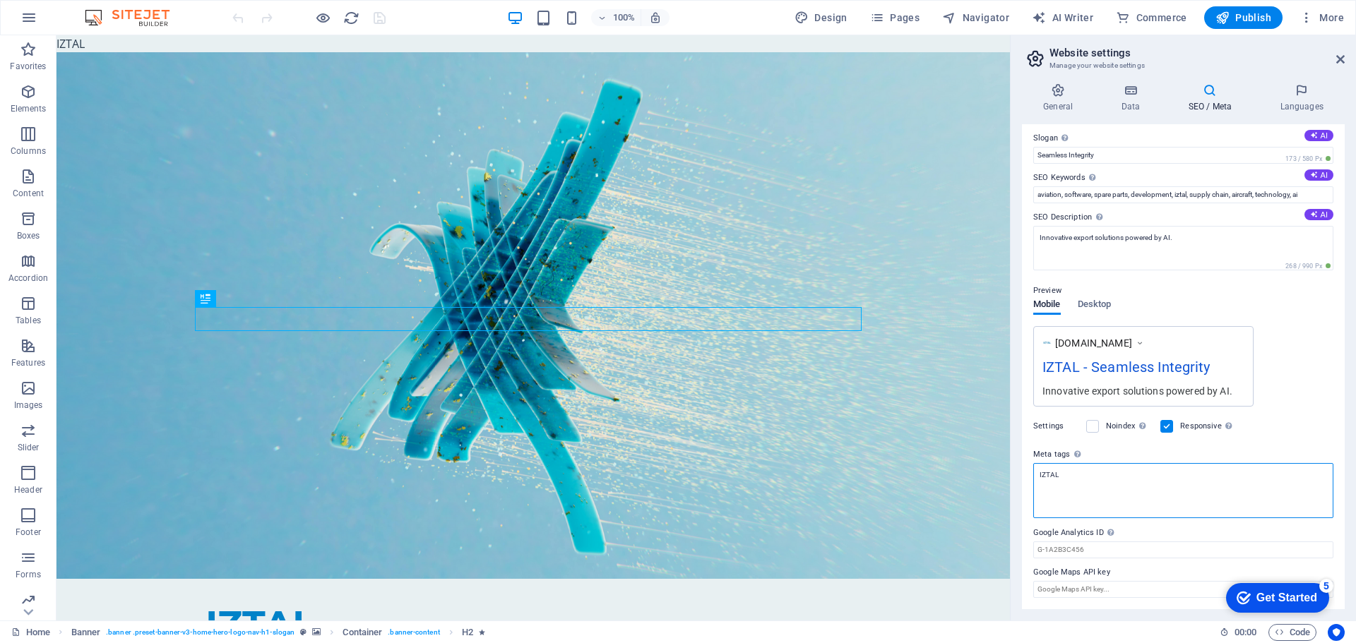
click at [1098, 482] on textarea "IZTAL" at bounding box center [1183, 490] width 300 height 55
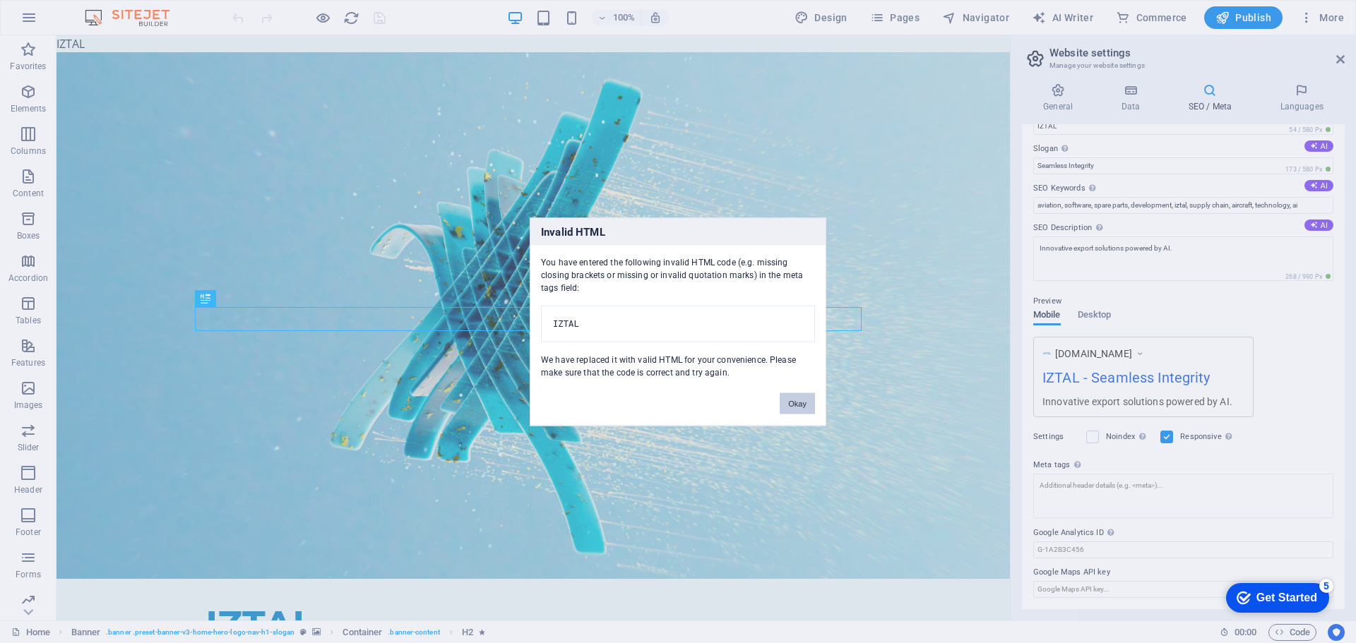
click at [797, 407] on button "Okay" at bounding box center [797, 403] width 35 height 21
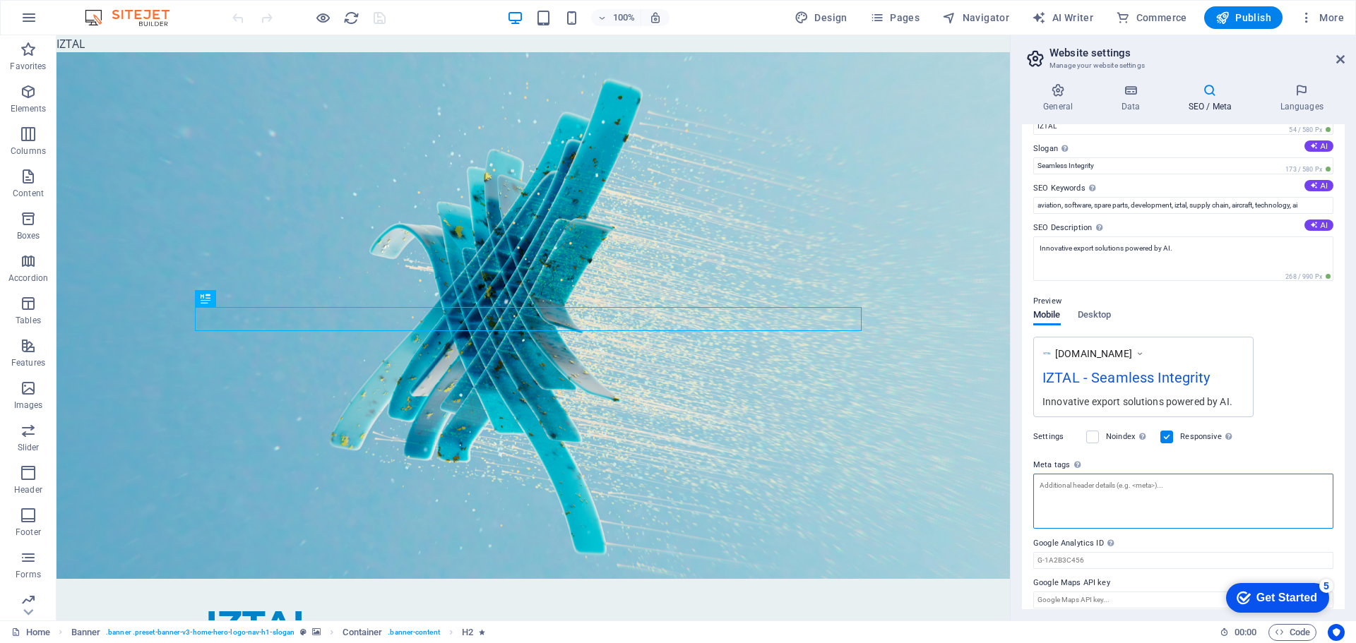
paste textarea "IZTAL"
type textarea "IZTAL"
click at [1104, 496] on textarea "IZTAL" at bounding box center [1183, 501] width 300 height 55
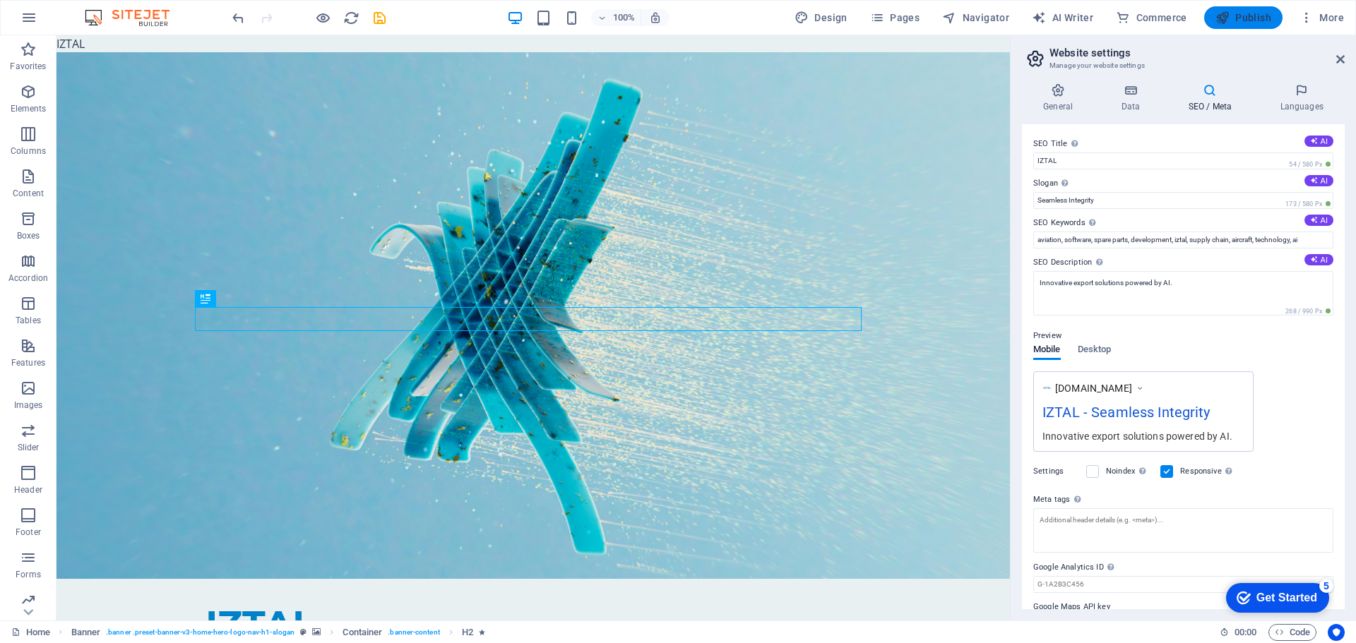
click at [1247, 15] on span "Publish" at bounding box center [1243, 18] width 56 height 14
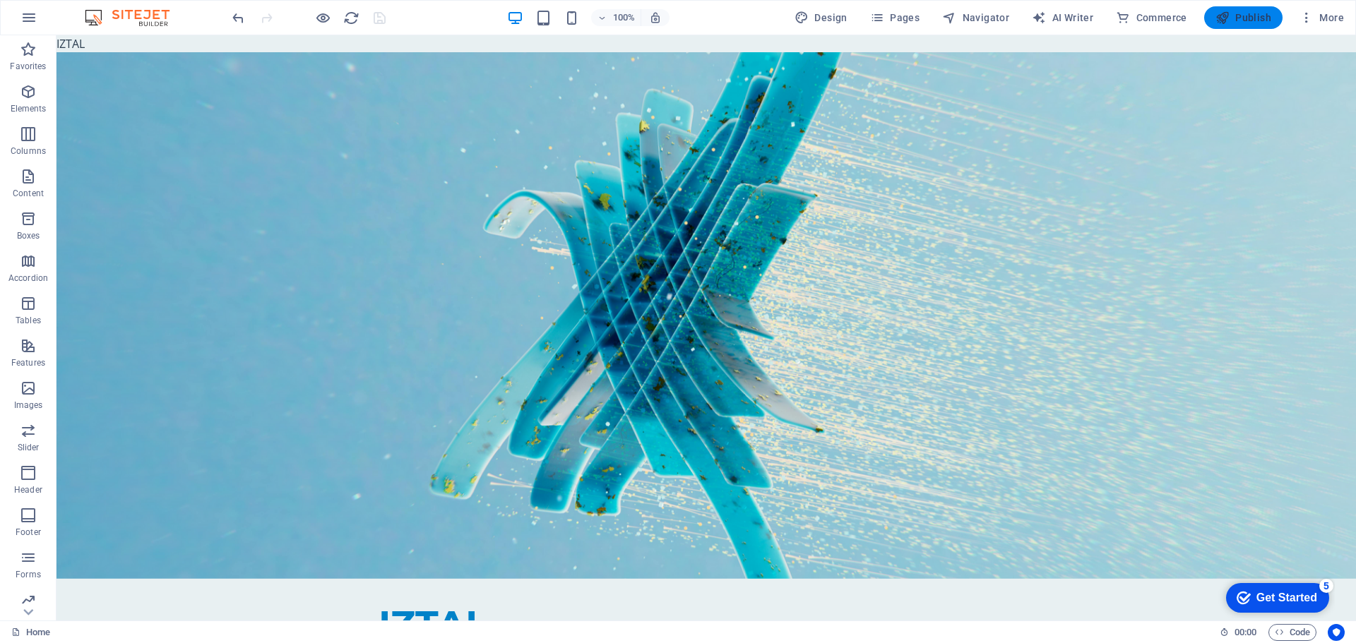
click at [1245, 20] on span "Publish" at bounding box center [1243, 18] width 56 height 14
click at [1287, 636] on span "Code" at bounding box center [1292, 632] width 35 height 17
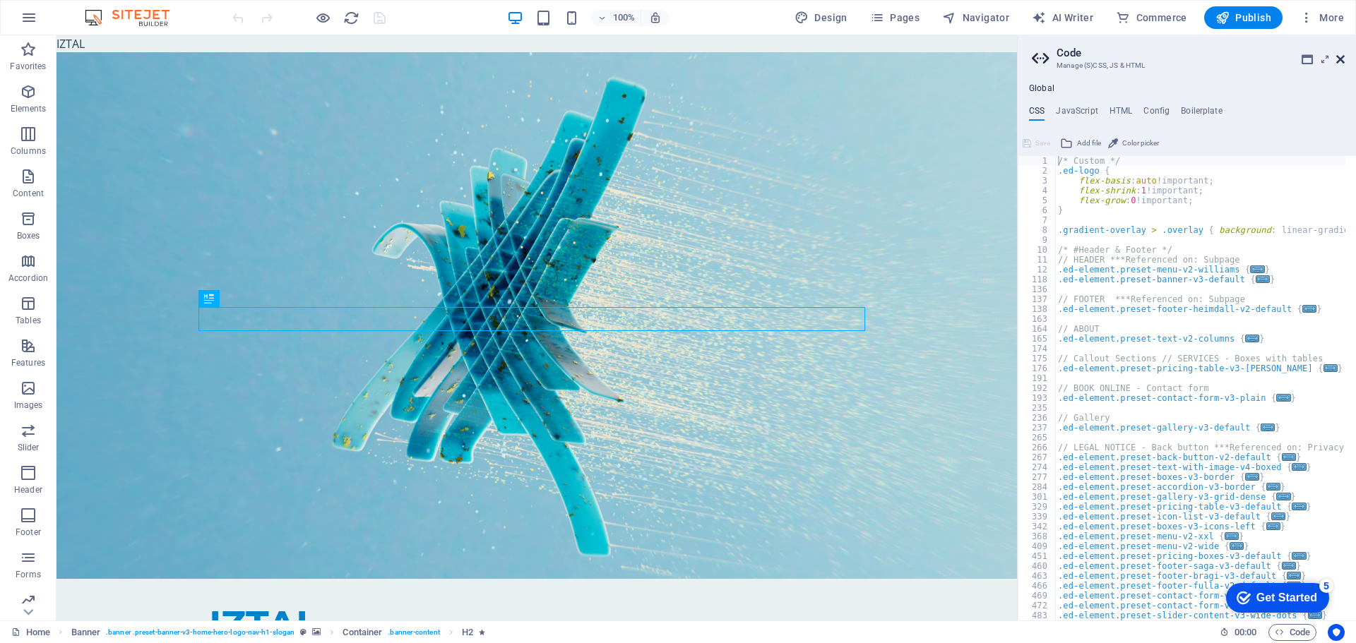
click at [1342, 55] on icon at bounding box center [1340, 59] width 8 height 11
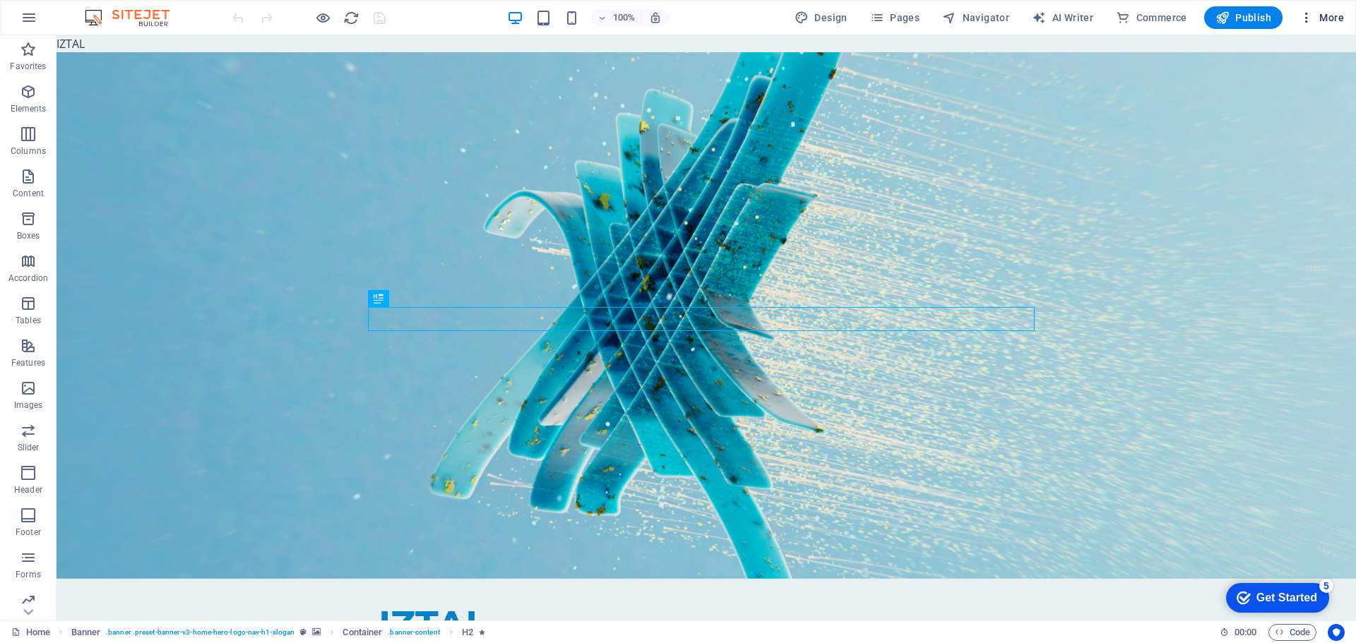
click at [1316, 19] on span "More" at bounding box center [1321, 18] width 44 height 14
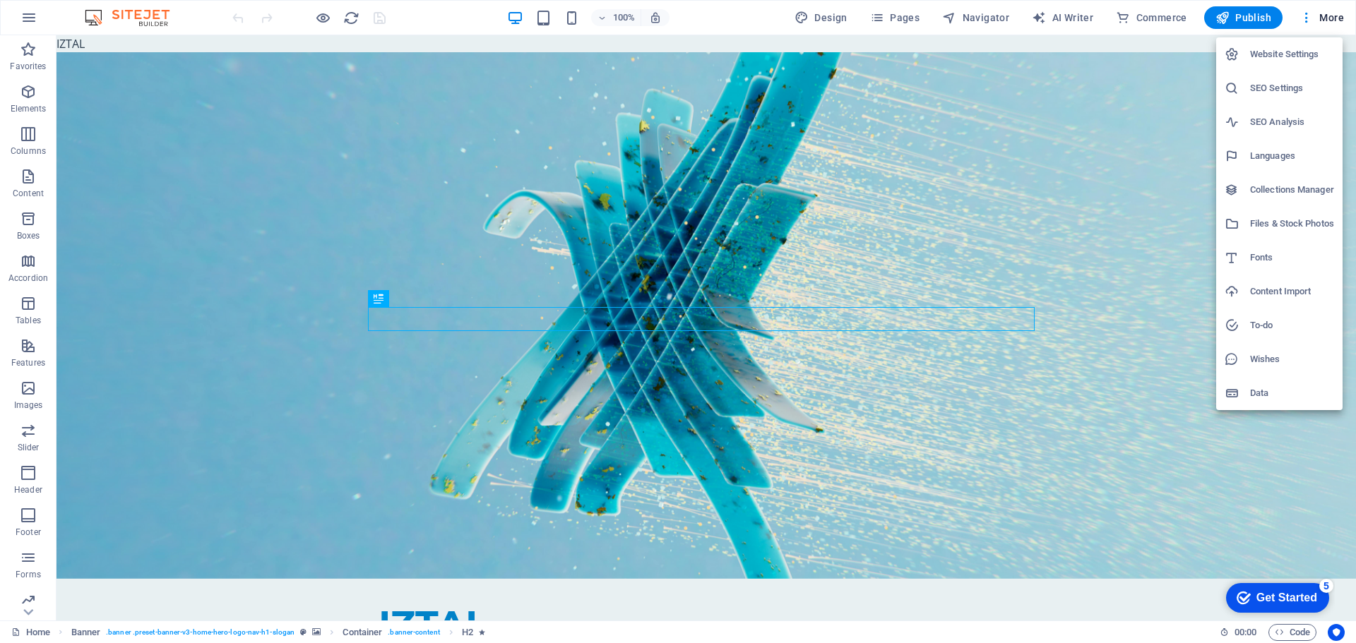
click at [1291, 60] on h6 "Website Settings" at bounding box center [1292, 54] width 84 height 17
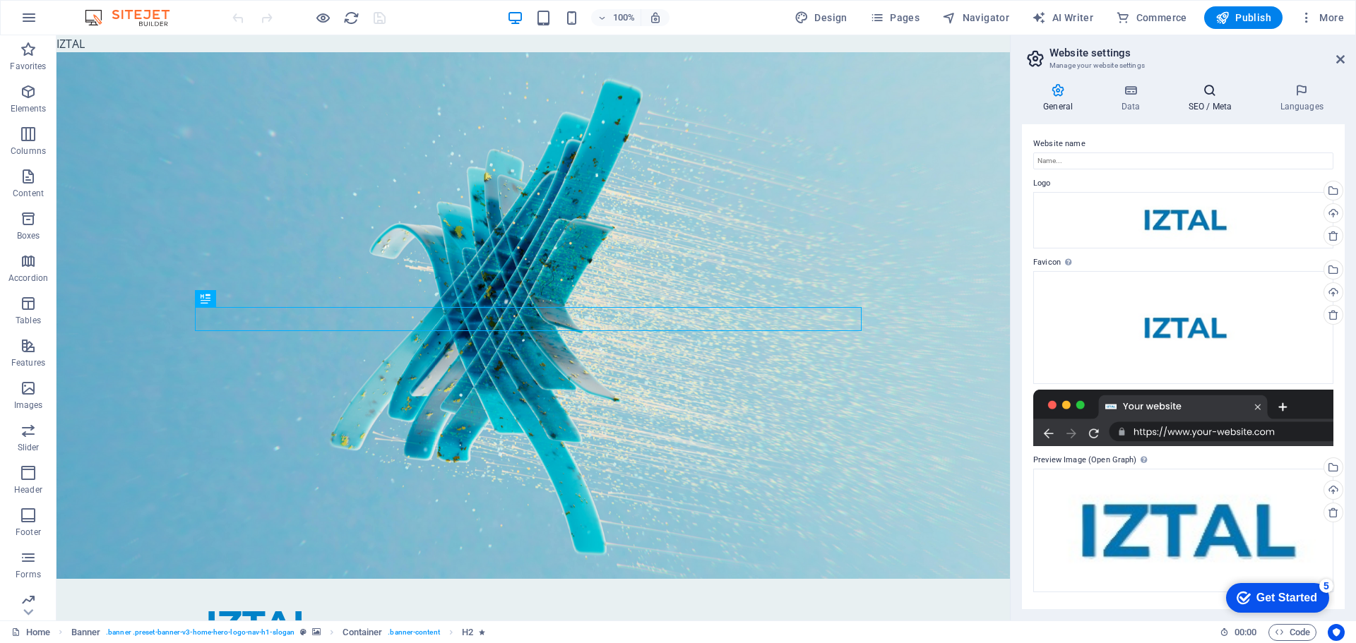
click at [1193, 103] on h4 "SEO / Meta" at bounding box center [1212, 98] width 92 height 30
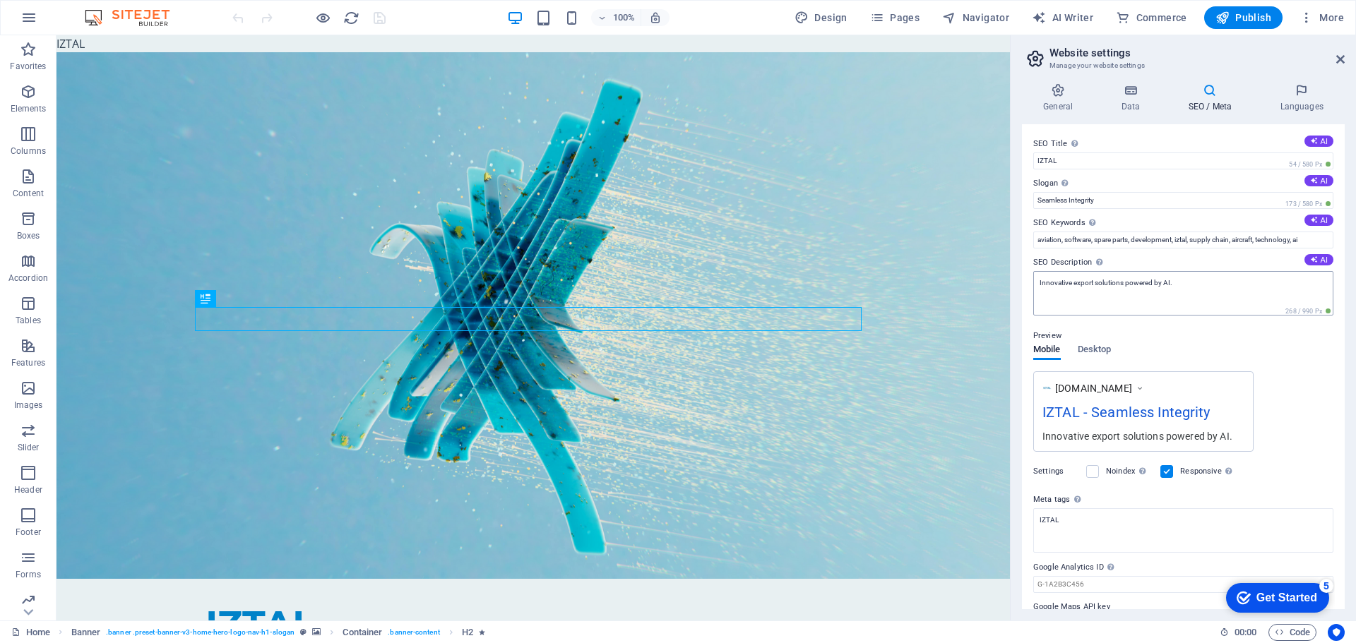
scroll to position [35, 0]
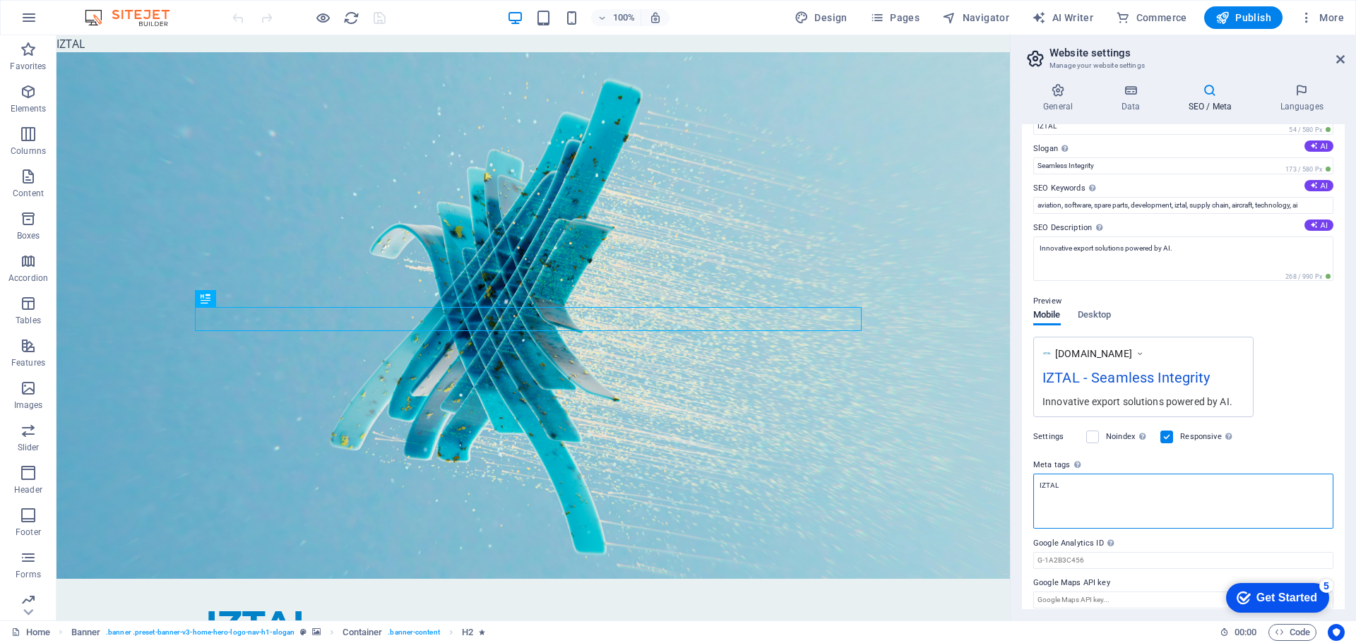
click at [1103, 477] on textarea "IZTAL" at bounding box center [1183, 501] width 300 height 55
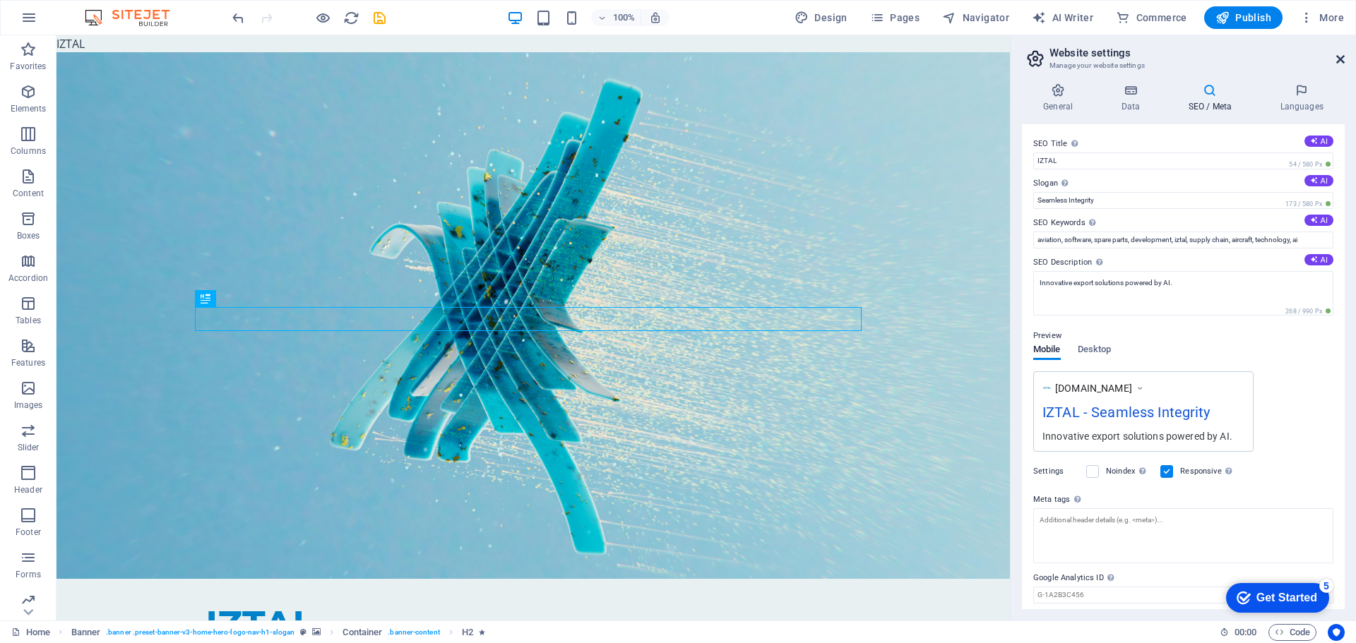
click at [1337, 60] on icon at bounding box center [1340, 59] width 8 height 11
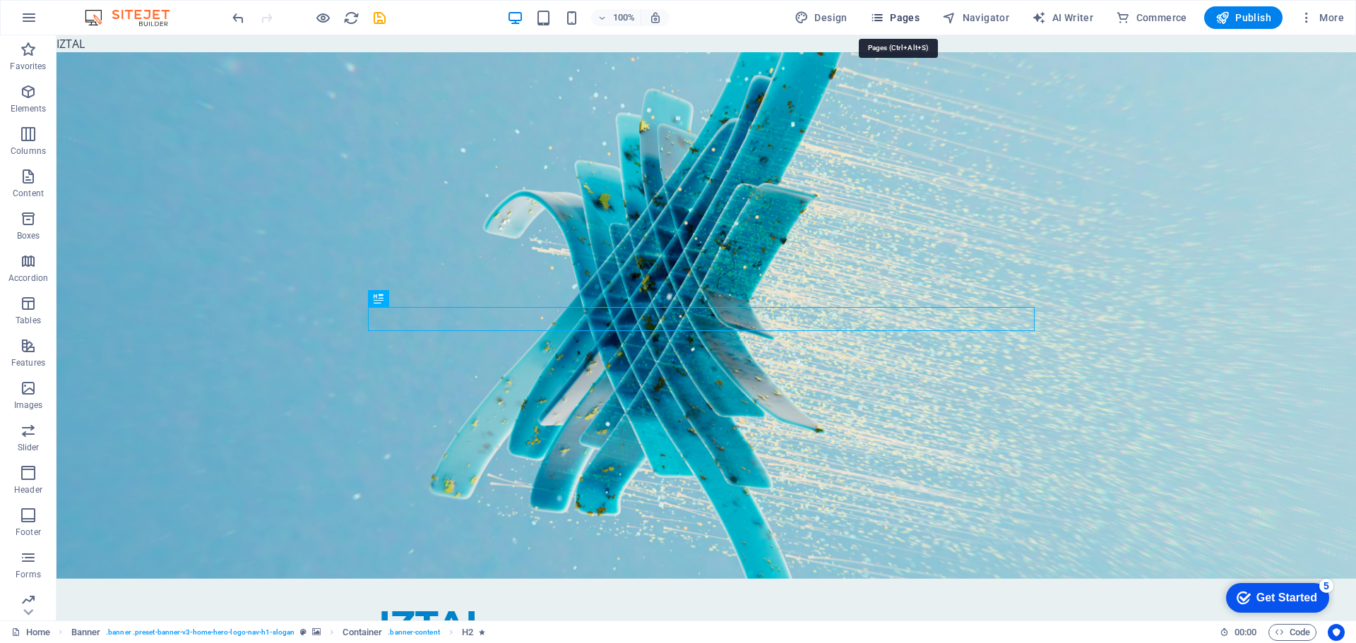
click at [893, 15] on span "Pages" at bounding box center [894, 18] width 49 height 14
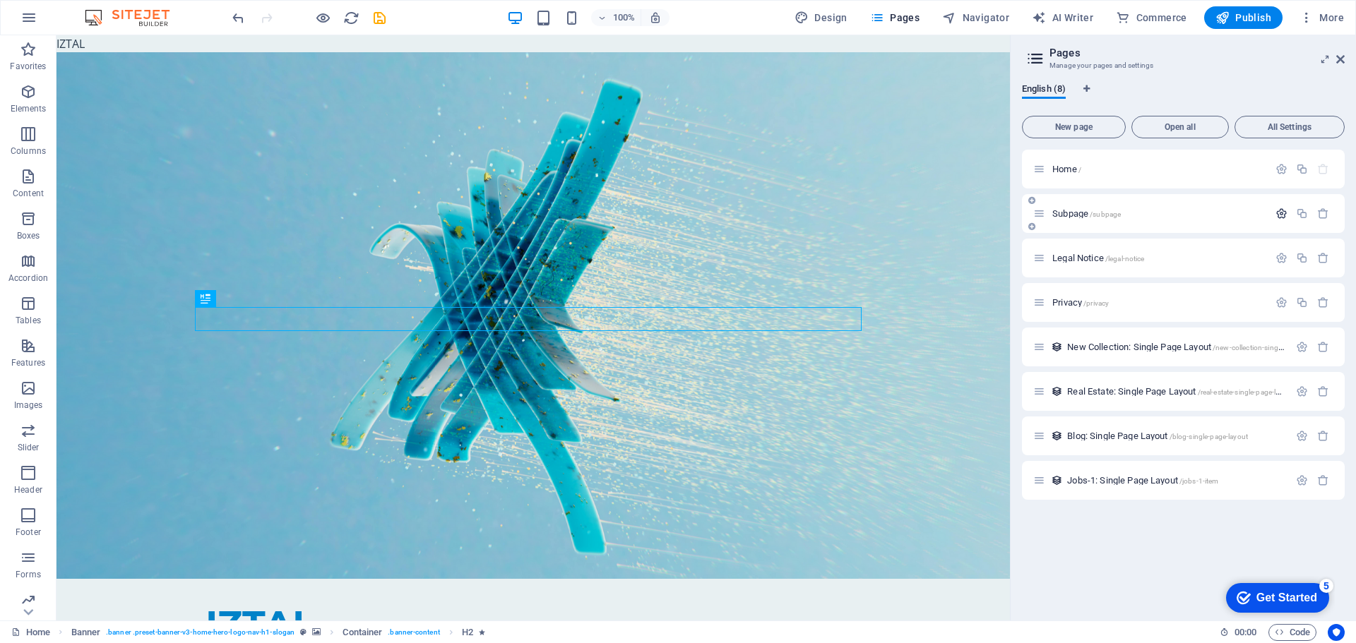
click at [1275, 214] on icon "button" at bounding box center [1281, 214] width 12 height 12
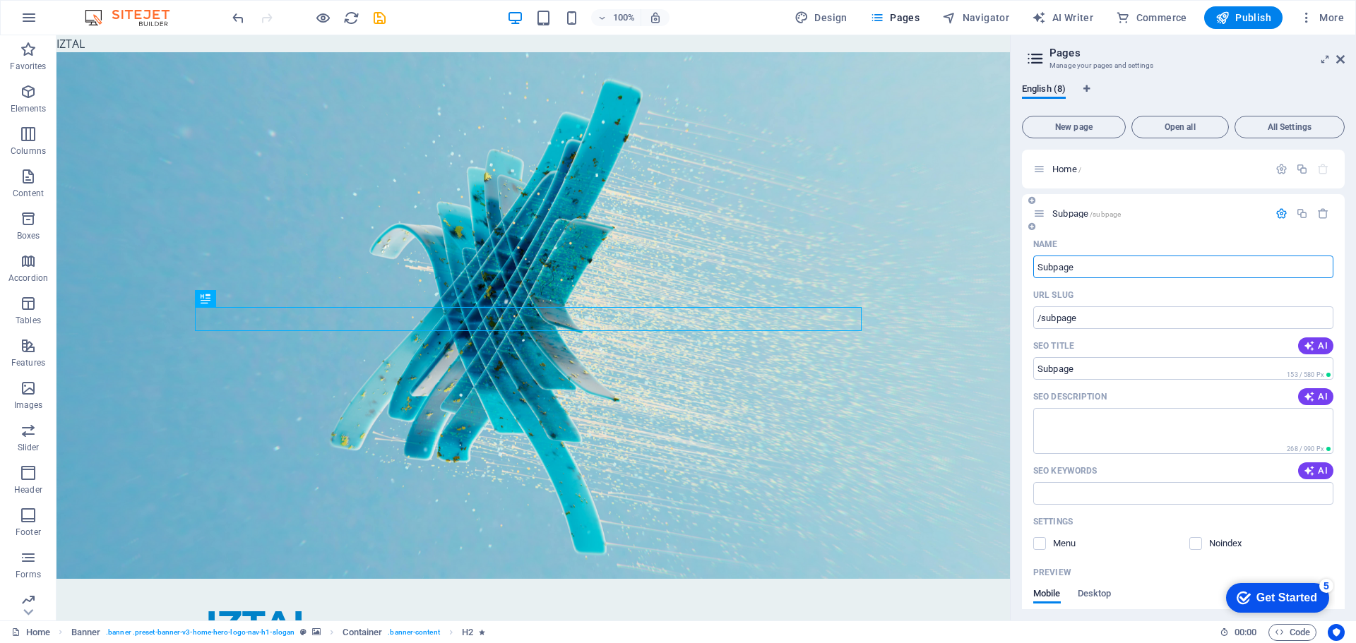
click at [1277, 210] on icon "button" at bounding box center [1281, 214] width 12 height 12
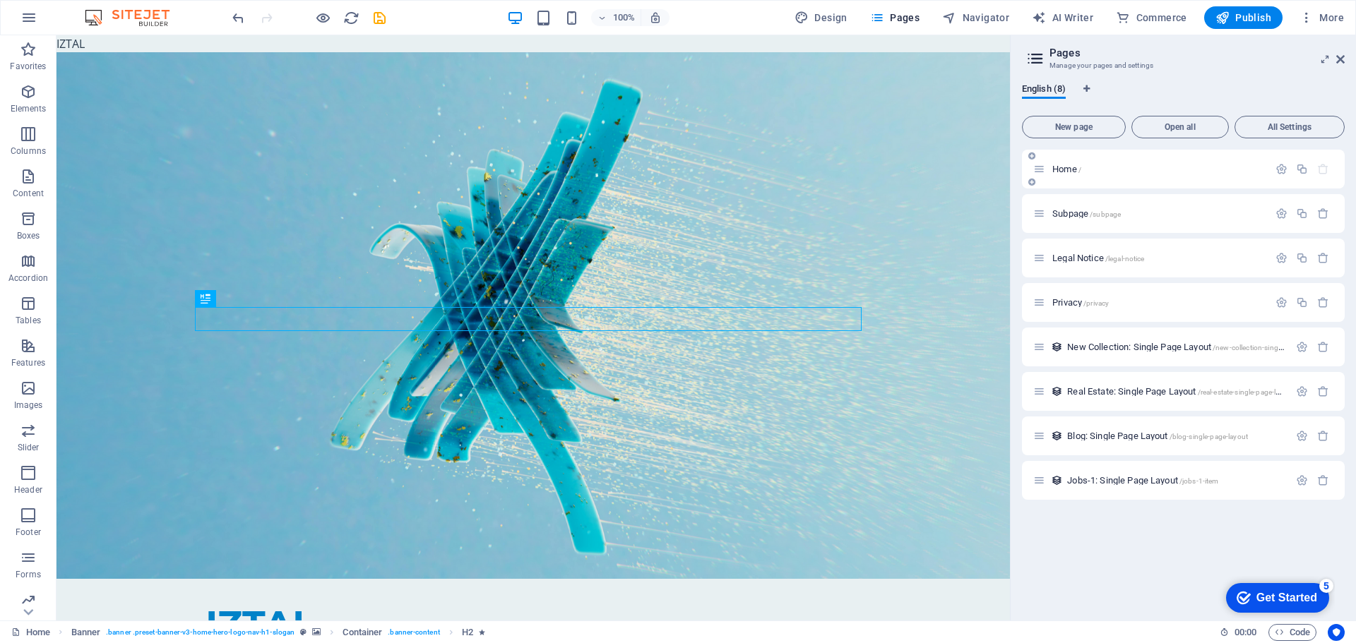
click at [1043, 172] on icon at bounding box center [1039, 169] width 12 height 12
click at [1040, 213] on icon at bounding box center [1039, 214] width 12 height 12
click at [1075, 216] on span "Subpage /subpage" at bounding box center [1086, 213] width 68 height 11
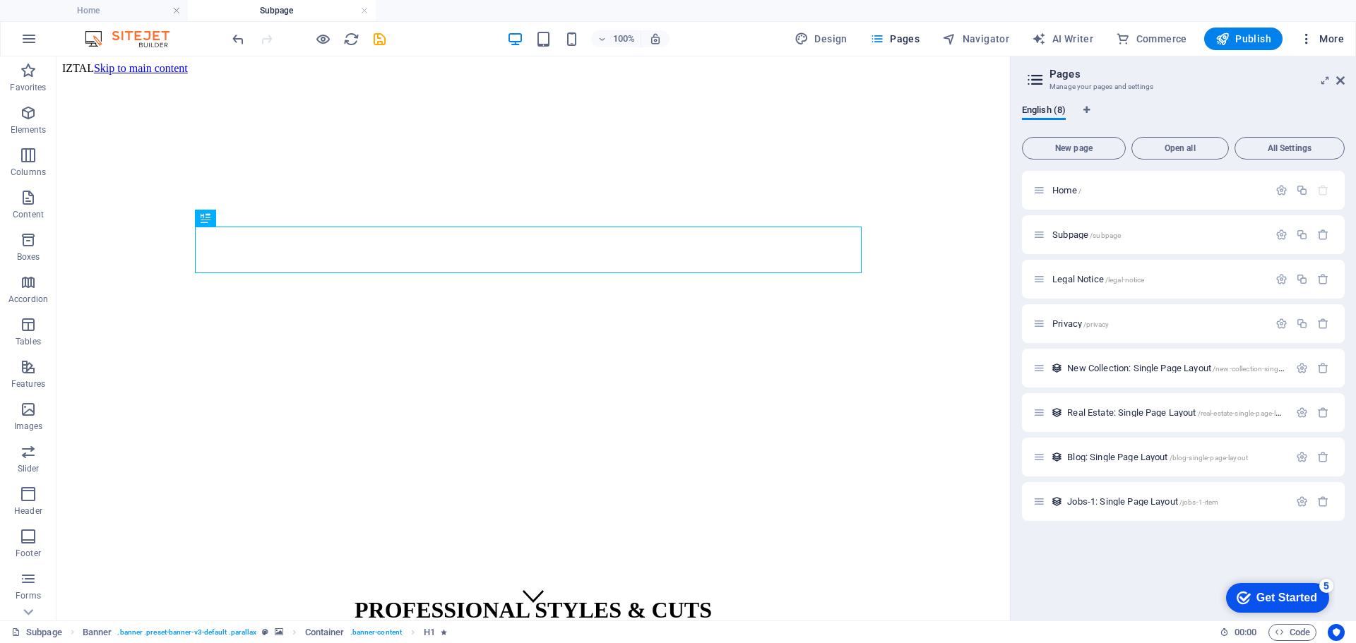
click at [1310, 37] on icon "button" at bounding box center [1306, 39] width 14 height 14
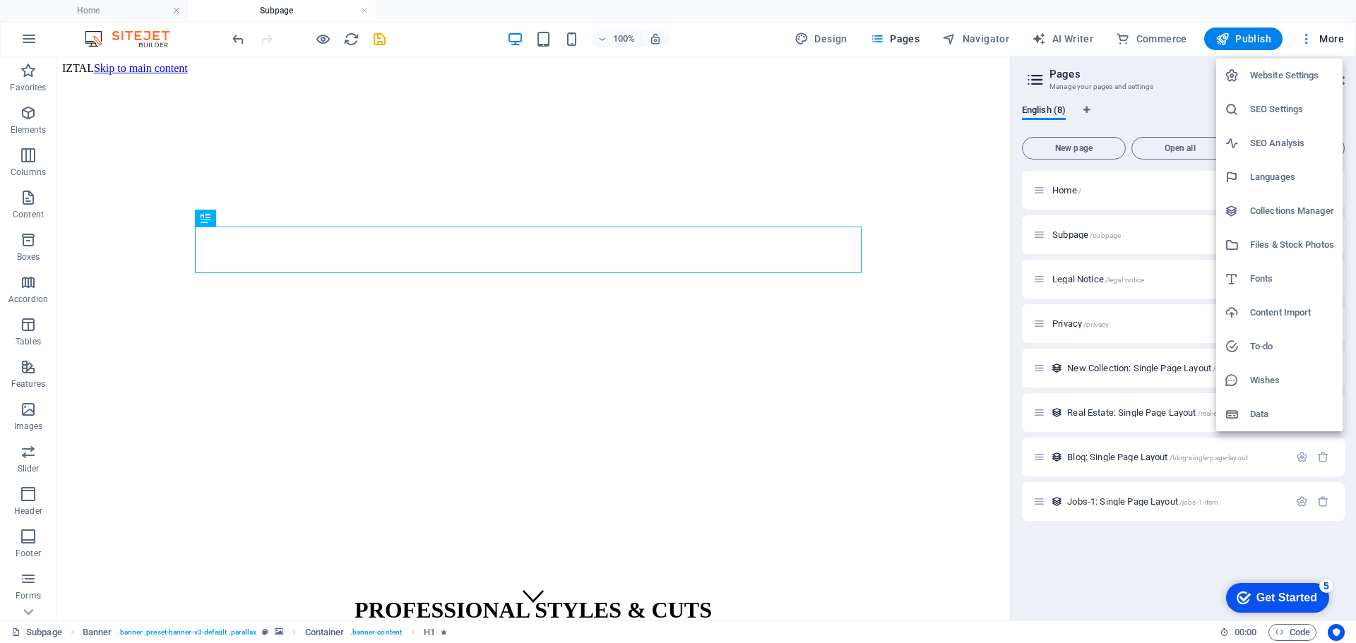
click at [1287, 119] on li "SEO Settings" at bounding box center [1279, 110] width 126 height 34
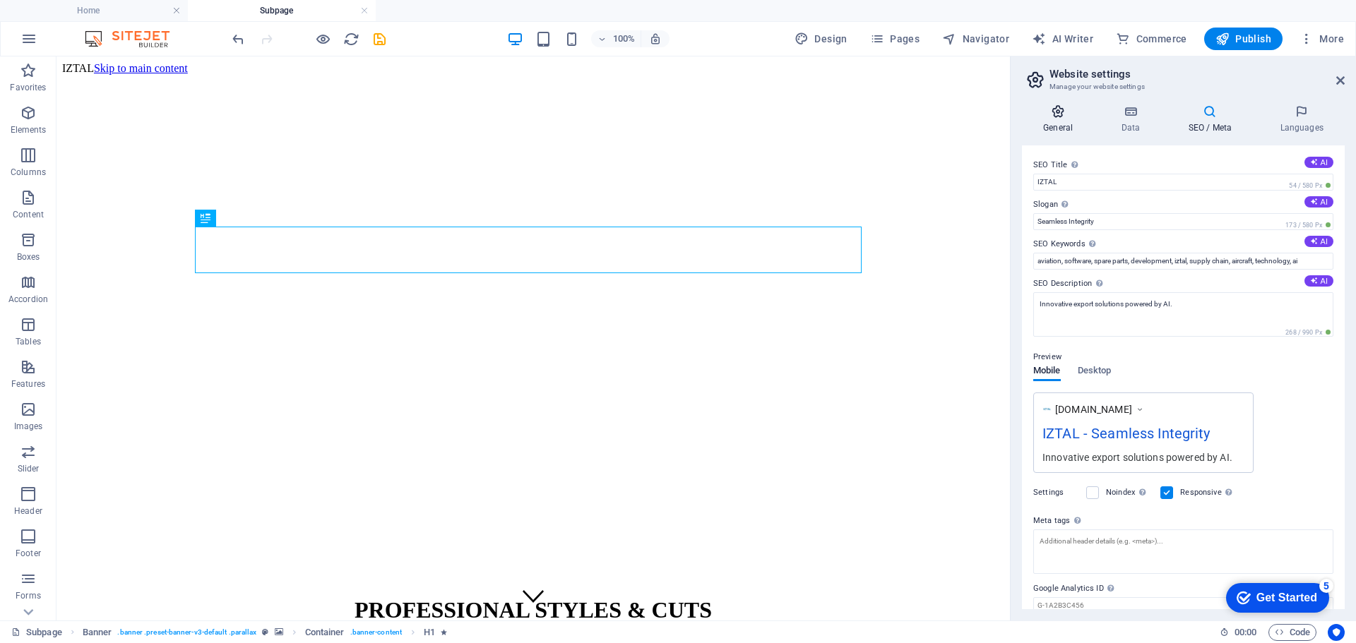
click at [1079, 126] on h4 "General" at bounding box center [1061, 120] width 78 height 30
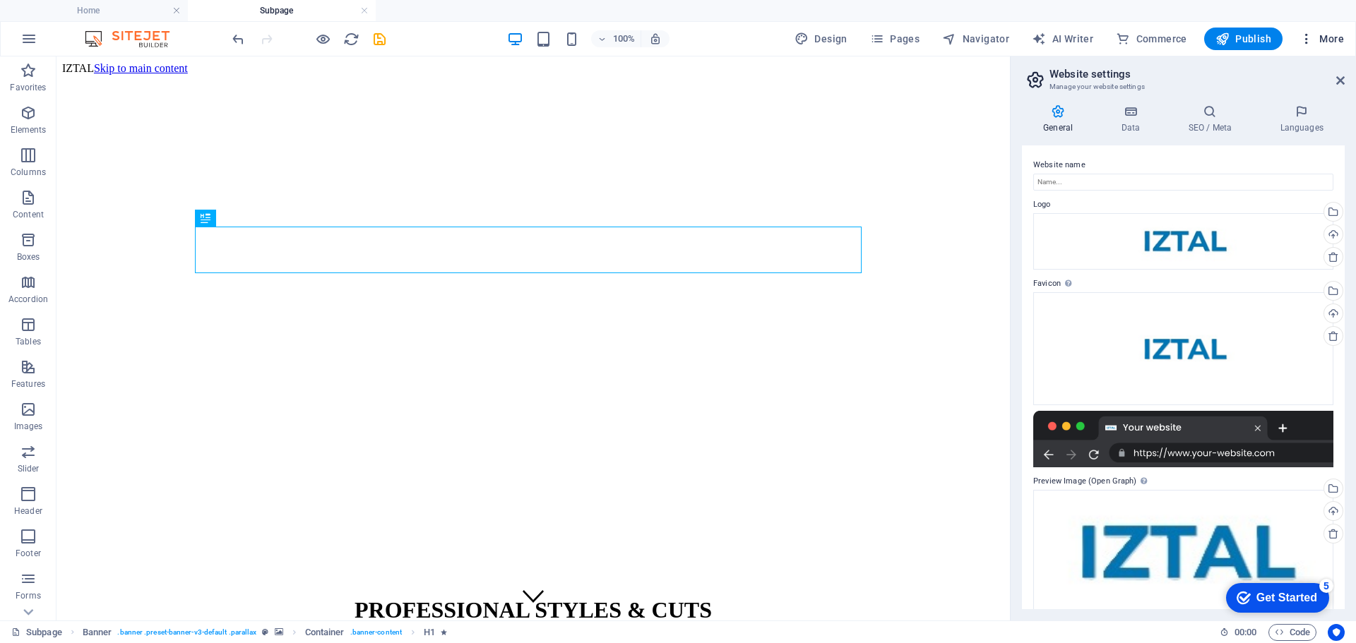
click at [1311, 37] on icon "button" at bounding box center [1306, 39] width 14 height 14
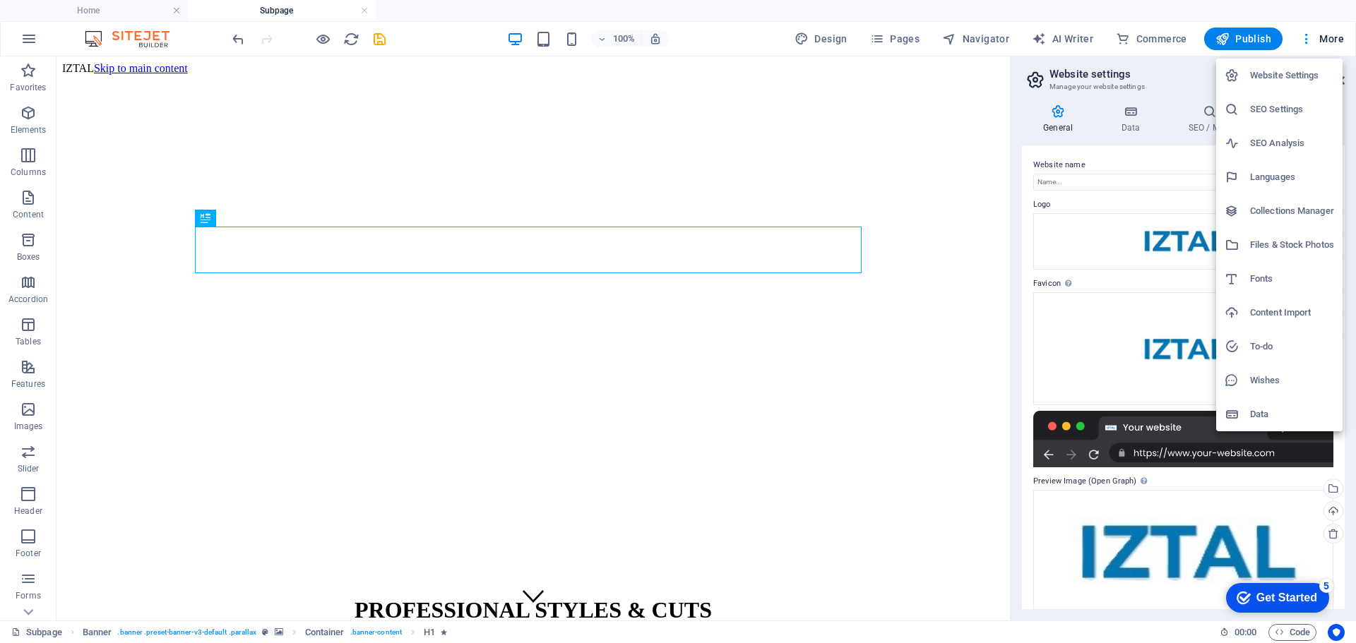
click at [1292, 114] on h6 "SEO Settings" at bounding box center [1292, 109] width 84 height 17
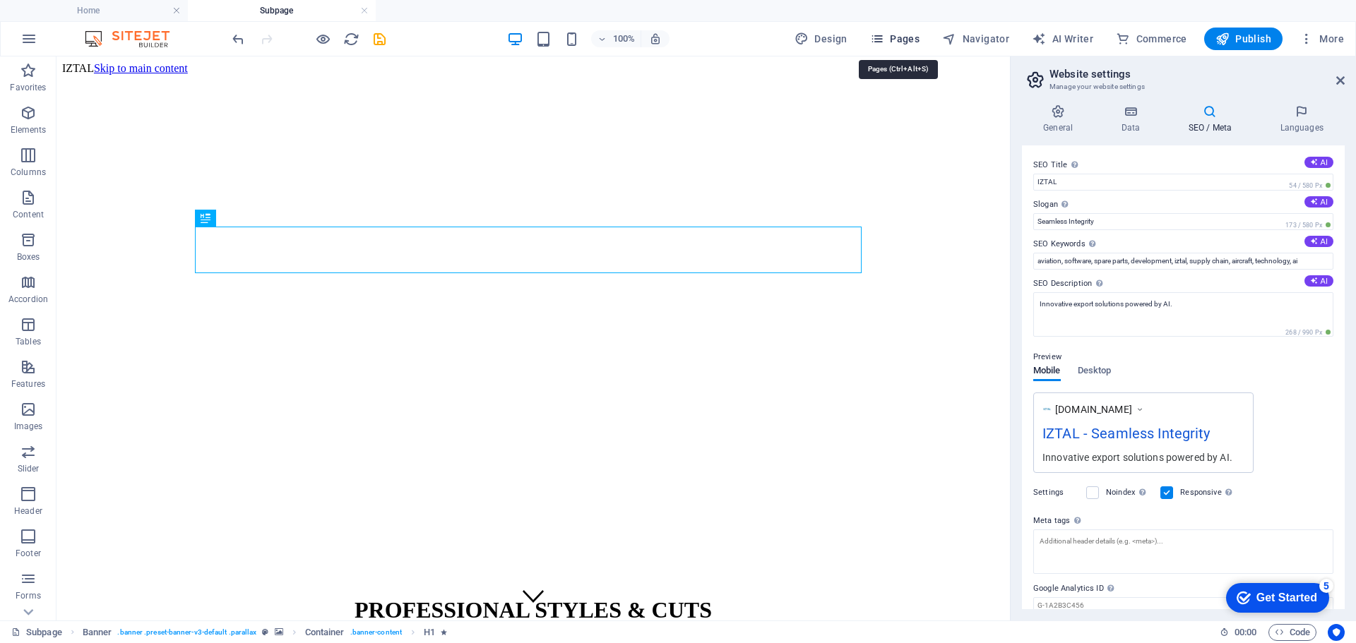
click at [883, 37] on icon "button" at bounding box center [877, 39] width 14 height 14
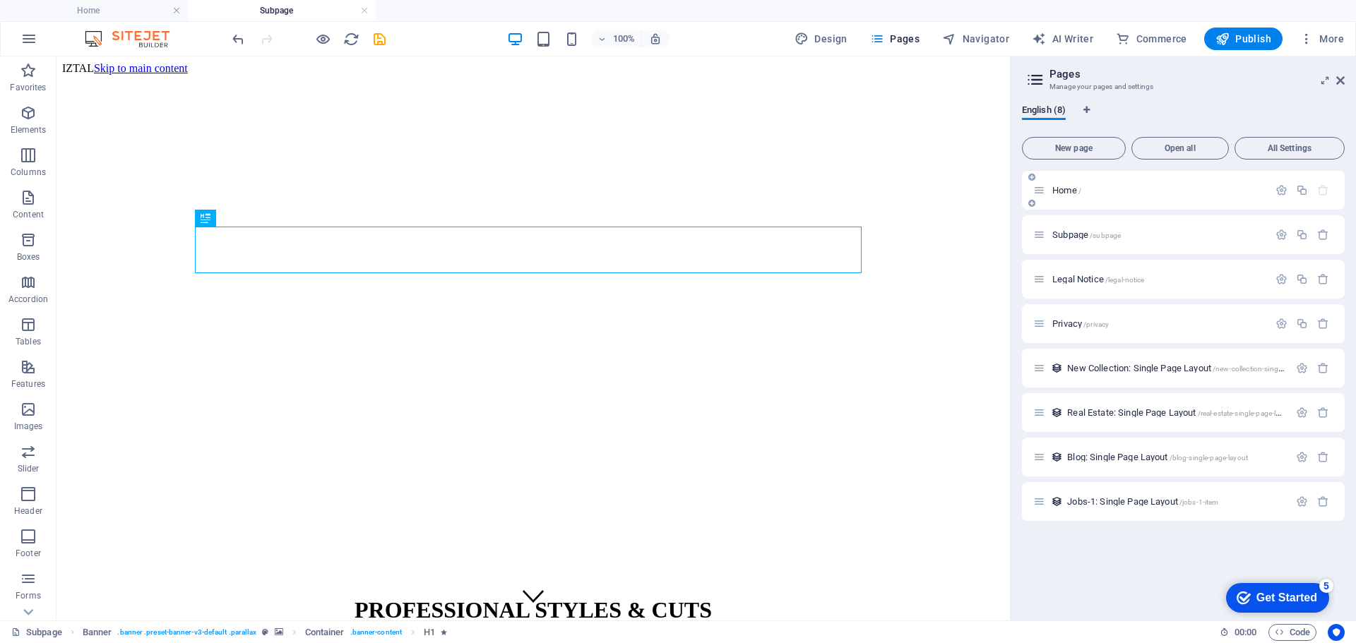
click at [1045, 190] on icon at bounding box center [1039, 190] width 12 height 12
click at [1058, 190] on span "Home /" at bounding box center [1066, 190] width 29 height 11
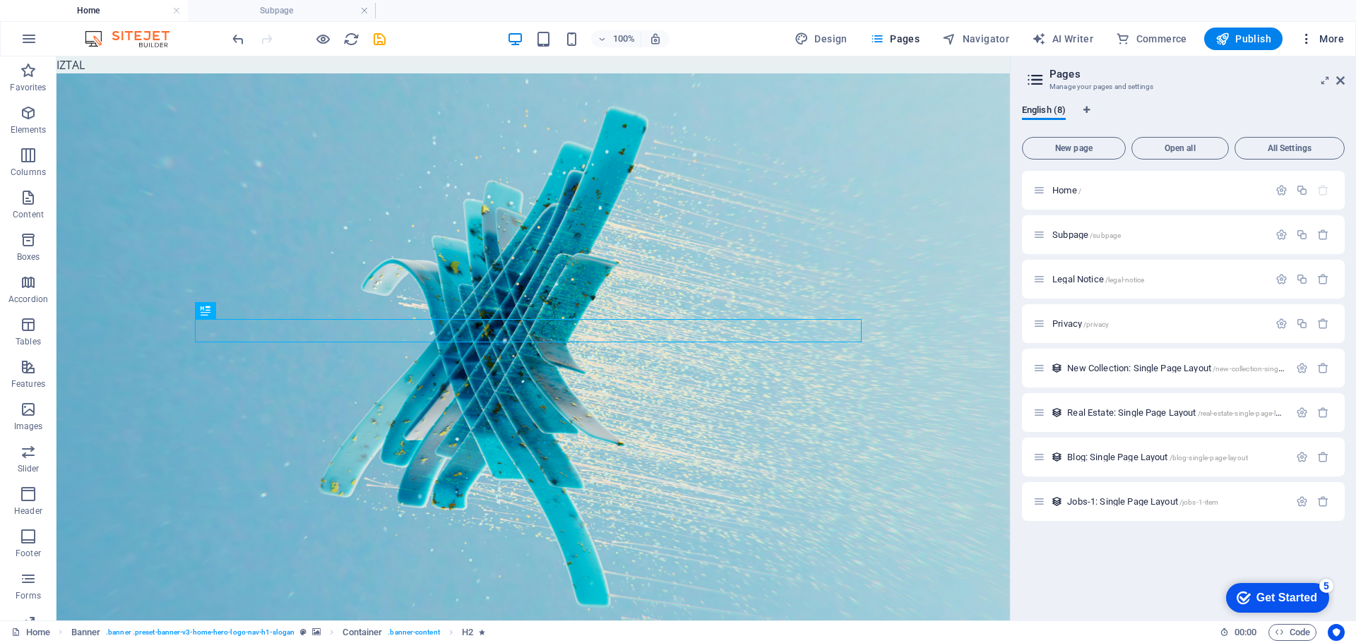
click at [1313, 40] on icon "button" at bounding box center [1306, 39] width 14 height 14
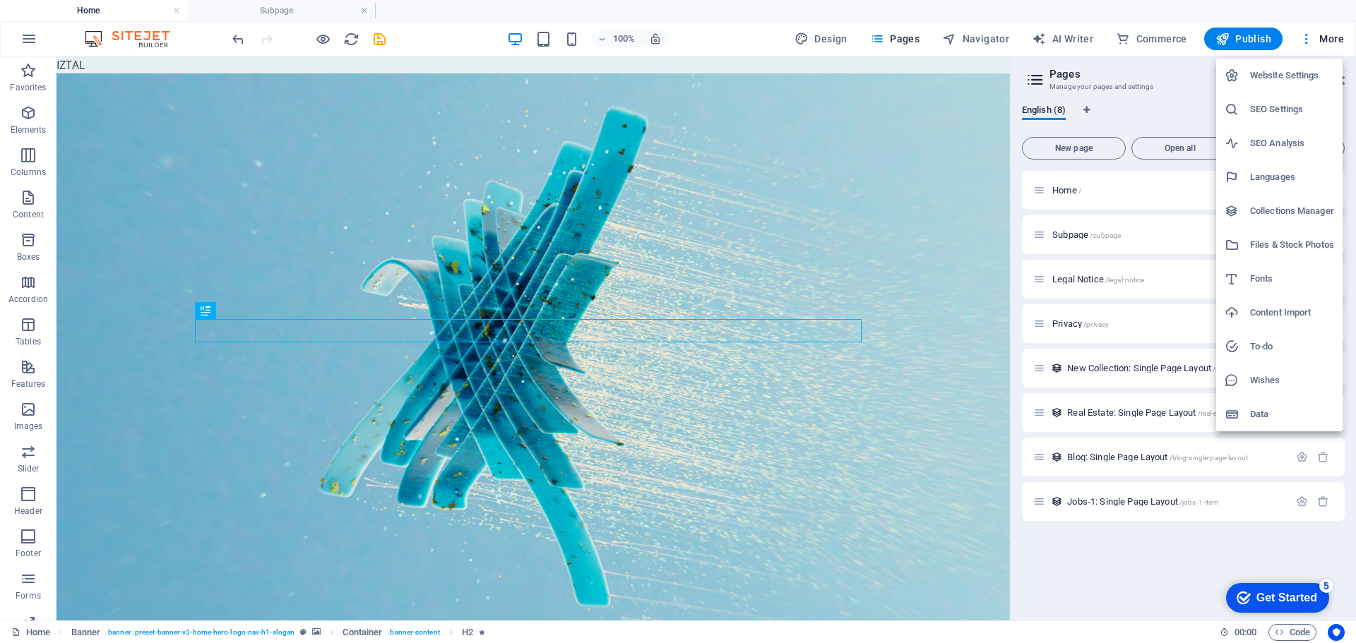
click at [1277, 116] on h6 "SEO Settings" at bounding box center [1292, 109] width 84 height 17
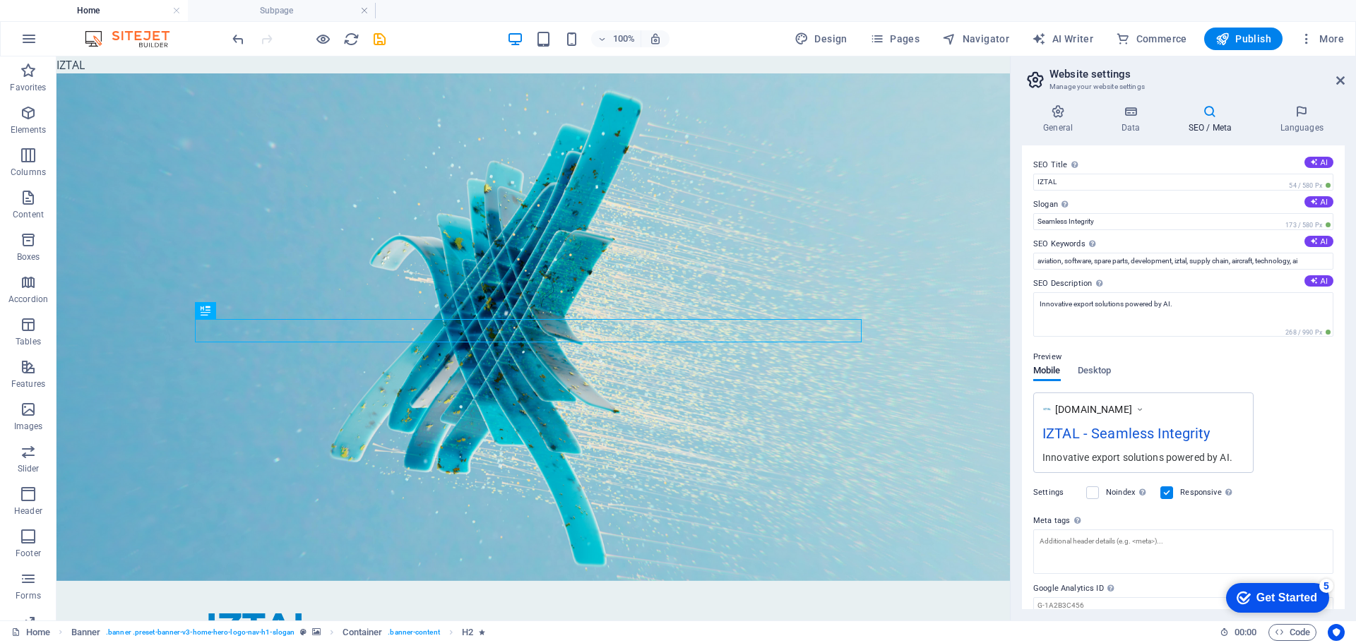
click at [1268, 587] on div "checkmark Get Started 5" at bounding box center [1277, 598] width 103 height 30
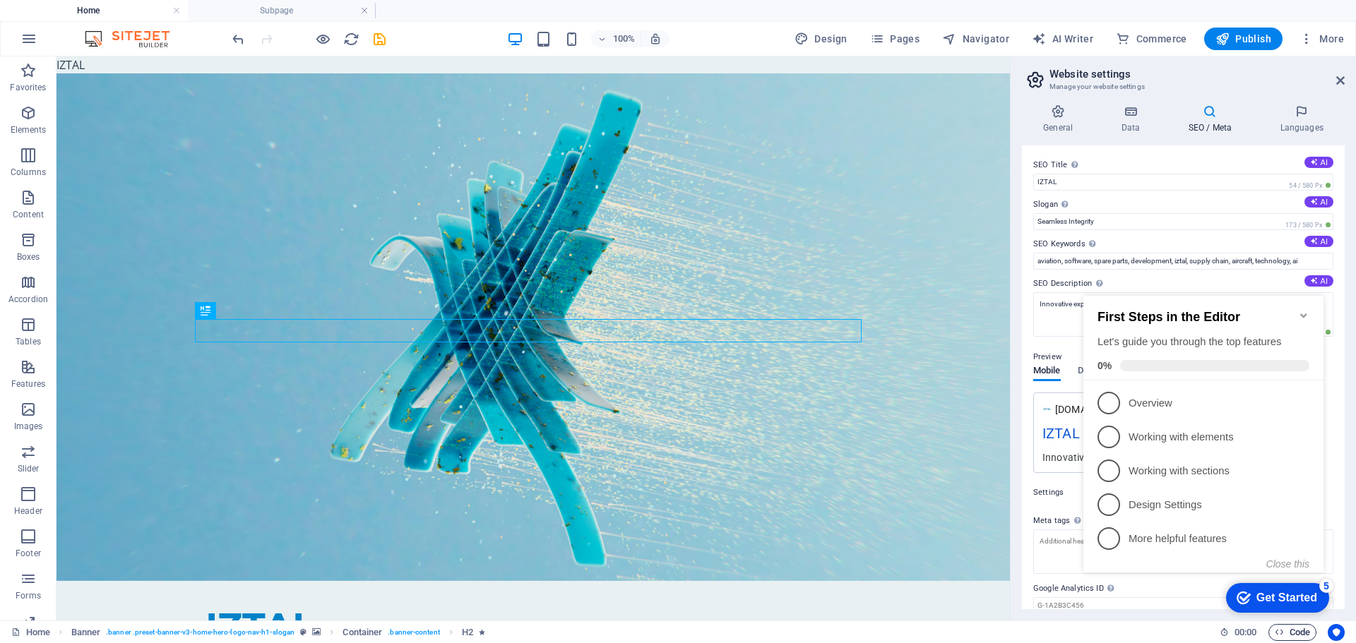
click at [1277, 633] on icon "button" at bounding box center [1279, 632] width 9 height 9
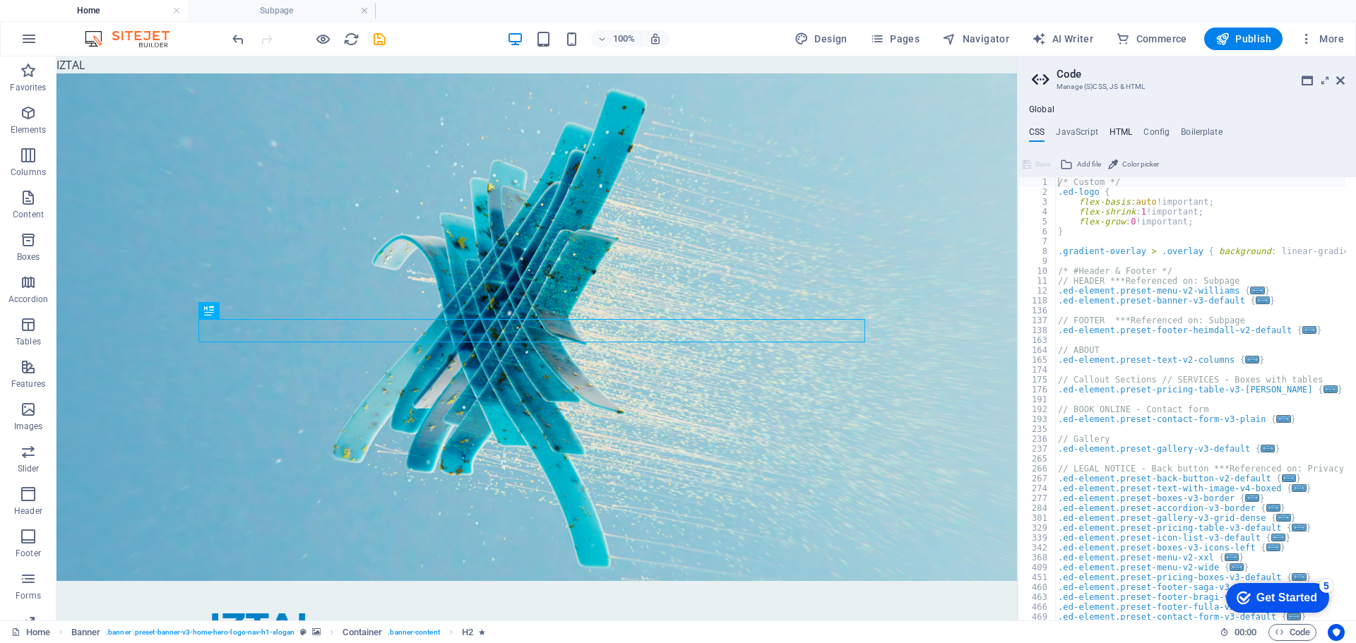
click at [1121, 132] on h4 "HTML" at bounding box center [1120, 135] width 23 height 16
type textarea "<a href="#main-content" class="wv-link-content button">Skip to main content</a>"
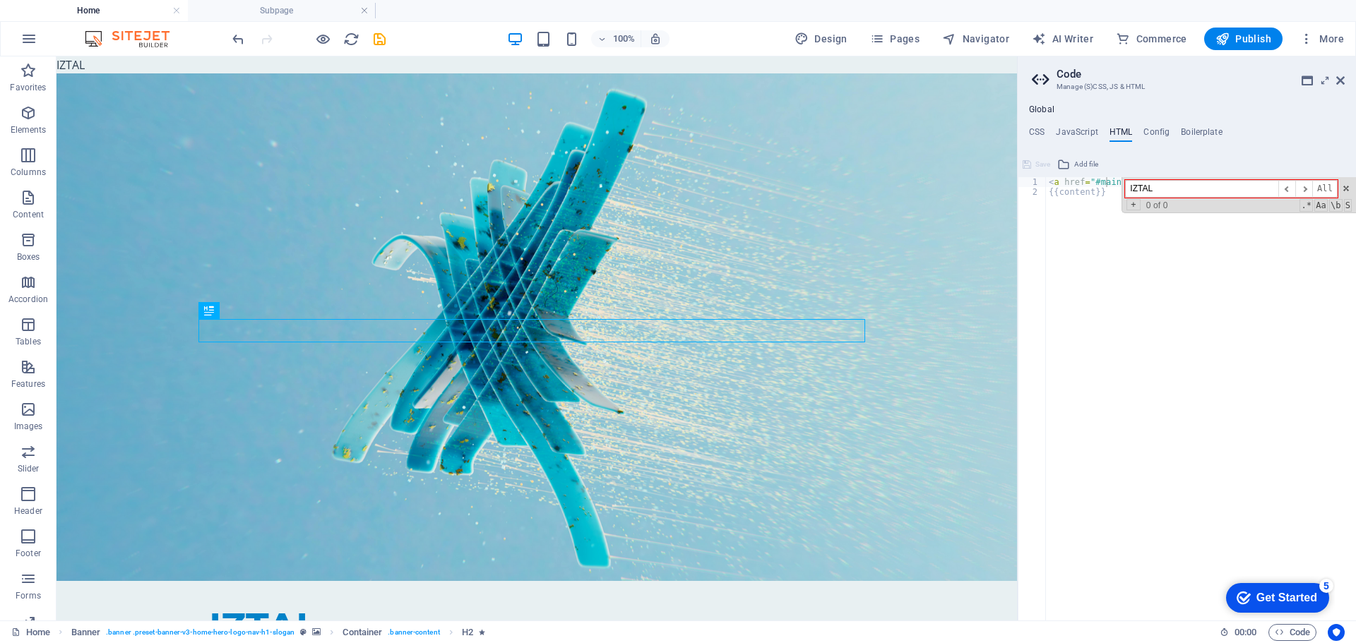
type input "IZTAL"
click at [1144, 201] on div "< a href = "#main-content" class = "wv-link-content button" > Skip to main cont…" at bounding box center [1236, 403] width 381 height 453
type textarea "{{content}}"
click at [1203, 269] on div "< a href = "#main-content" class = "wv-link-content button" > Skip to main cont…" at bounding box center [1236, 403] width 381 height 453
click at [1152, 127] on h4 "Config" at bounding box center [1156, 135] width 26 height 16
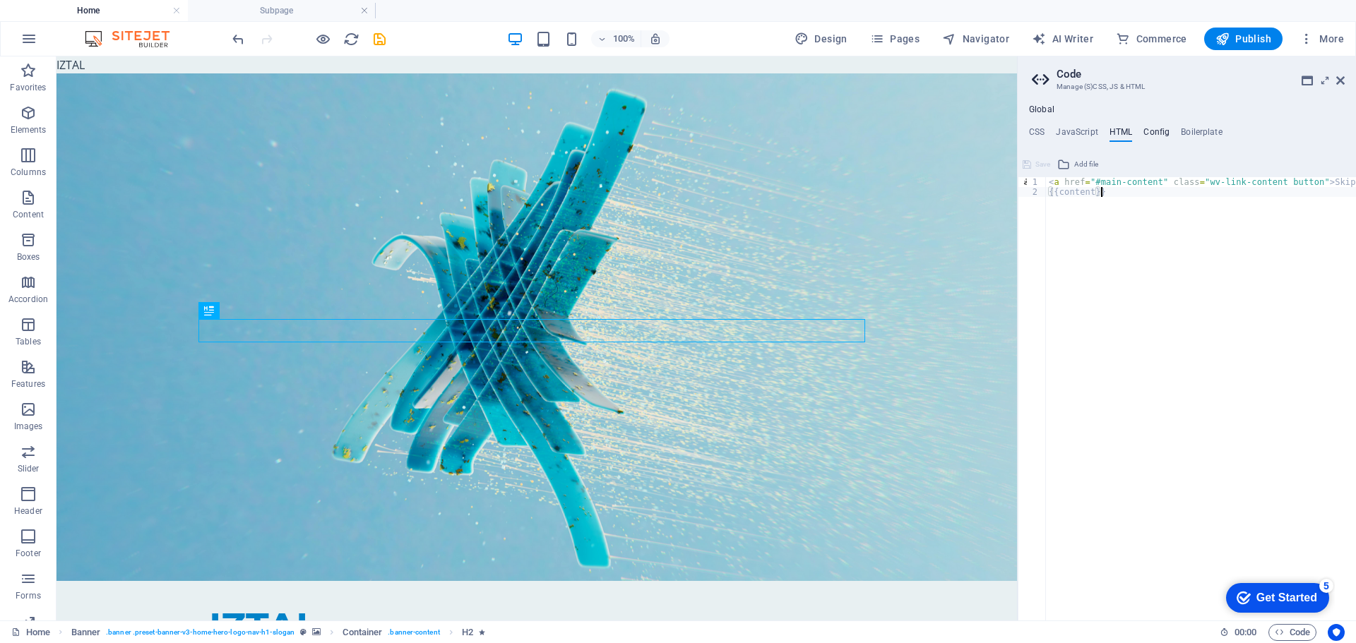
type textarea "$color-background: #E8F0F2;"
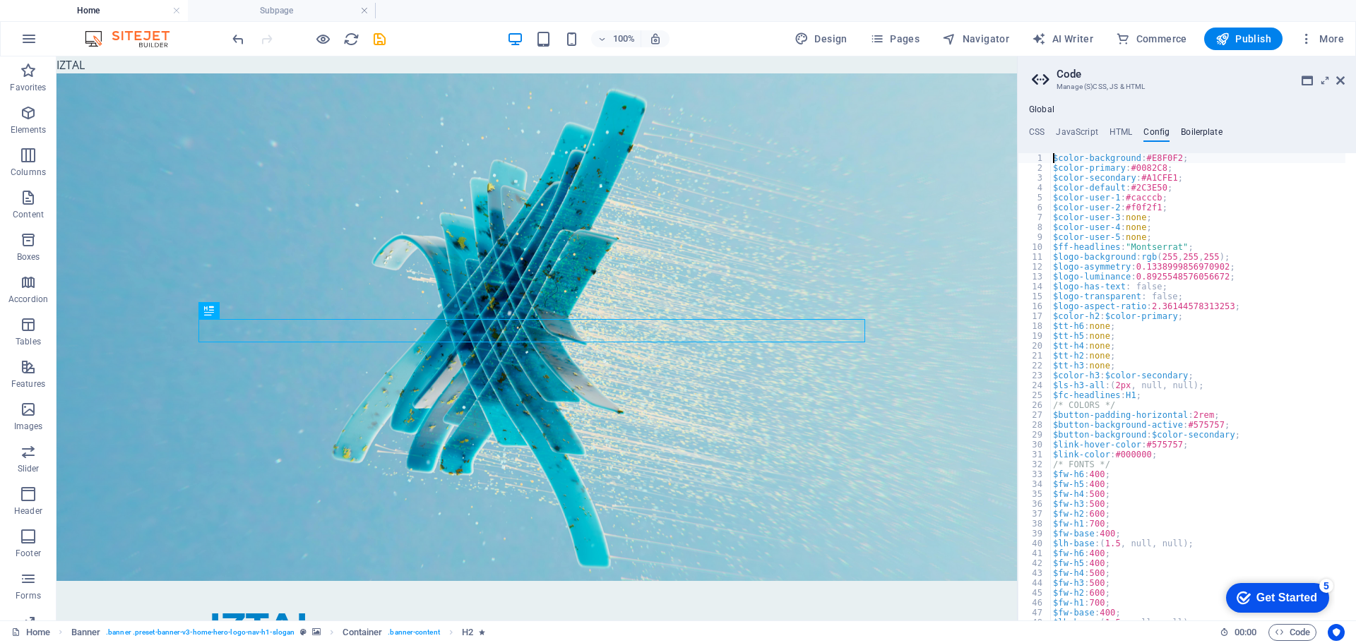
click at [1186, 129] on h4 "Boilerplate" at bounding box center [1202, 135] width 42 height 16
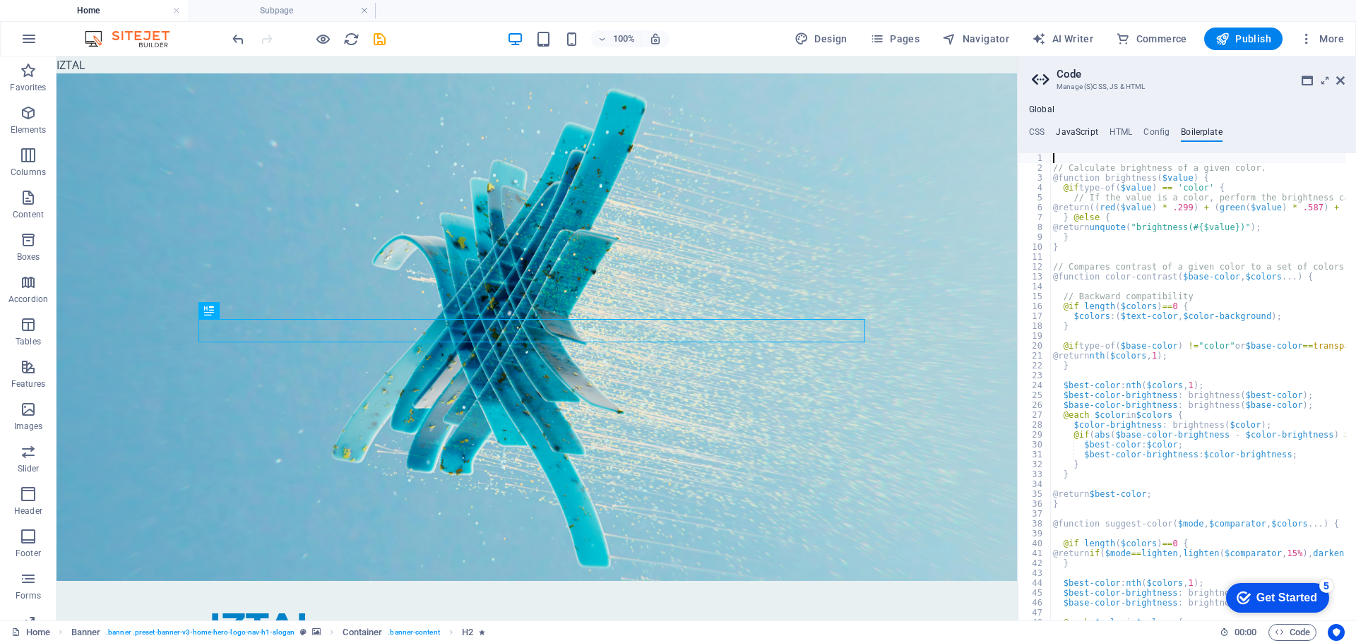
click at [1071, 133] on h4 "JavaScript" at bounding box center [1077, 135] width 42 height 16
type textarea "/* JS for preset "Menu V2" */"
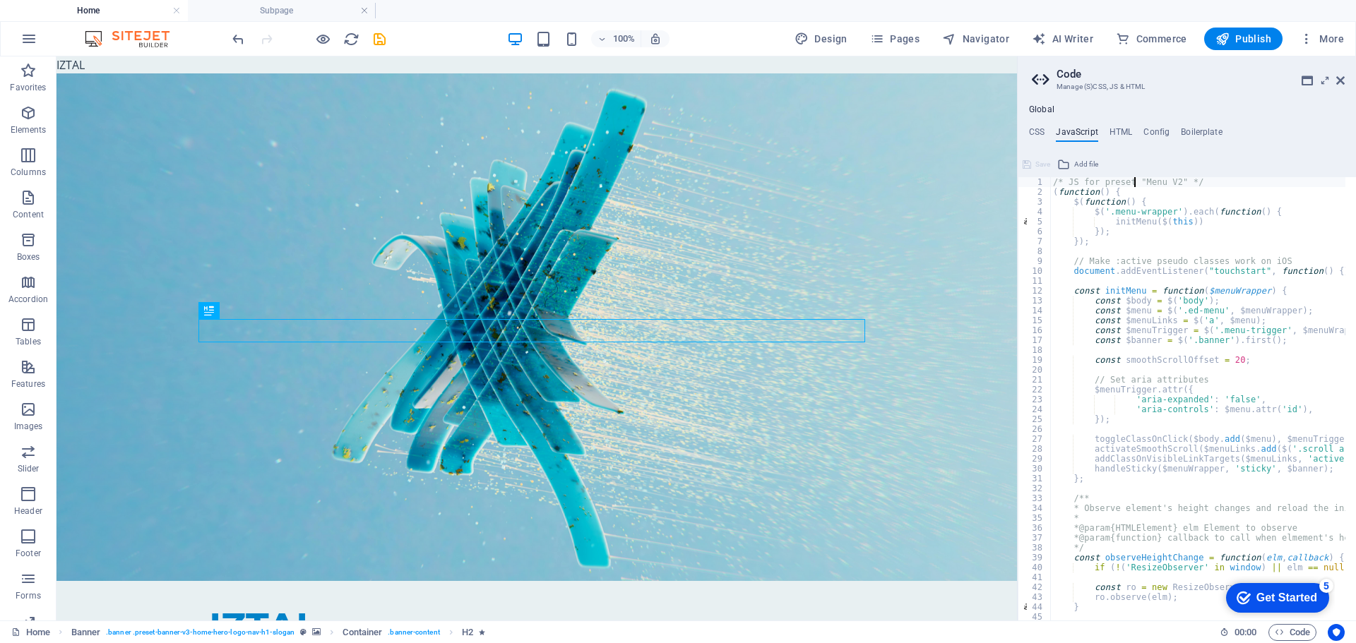
click at [1135, 187] on div "/* JS for preset "Menu V2" */ ( function ( ) { $ ( function ( ) { $ ( '.menu-wr…" at bounding box center [1374, 403] width 648 height 453
type input "IZTAL"
click at [1046, 127] on ul "CSS JavaScript HTML Config Boilerplate" at bounding box center [1187, 135] width 338 height 16
click at [1043, 136] on h4 "CSS" at bounding box center [1037, 135] width 16 height 16
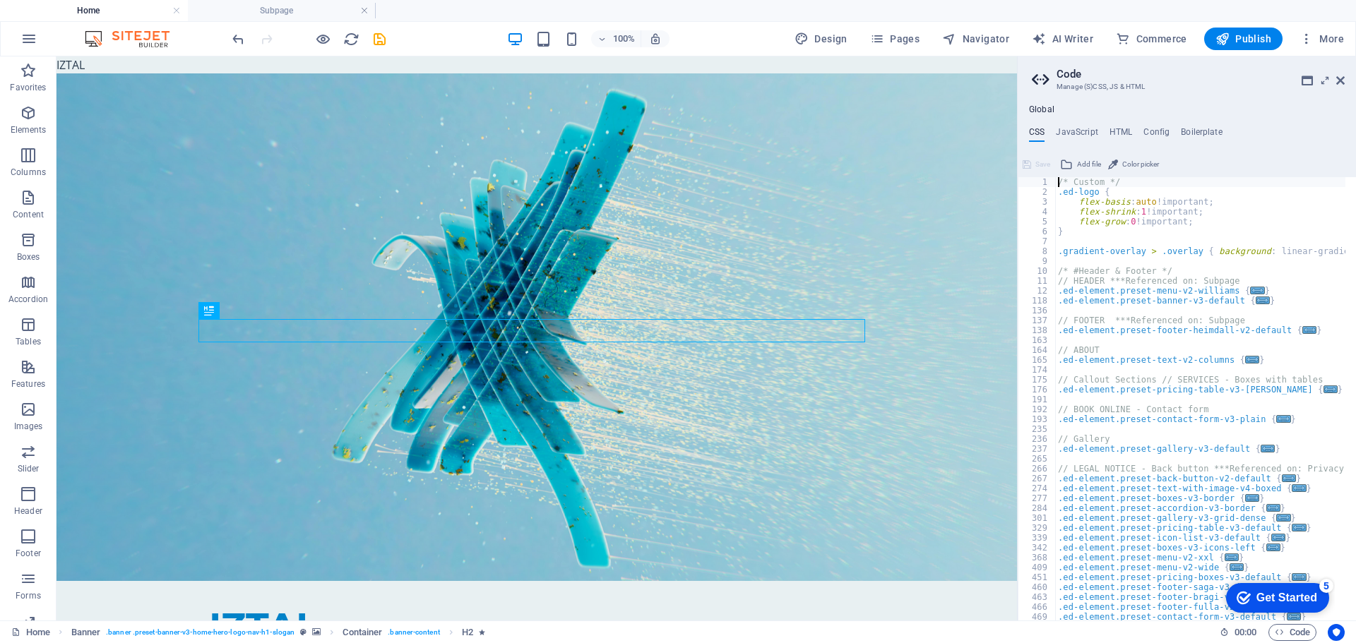
click at [1158, 205] on div "/* Custom */ .ed-logo { flex-basis : auto !important; flex-shrink : 1 !importan…" at bounding box center [1345, 403] width 581 height 453
type textarea "flex-basis: auto!important;"
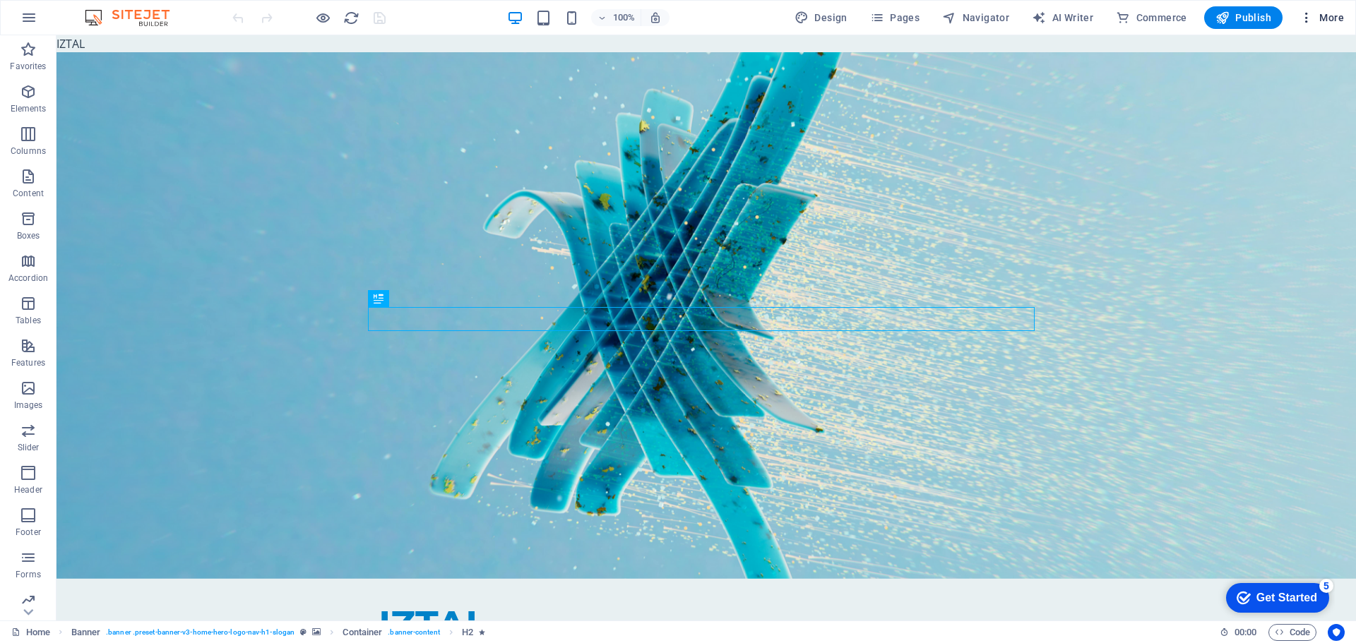
click at [1308, 16] on icon "button" at bounding box center [1306, 18] width 14 height 14
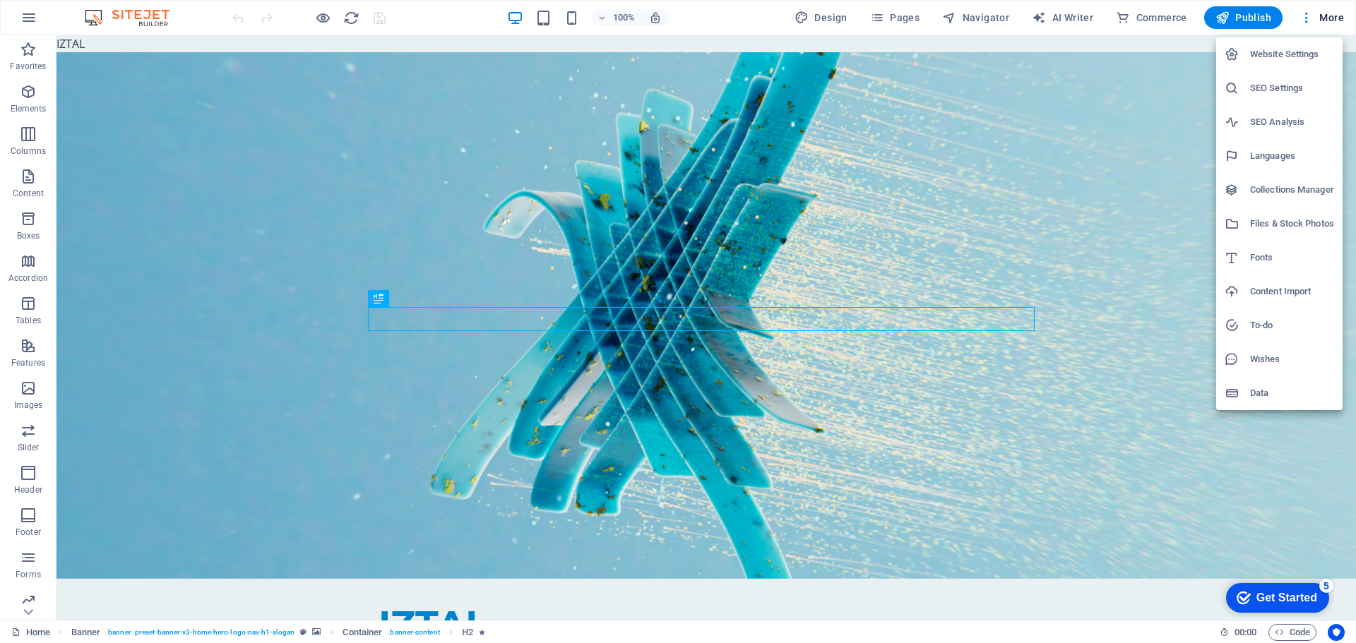
click h6 "Data"
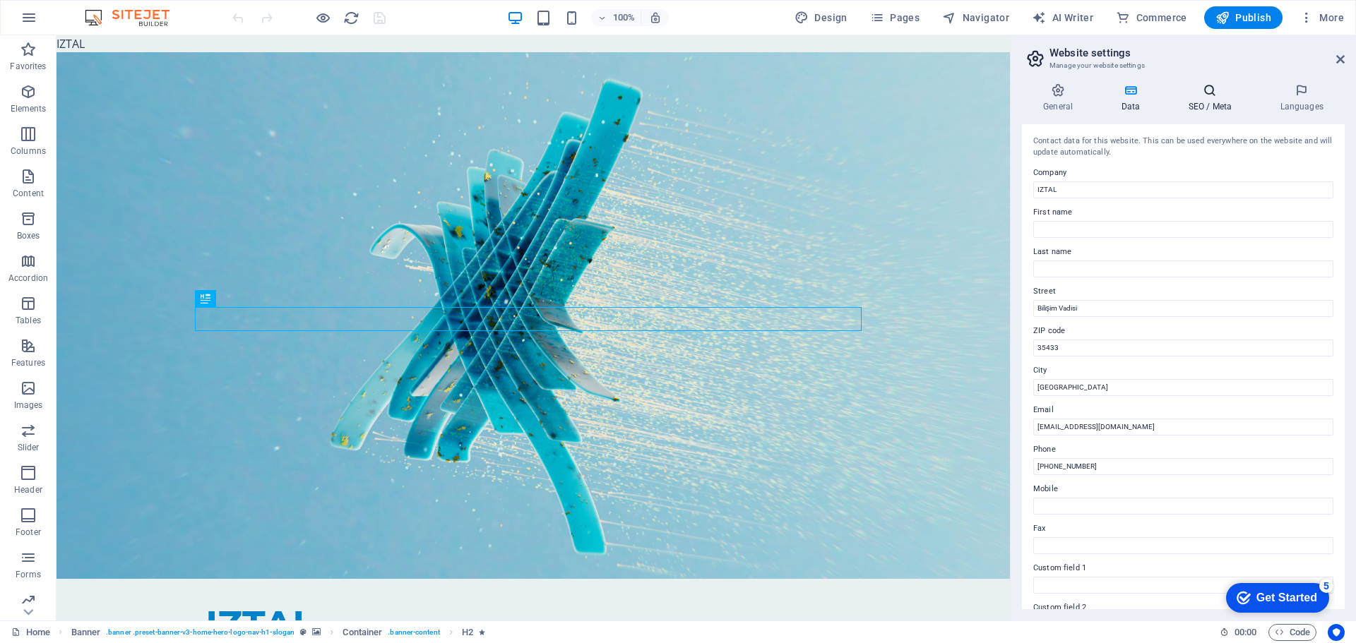
click icon
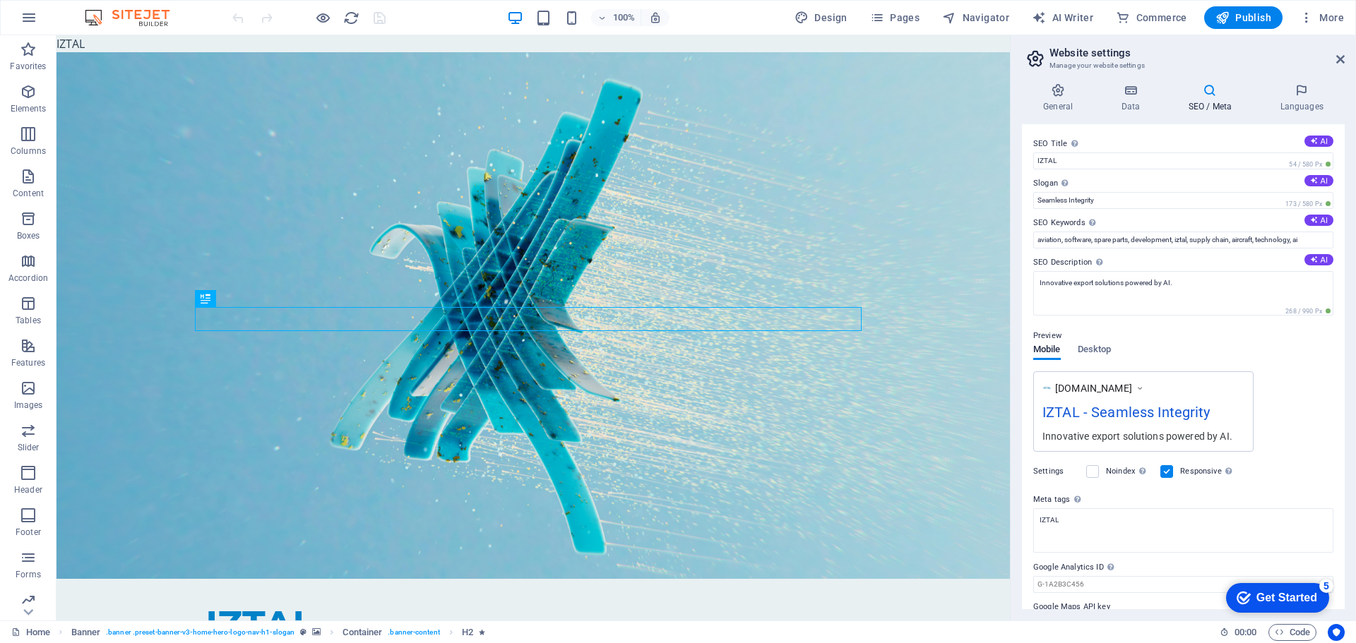
scroll to position [35, 0]
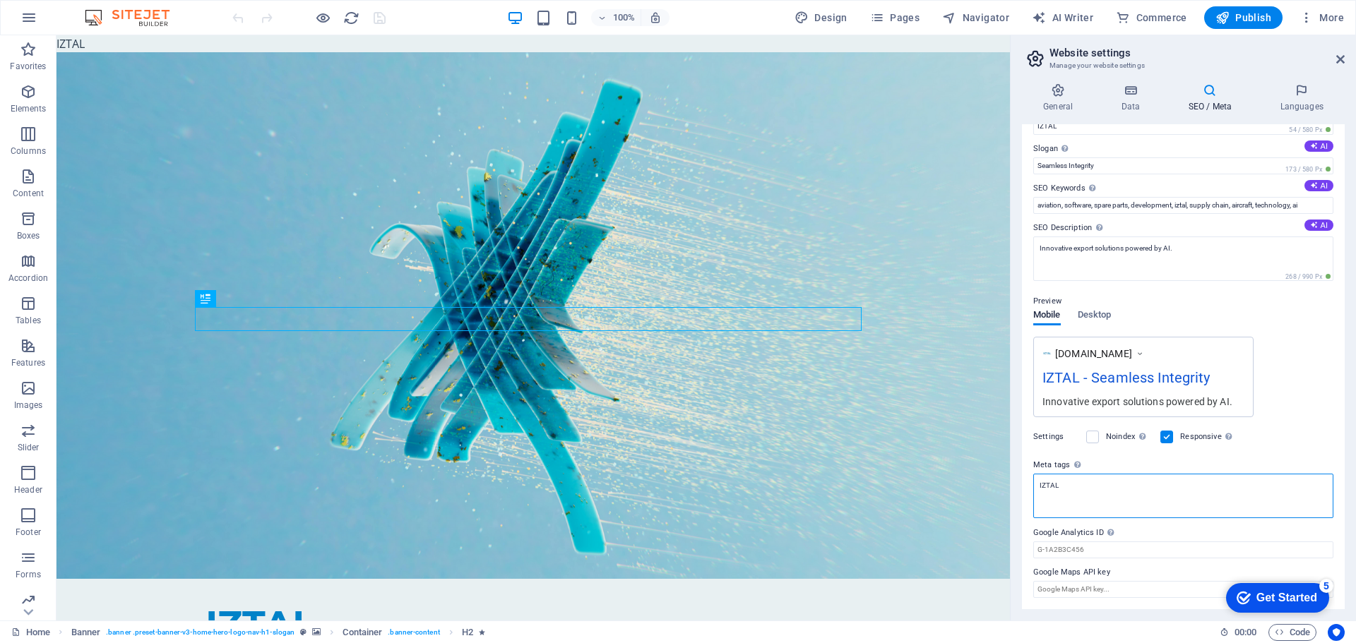
click textarea "IZTAL"
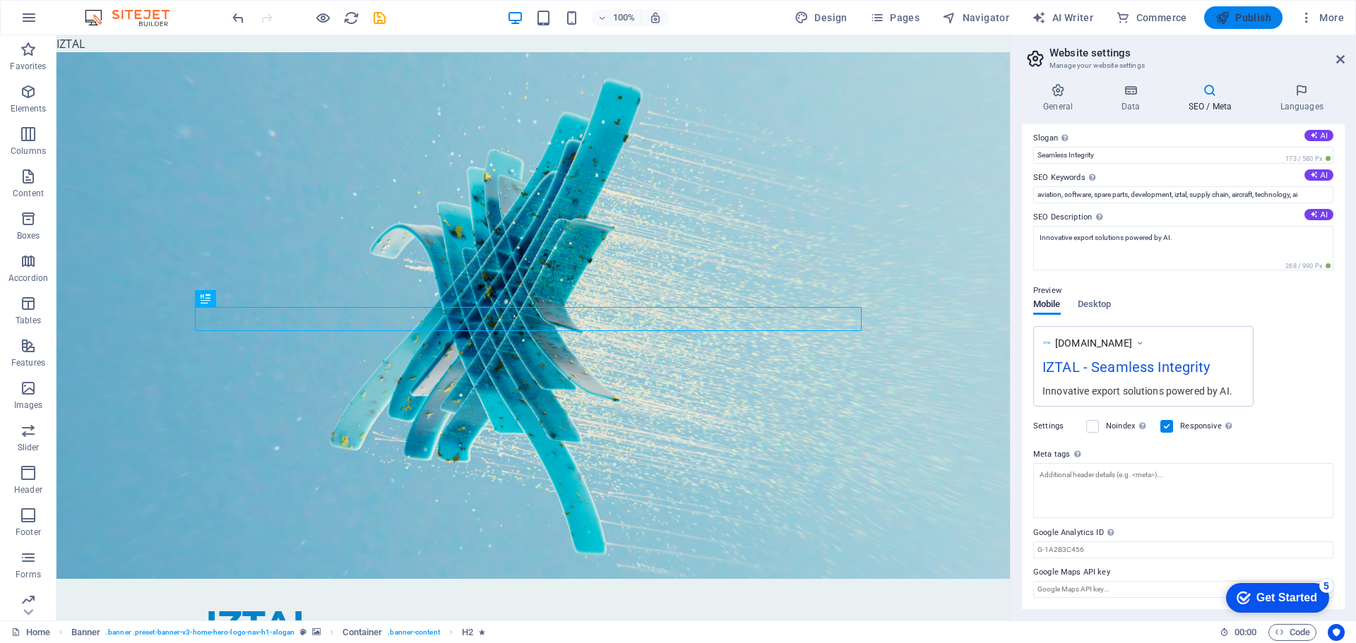
click span "Publish"
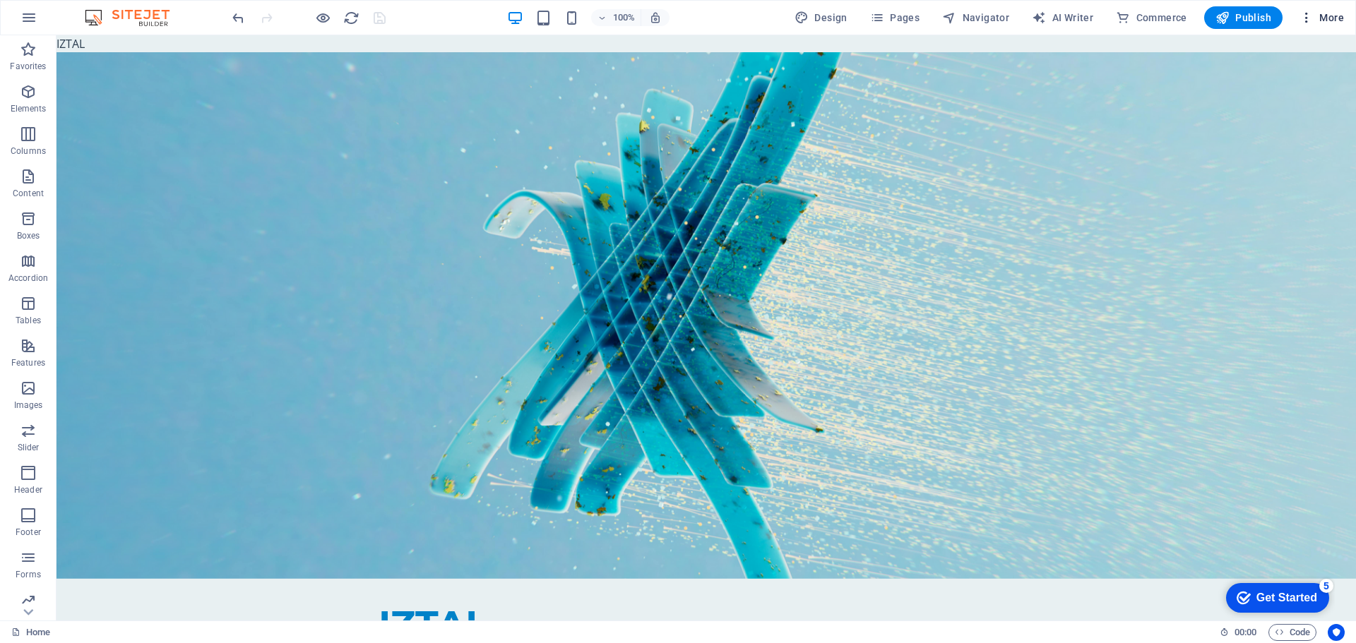
click icon "button"
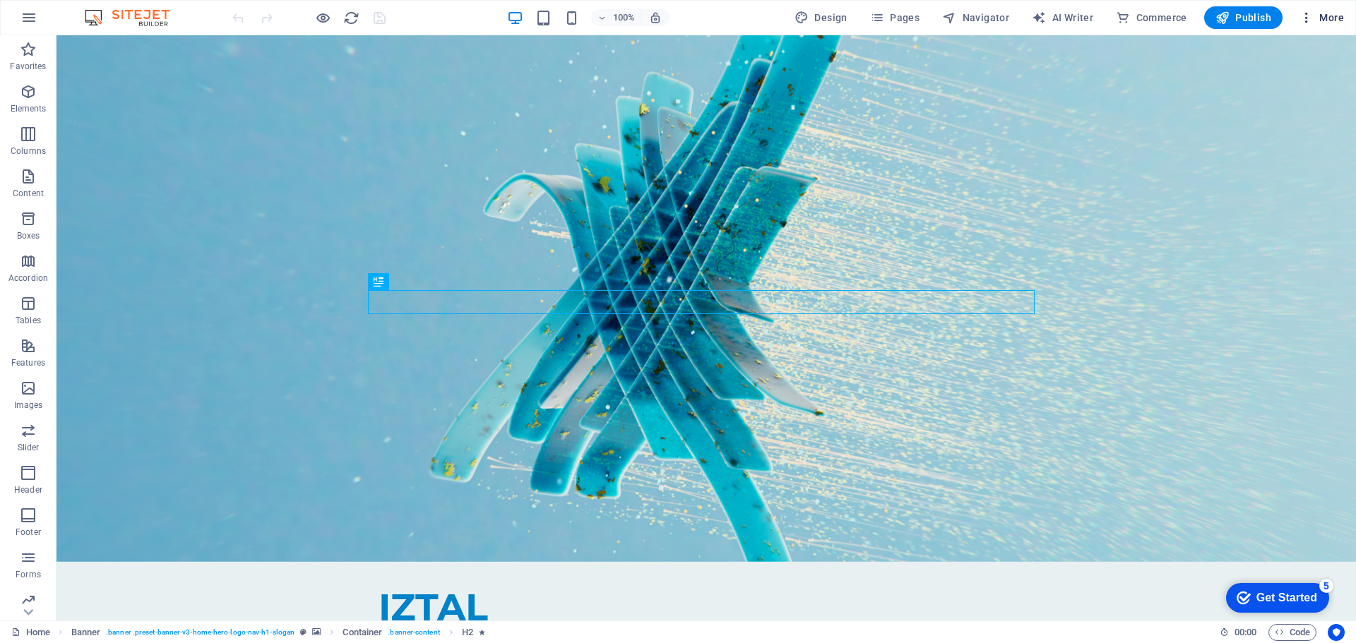
click at [1311, 17] on icon "button" at bounding box center [1306, 18] width 14 height 14
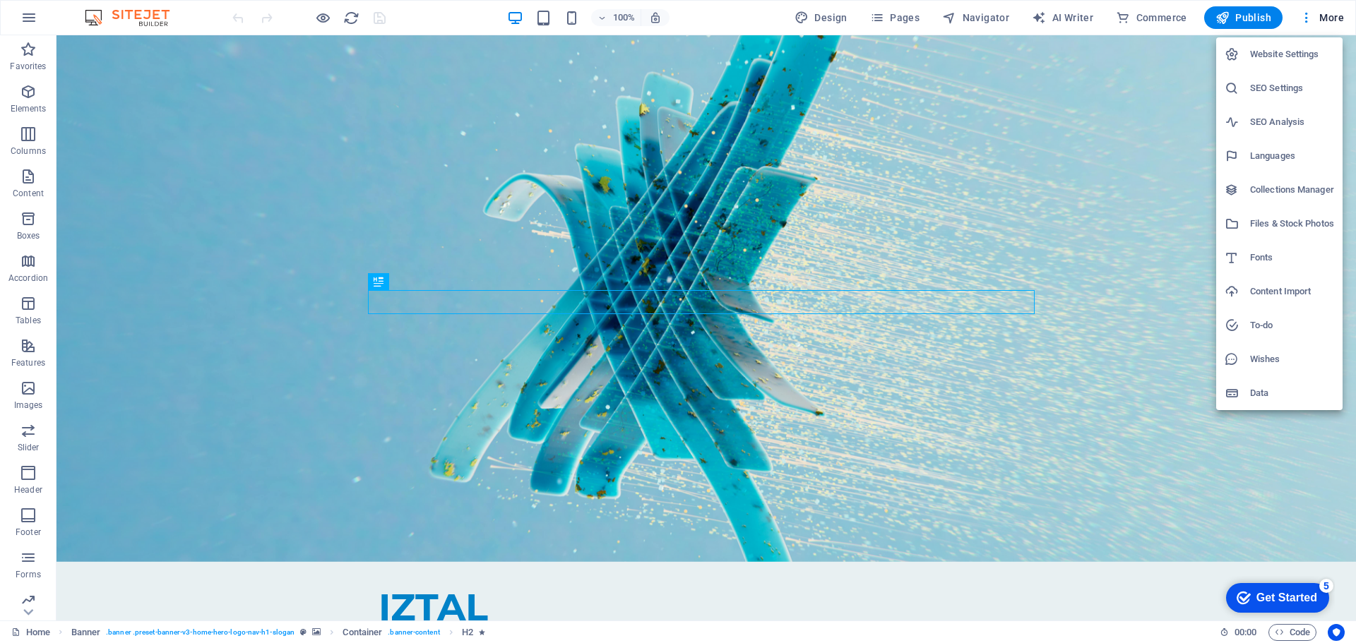
click at [1281, 128] on h6 "SEO Analysis" at bounding box center [1292, 122] width 84 height 17
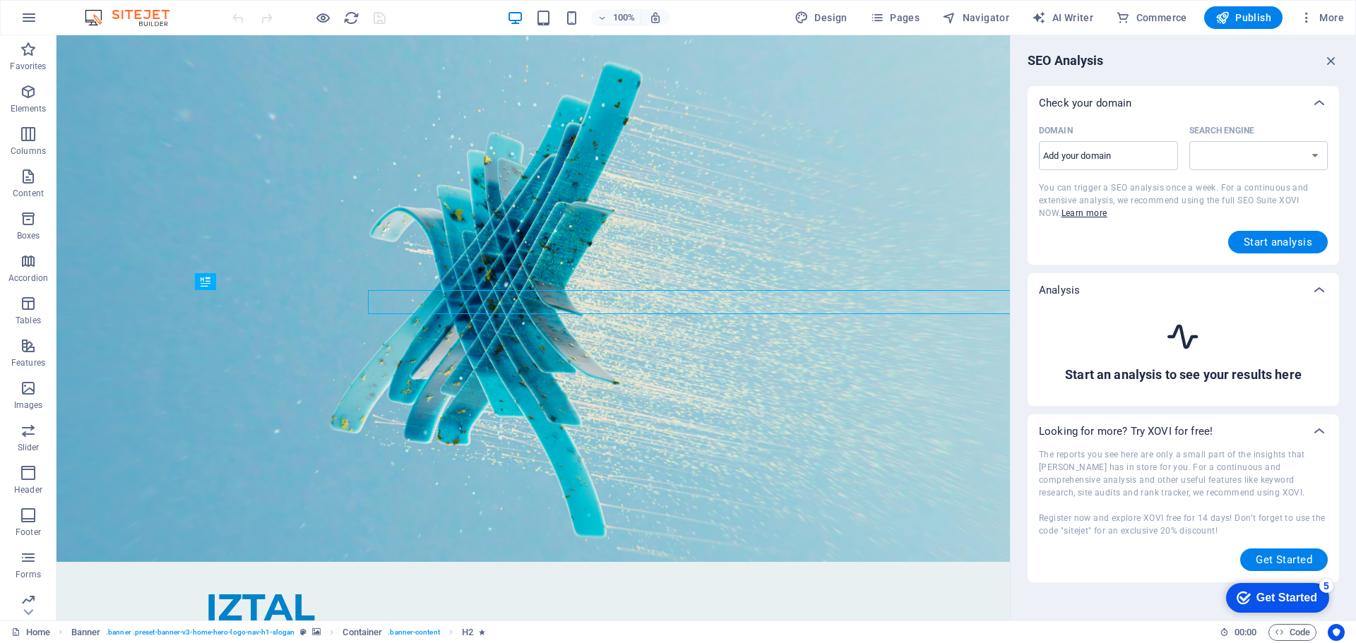
select select "[DOMAIN_NAME]"
click at [1306, 18] on icon "button" at bounding box center [1306, 18] width 14 height 14
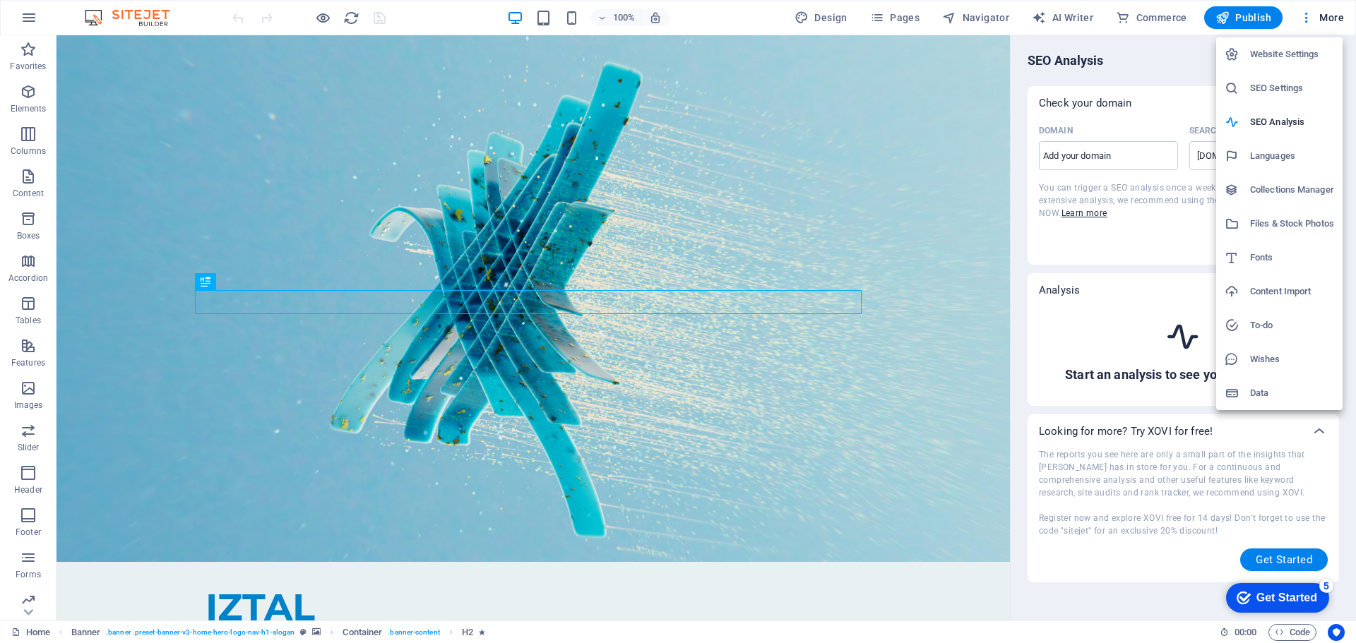
click at [1282, 91] on h6 "SEO Settings" at bounding box center [1292, 88] width 84 height 17
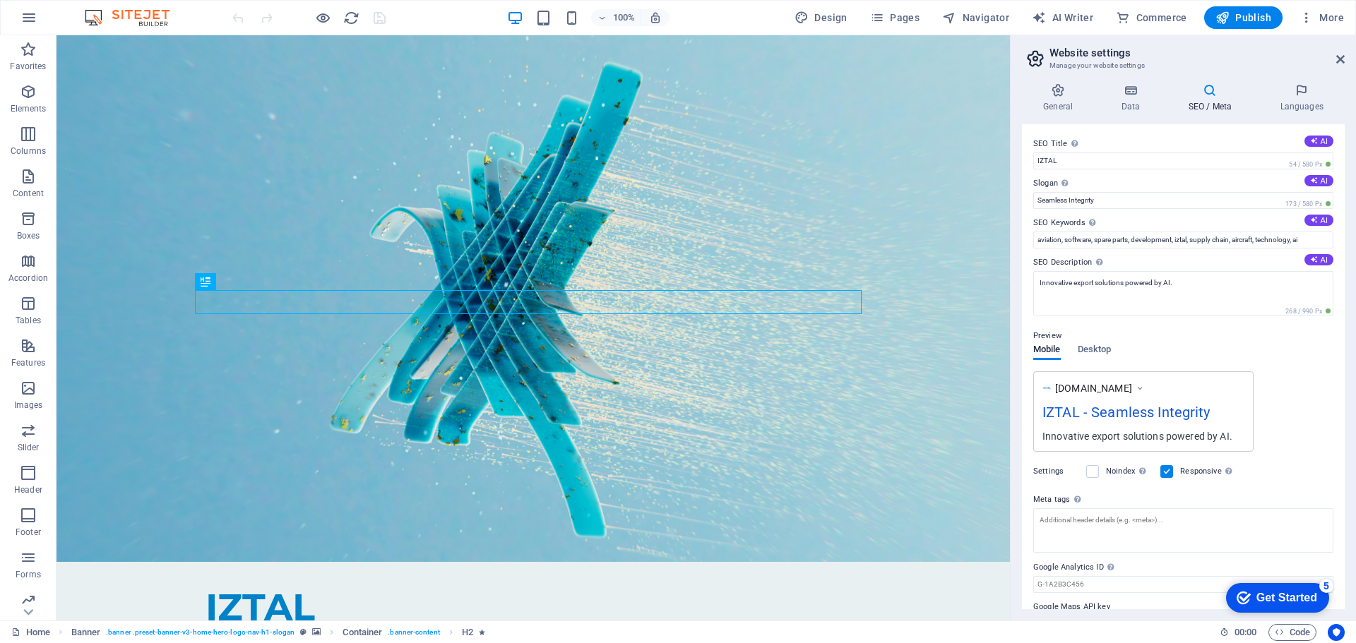
scroll to position [35, 0]
